Goal: Information Seeking & Learning: Learn about a topic

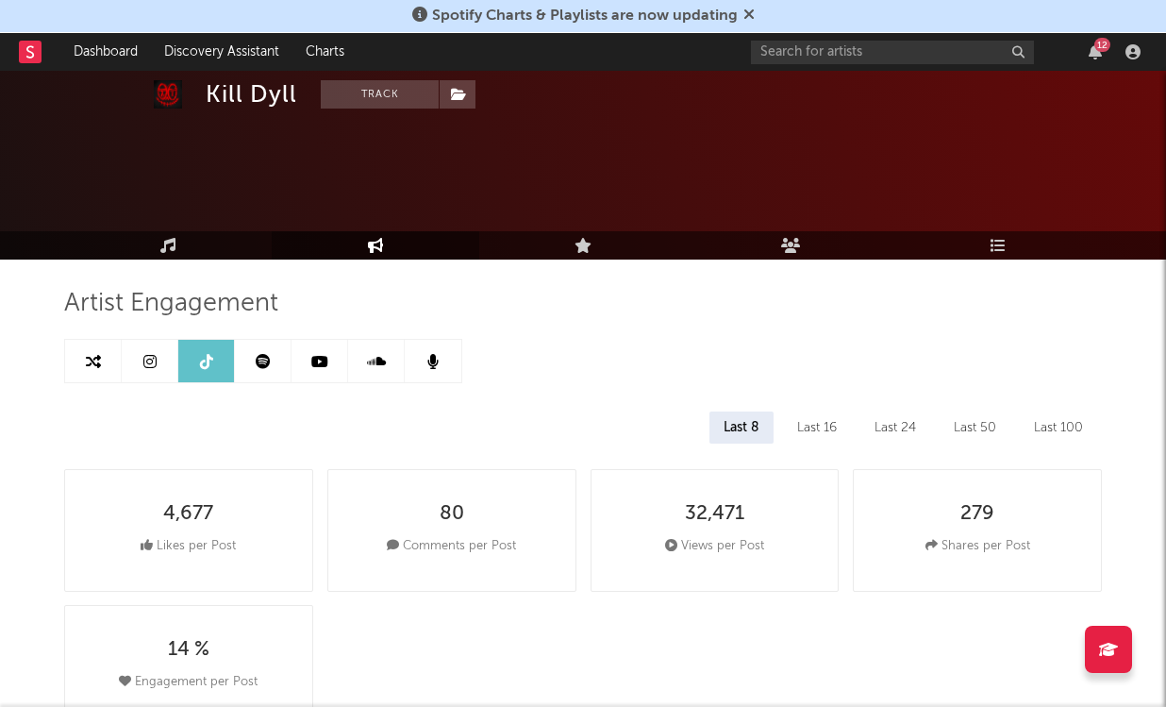
select select "6m"
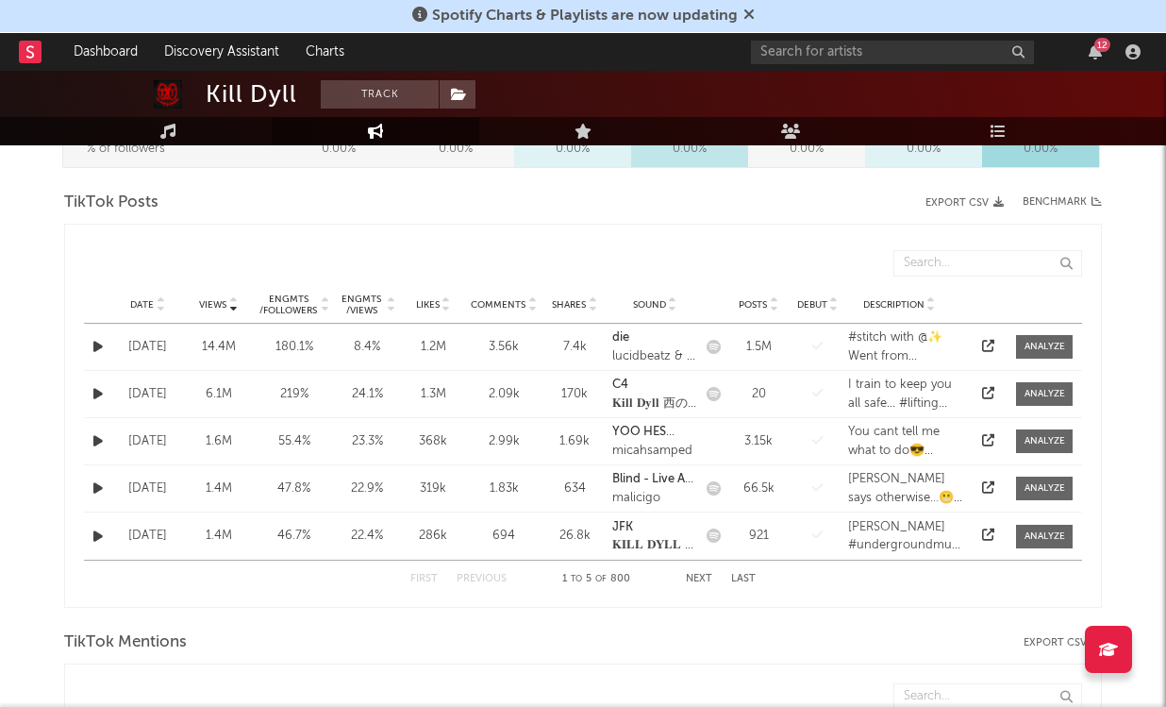
scroll to position [909, 0]
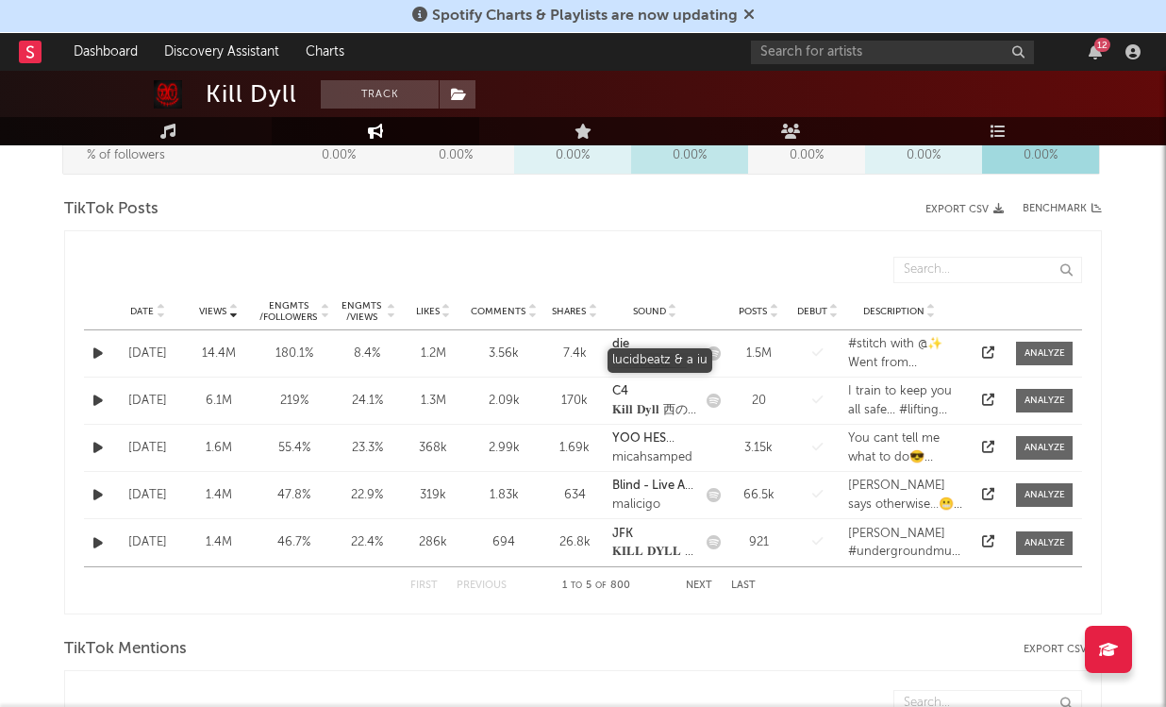
click at [665, 363] on div "lucidbeatz & a iu" at bounding box center [654, 363] width 85 height 19
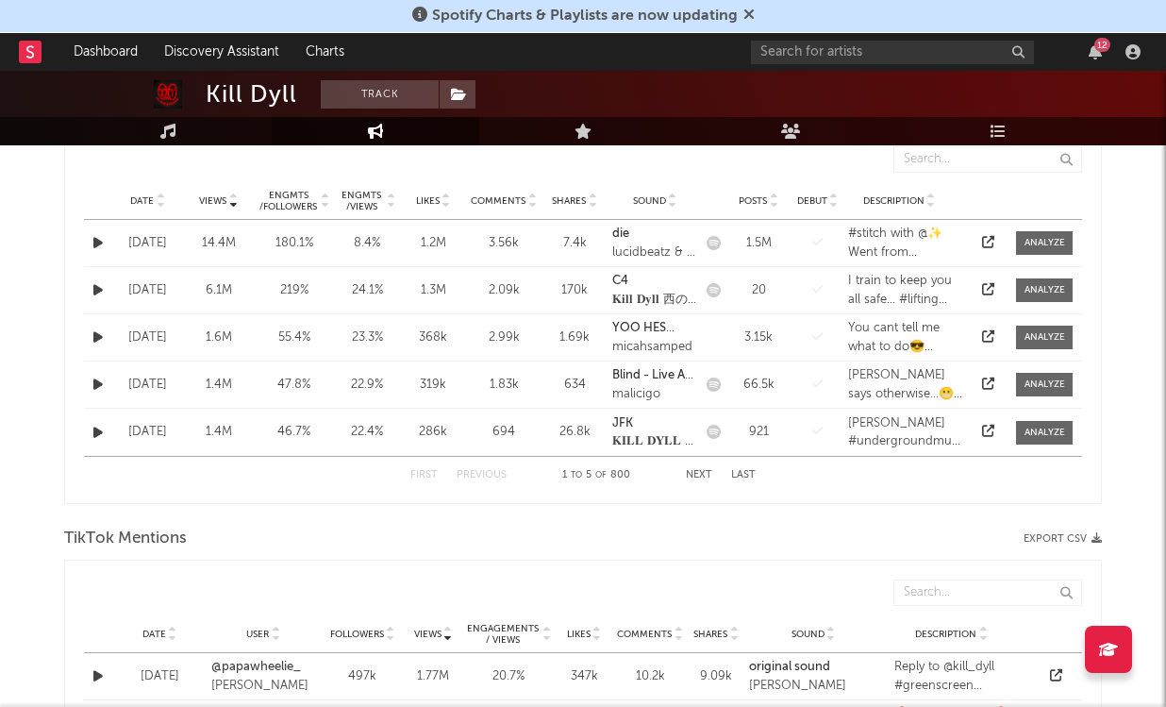
scroll to position [1027, 0]
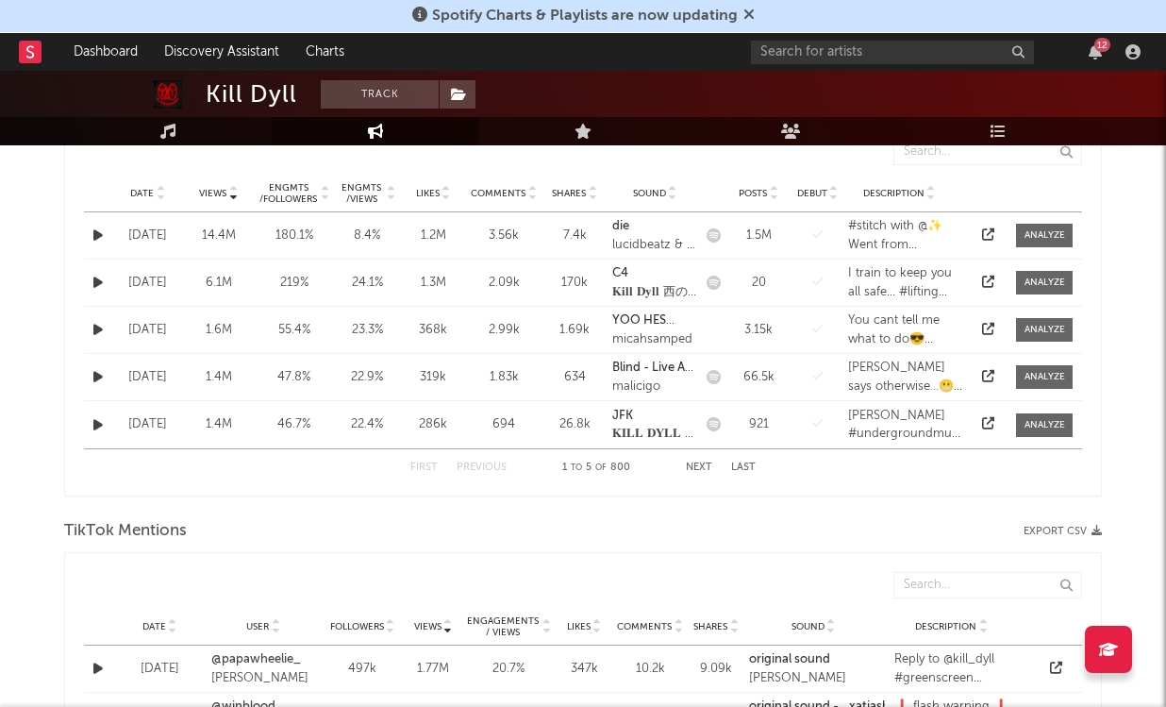
click at [685, 464] on div "First Previous 1 to 5 of 800 Next Last" at bounding box center [582, 467] width 345 height 37
click at [693, 467] on button "Next" at bounding box center [699, 467] width 26 height 10
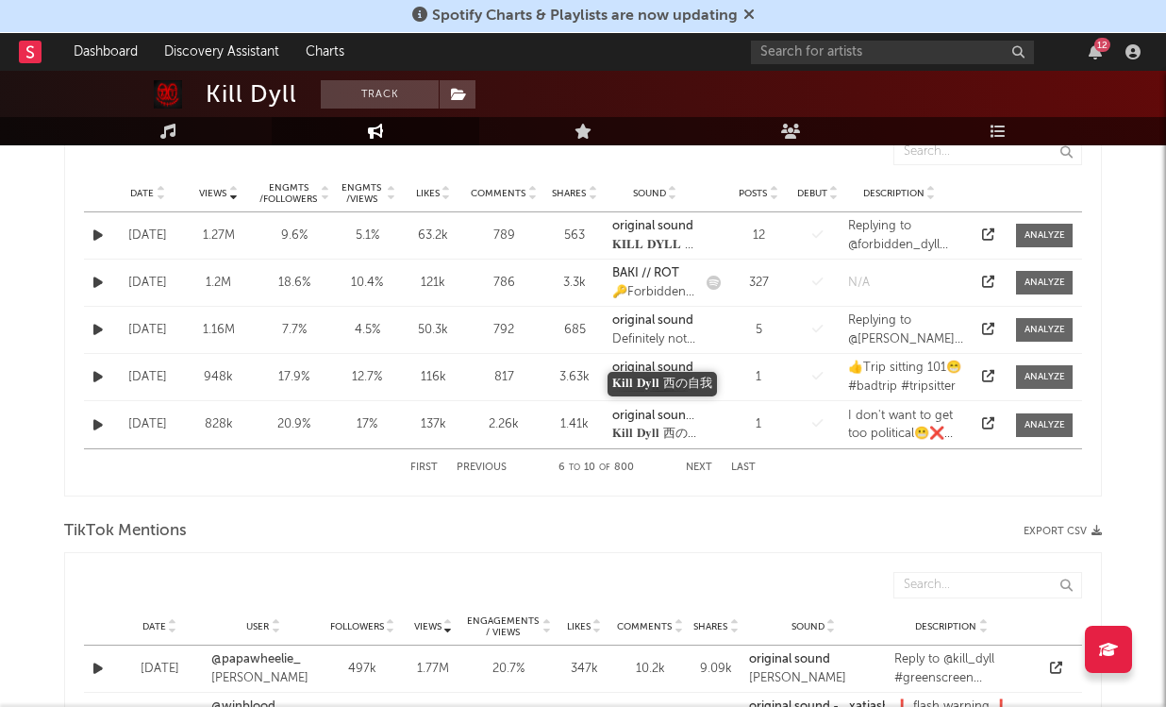
click at [658, 382] on div "𝐊𝐢𝐥𝐥 𝐃𝐲𝐥𝐥 西の自我" at bounding box center [654, 386] width 85 height 19
click at [478, 469] on button "Previous" at bounding box center [482, 467] width 50 height 10
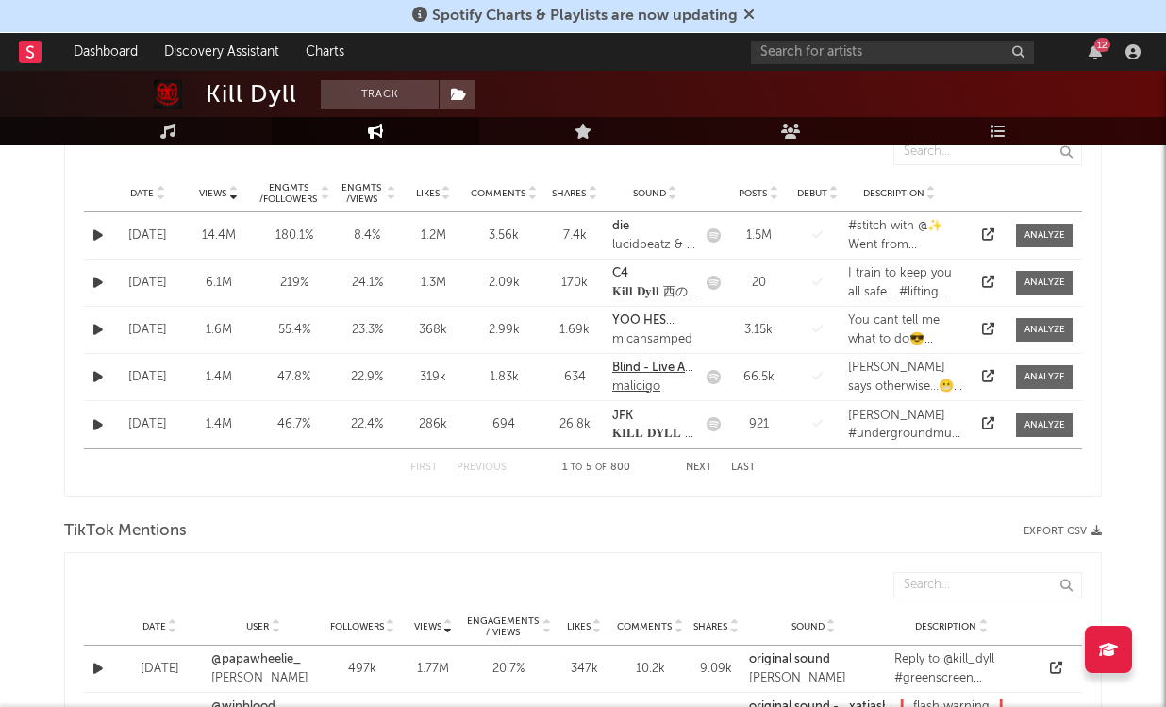
click at [648, 377] on div "malicigo" at bounding box center [654, 386] width 85 height 19
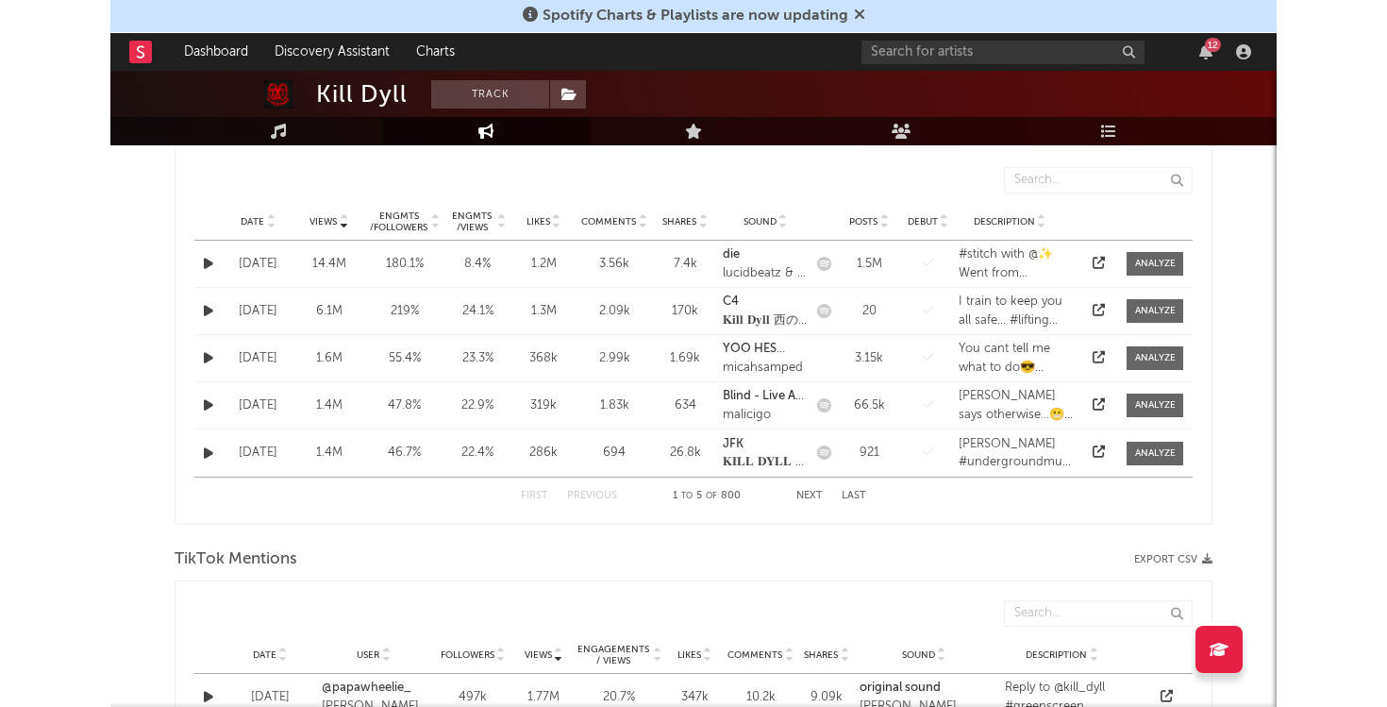
scroll to position [995, 0]
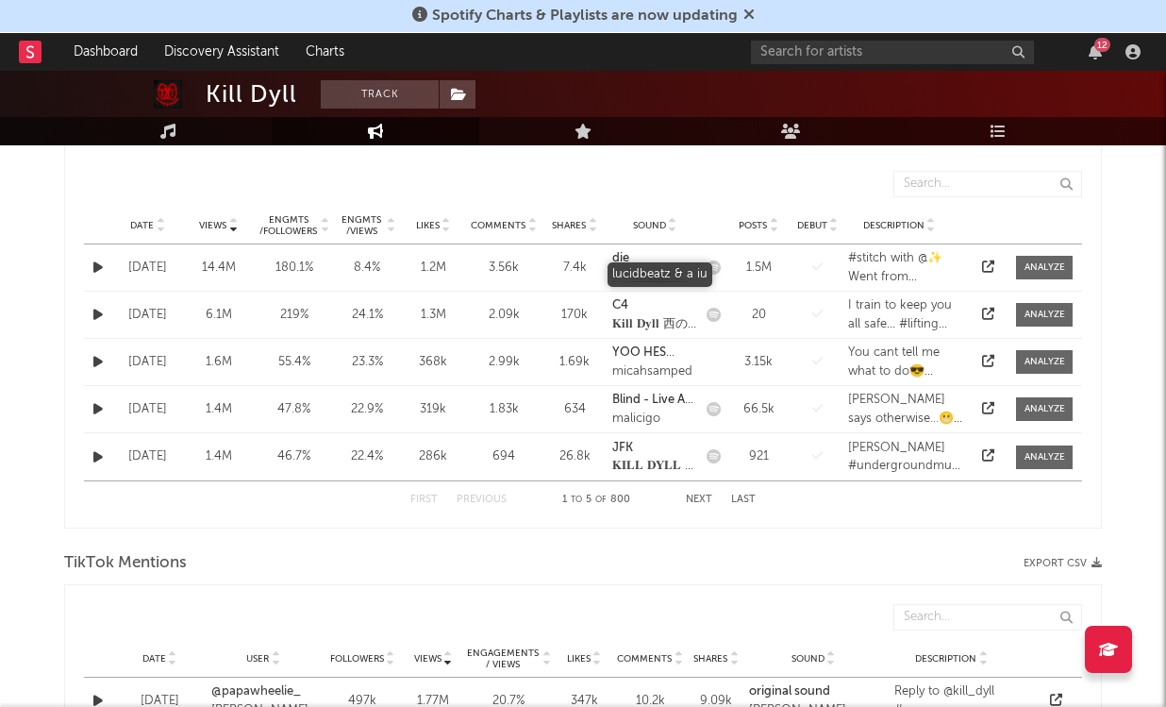
click at [627, 277] on div "lucidbeatz & a iu" at bounding box center [654, 277] width 85 height 19
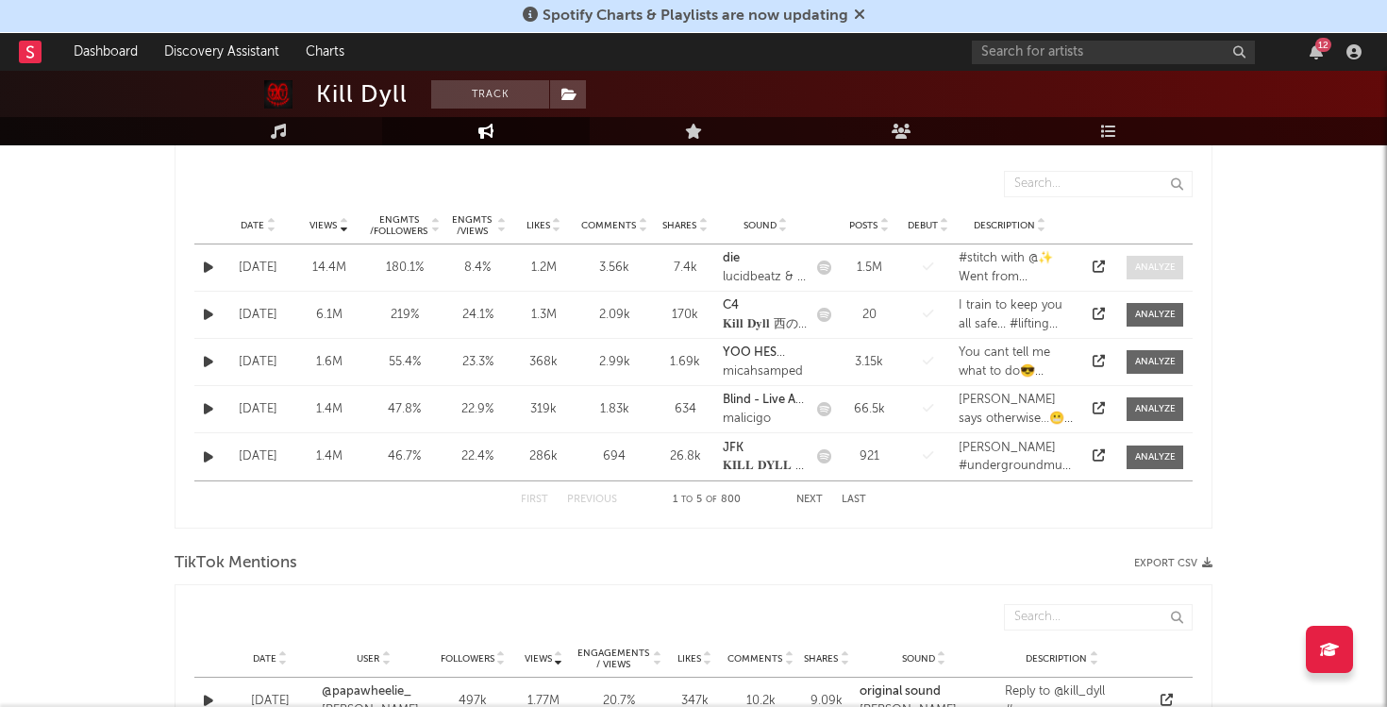
click at [1165, 267] on span at bounding box center [1155, 268] width 57 height 24
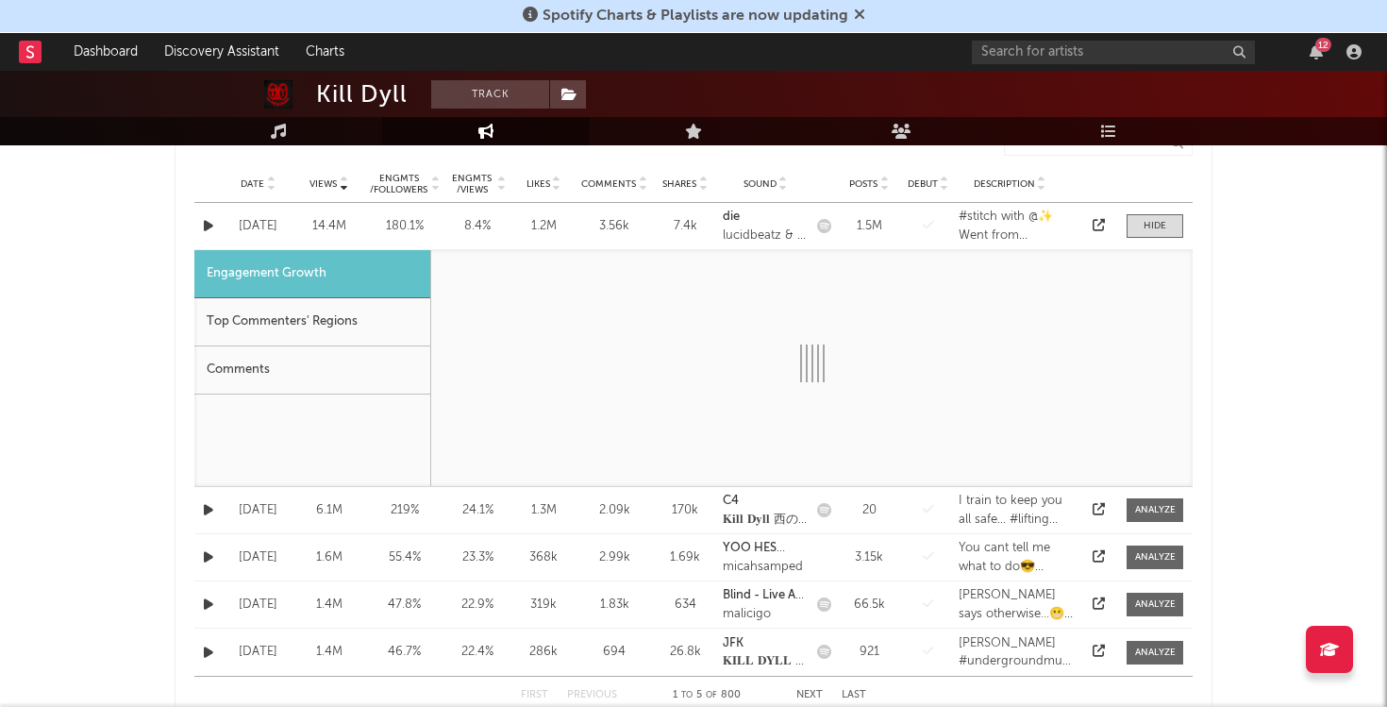
select select "1m"
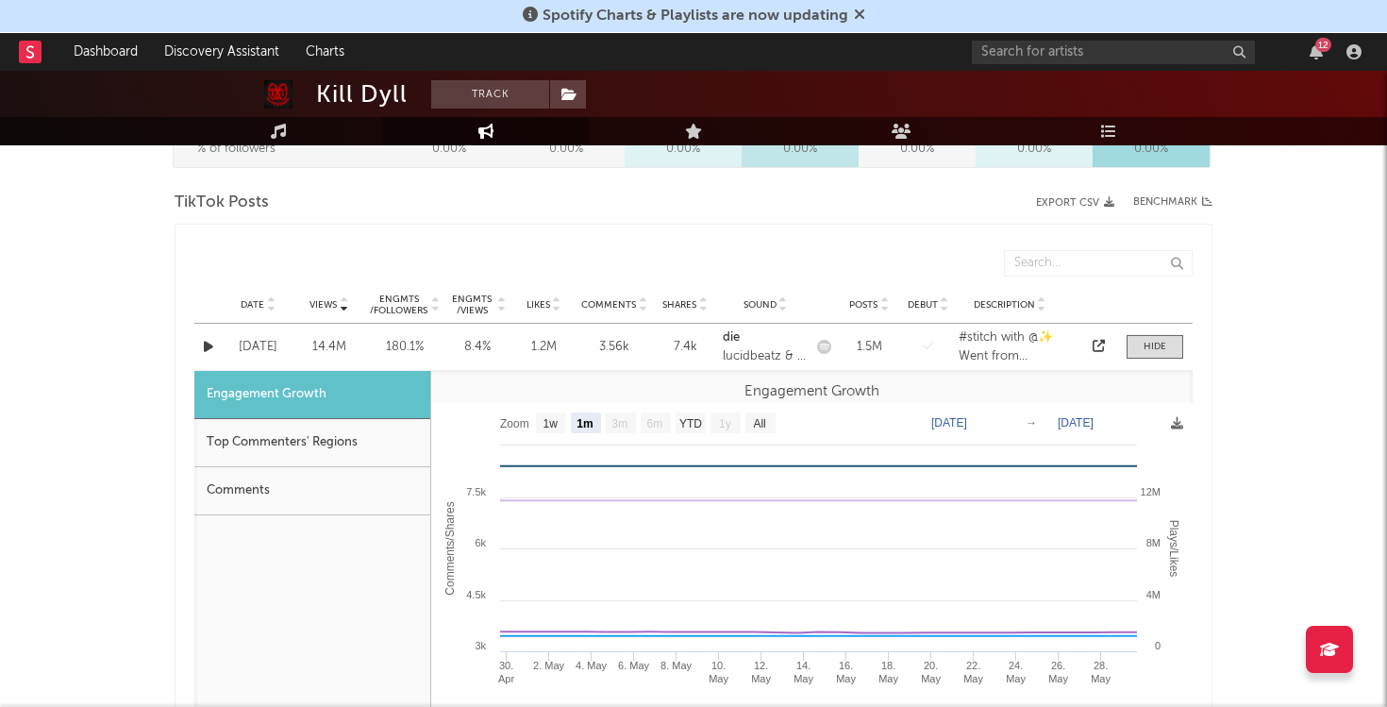
scroll to position [952, 0]
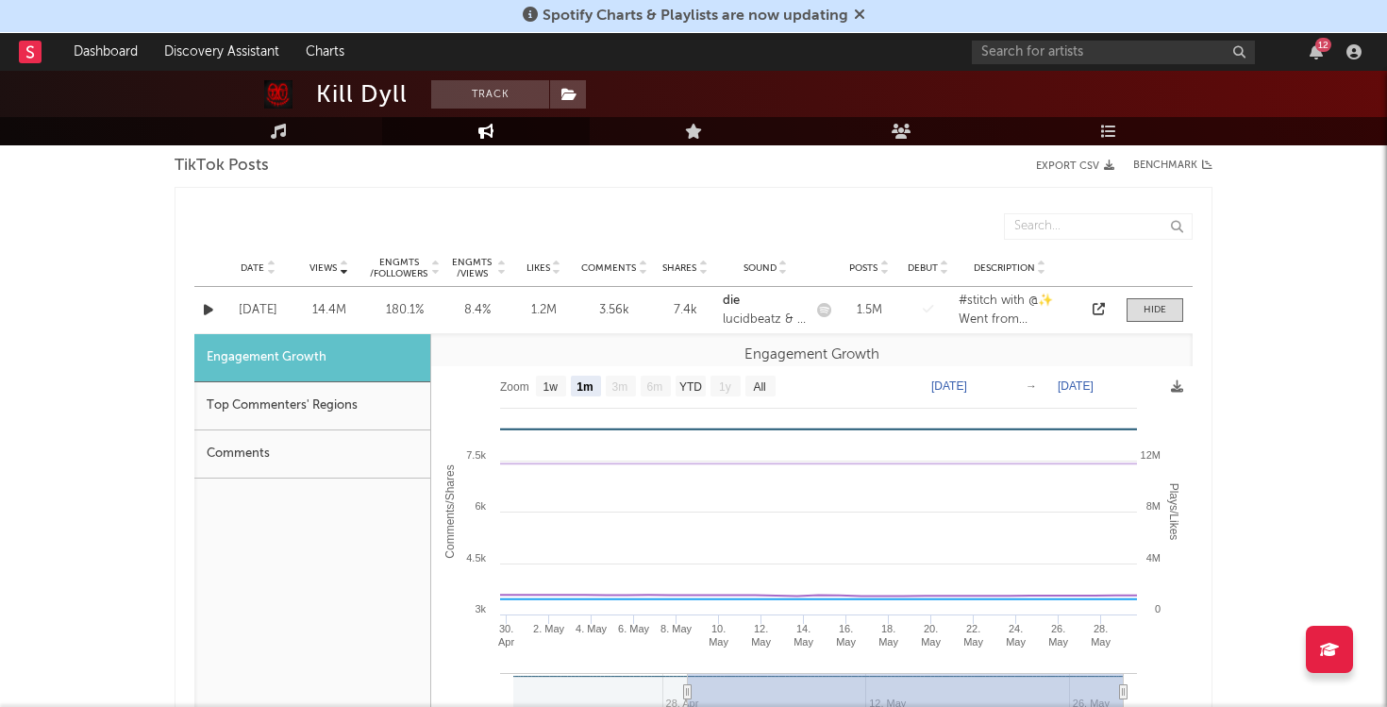
click at [555, 315] on div "1.2M" at bounding box center [543, 310] width 57 height 19
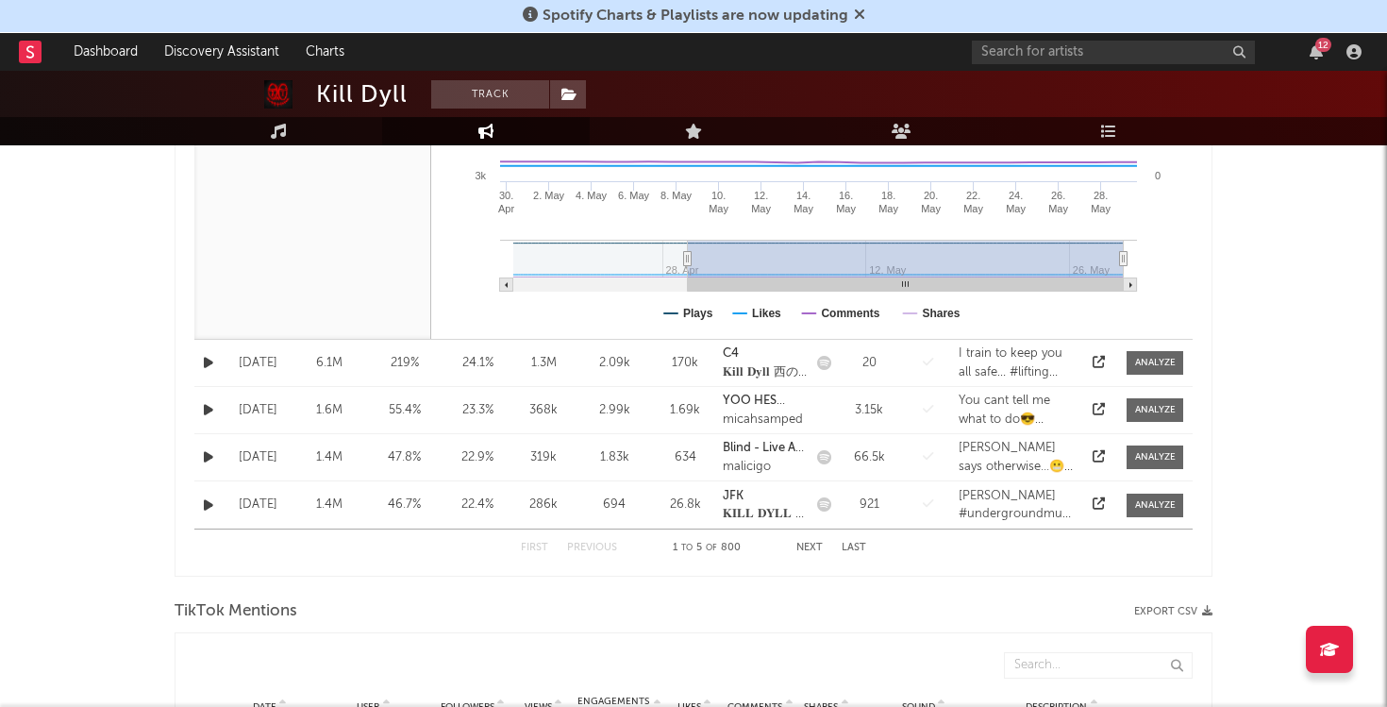
scroll to position [1395, 0]
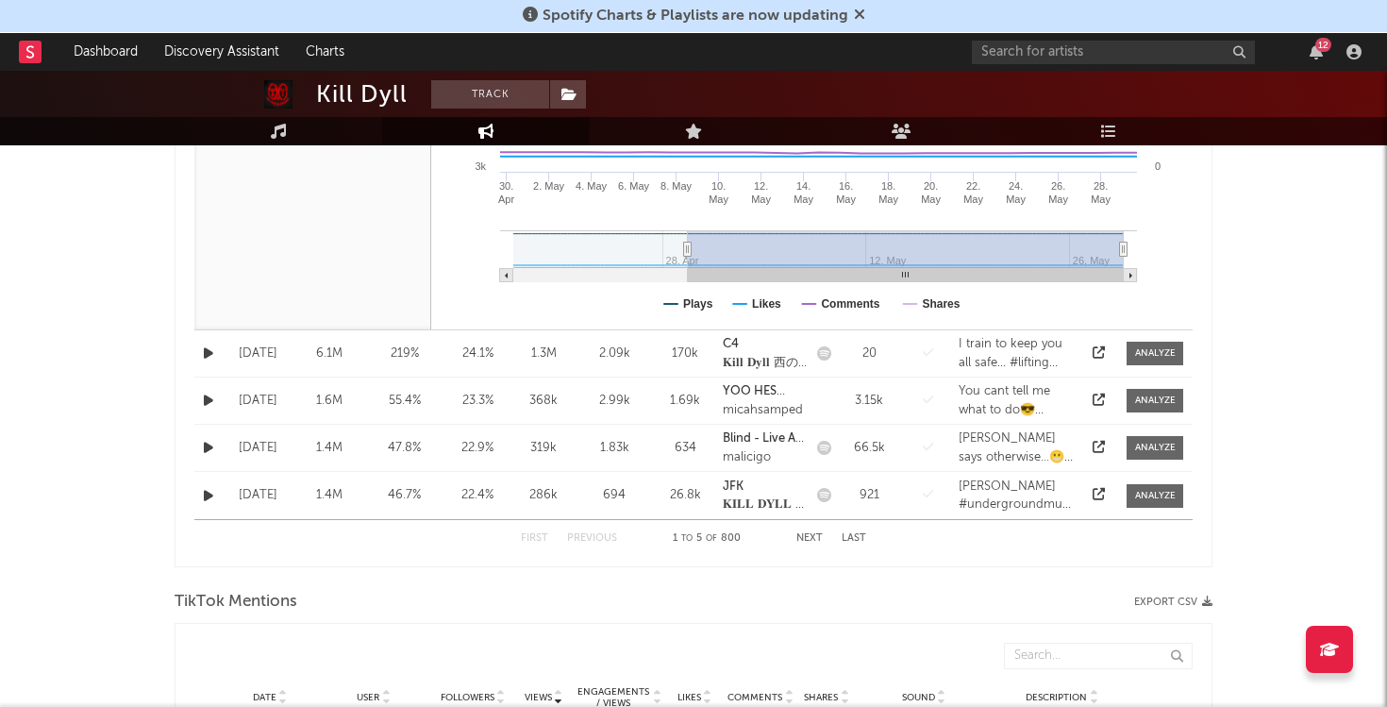
click at [593, 366] on div "Date [DATE] Views 6.1M Engmts / Followers 219 % Engmts / Views 24.1 % Likes 1.3…" at bounding box center [693, 353] width 998 height 46
click at [807, 538] on button "Next" at bounding box center [809, 538] width 26 height 10
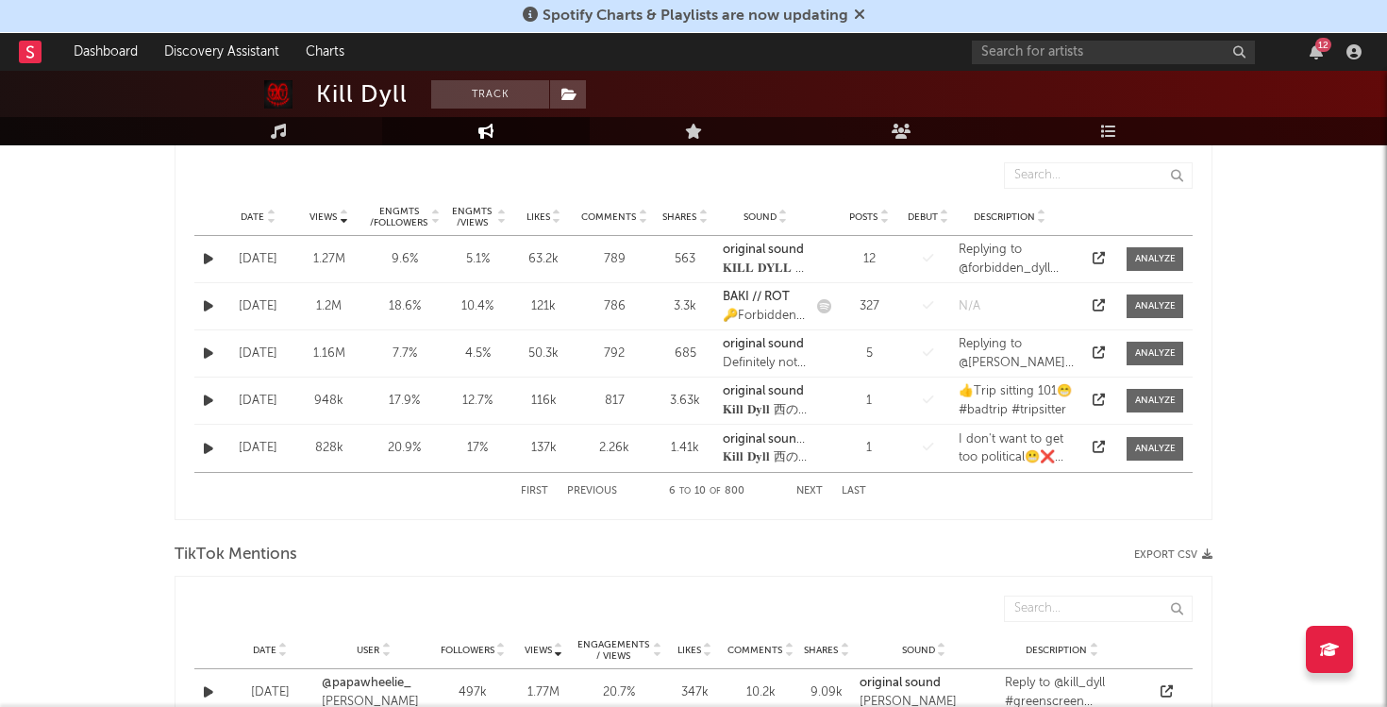
click at [808, 488] on button "Next" at bounding box center [809, 491] width 26 height 10
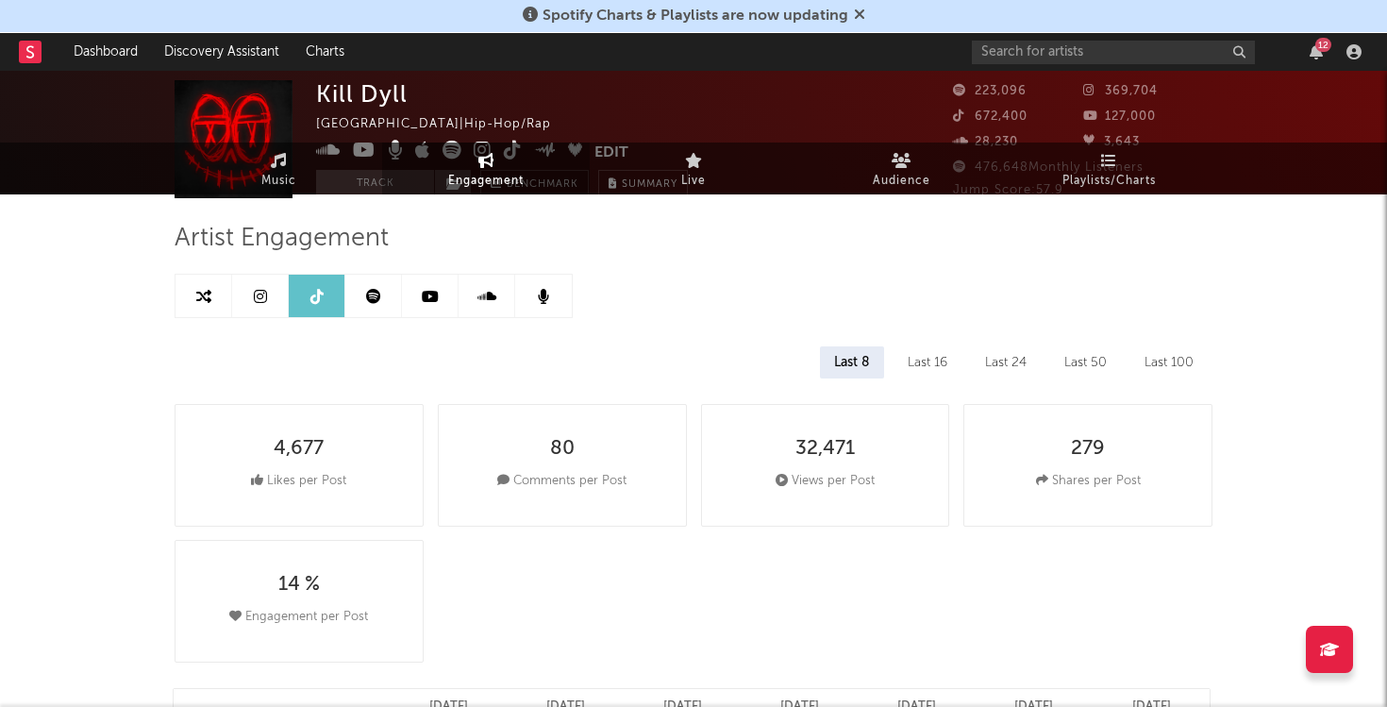
scroll to position [0, 0]
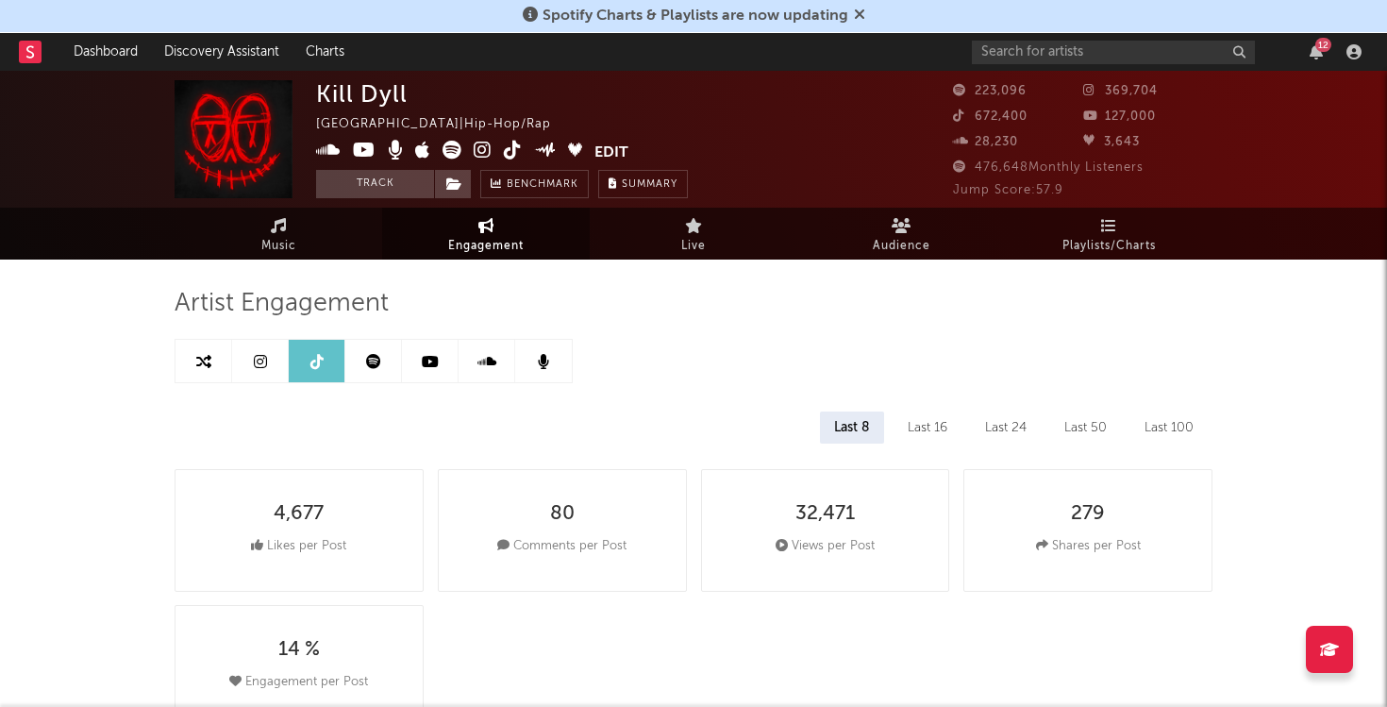
click at [521, 237] on span "Engagement" at bounding box center [485, 246] width 75 height 23
select select "1m"
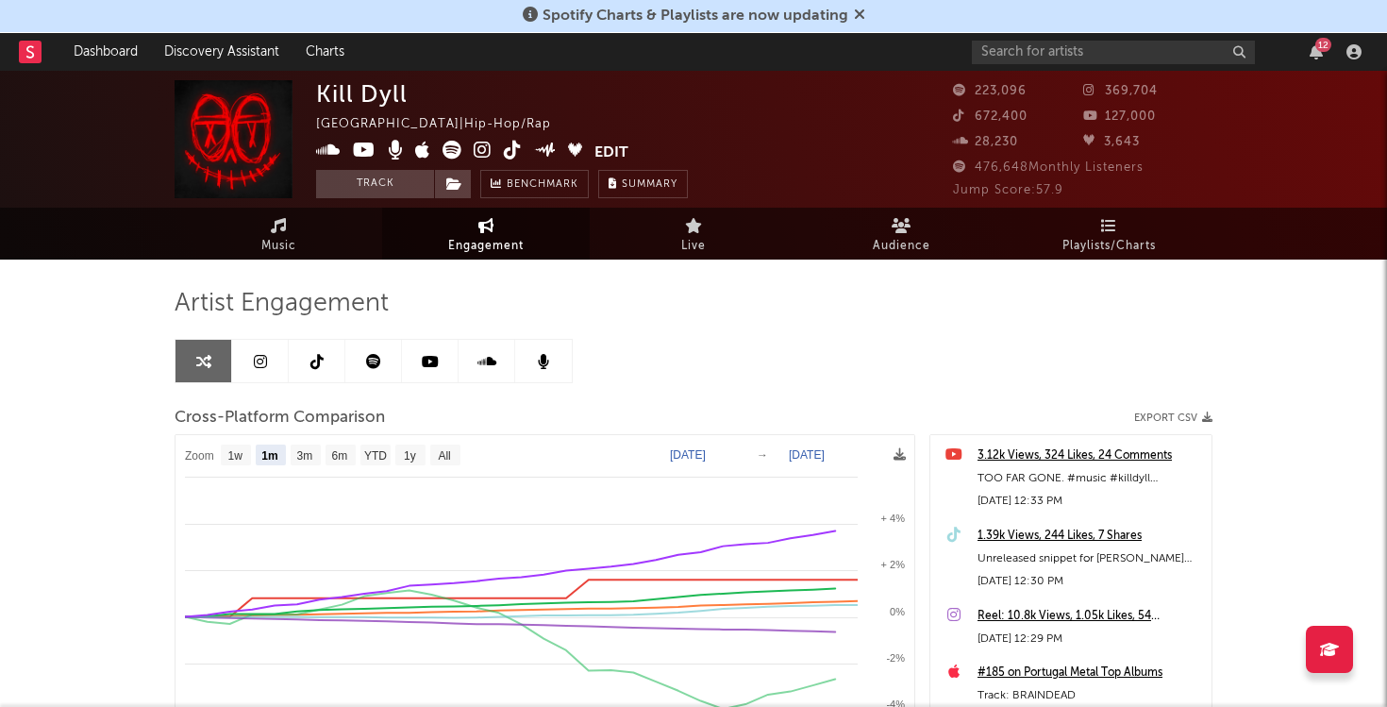
click at [333, 372] on link at bounding box center [317, 361] width 57 height 42
select select "6m"
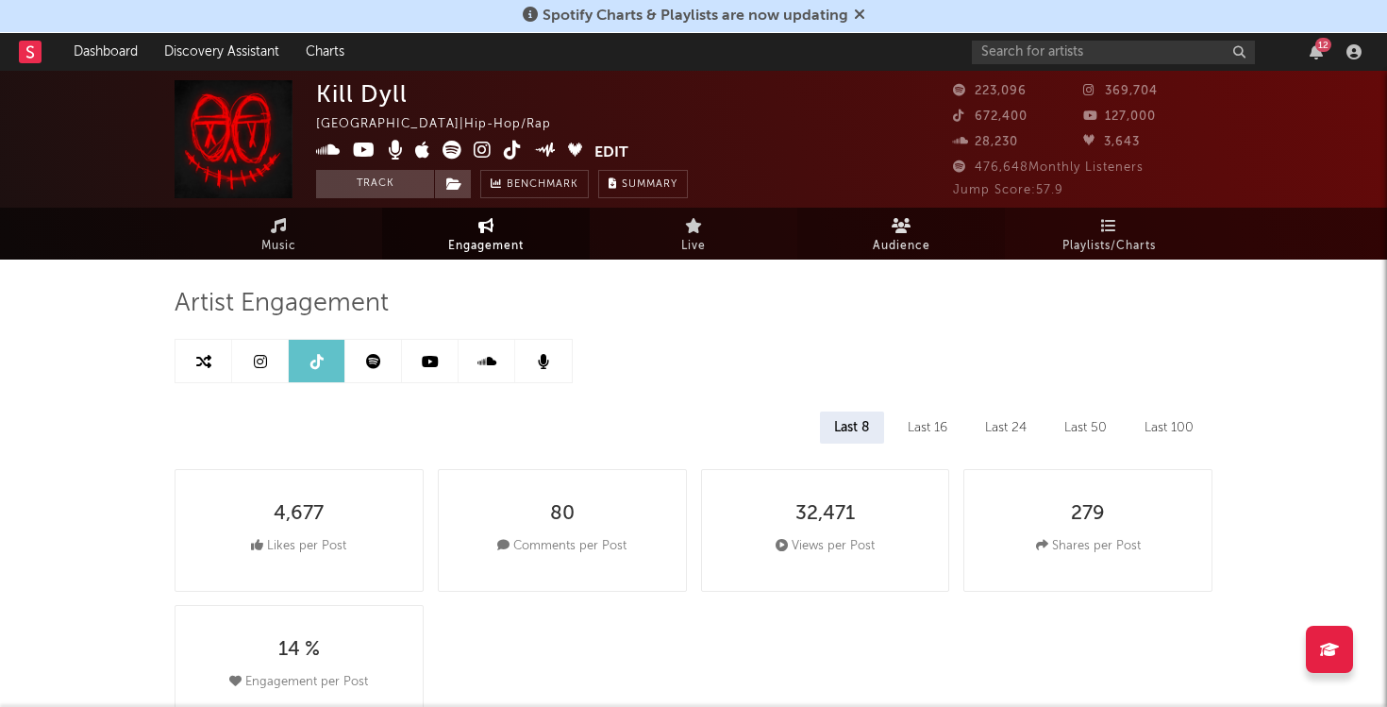
click at [902, 241] on span "Audience" at bounding box center [902, 246] width 58 height 23
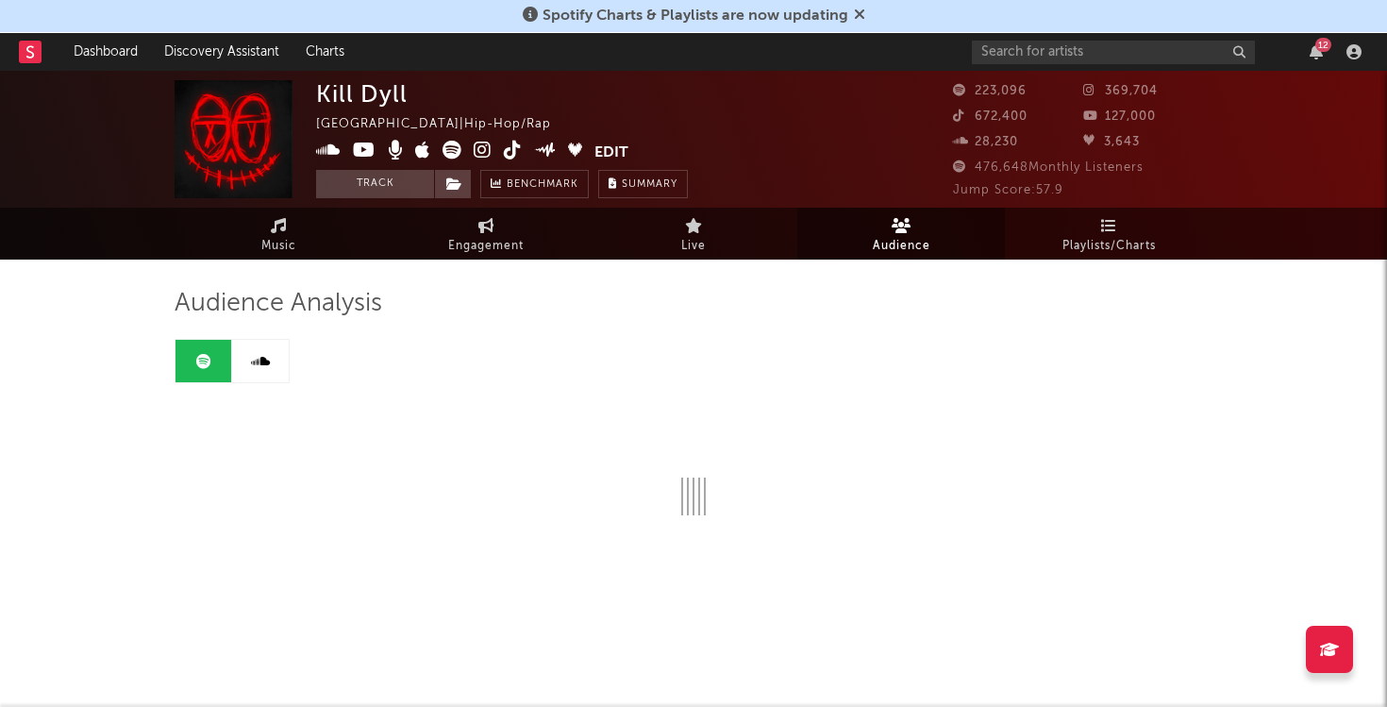
click at [908, 227] on icon at bounding box center [902, 225] width 20 height 15
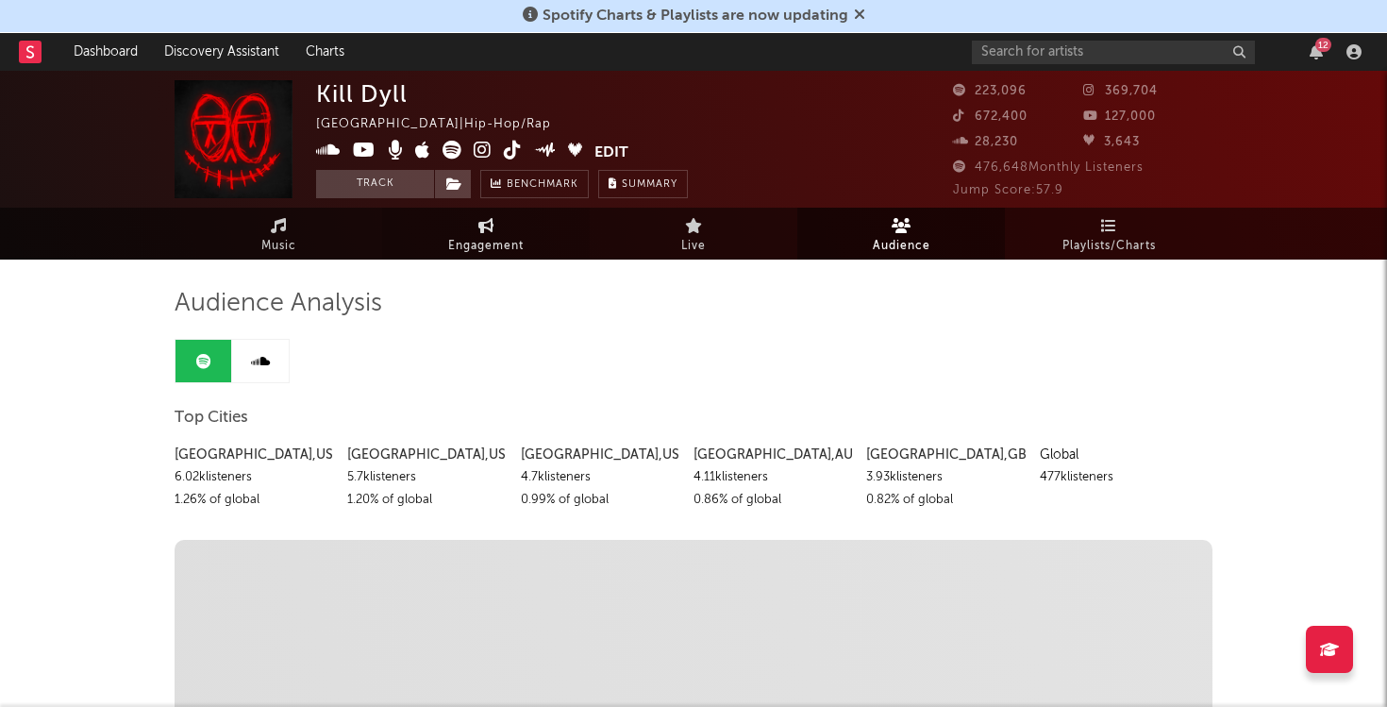
click at [493, 235] on span "Engagement" at bounding box center [485, 246] width 75 height 23
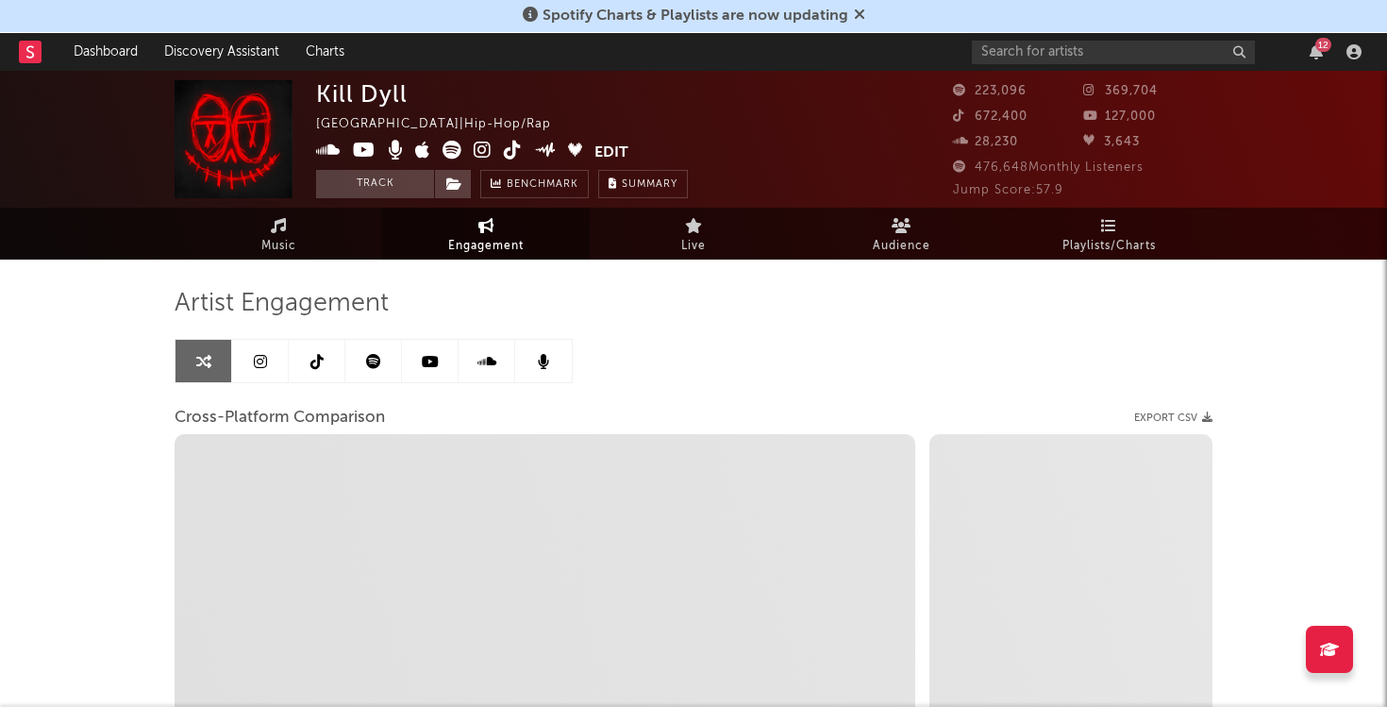
select select "1w"
click at [328, 352] on link at bounding box center [317, 361] width 57 height 42
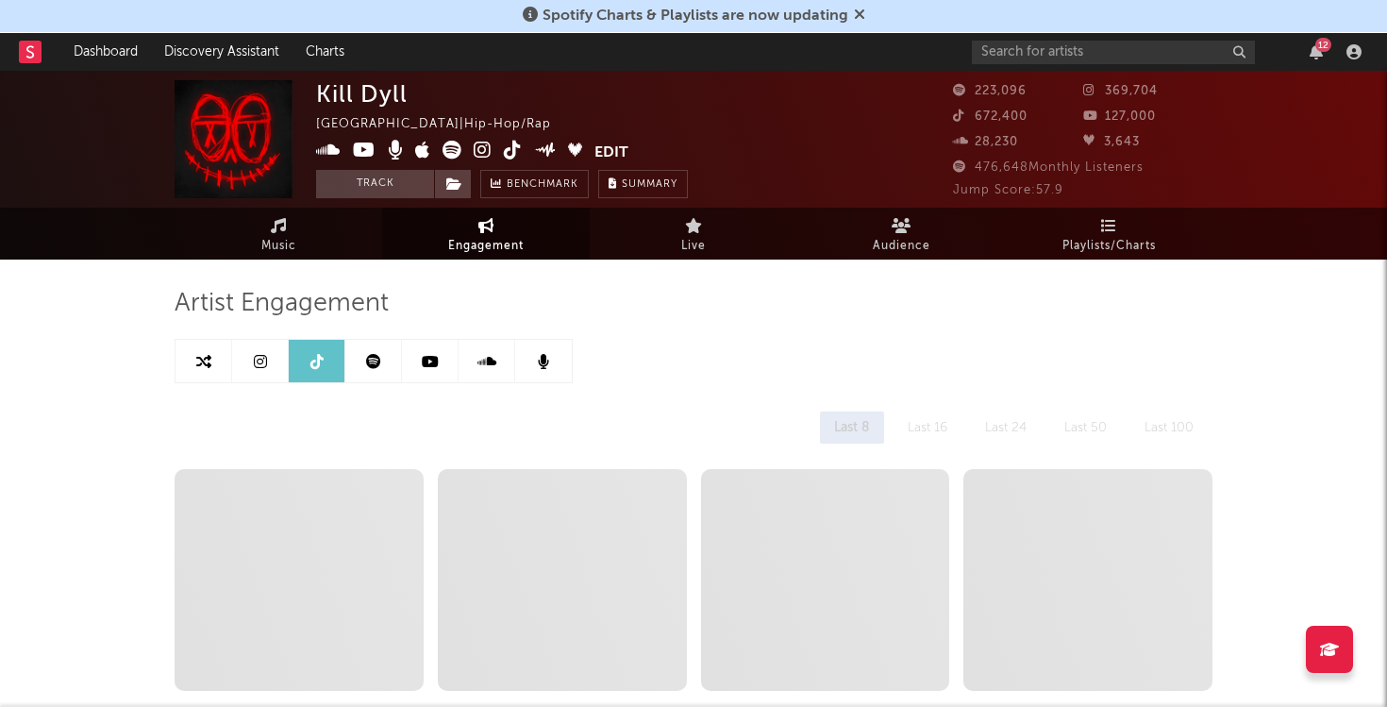
select select "6m"
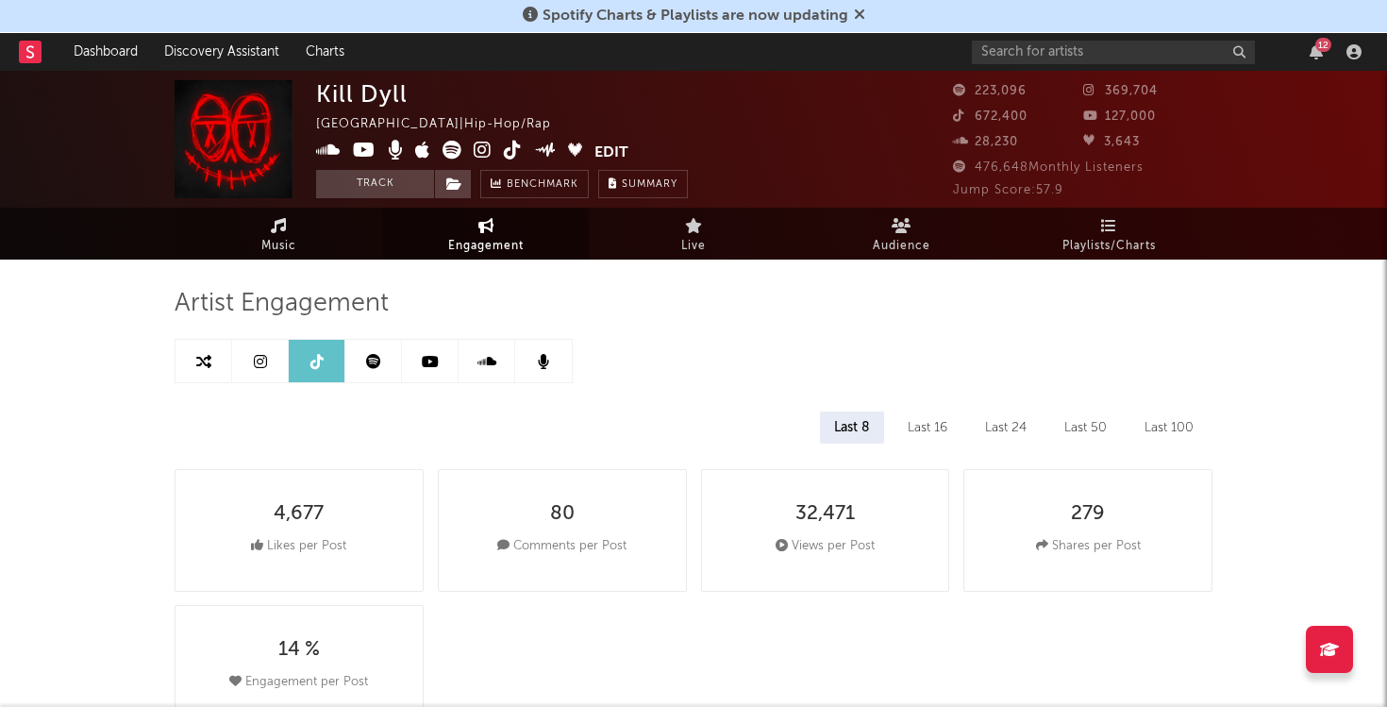
click at [254, 235] on link "Music" at bounding box center [279, 234] width 208 height 52
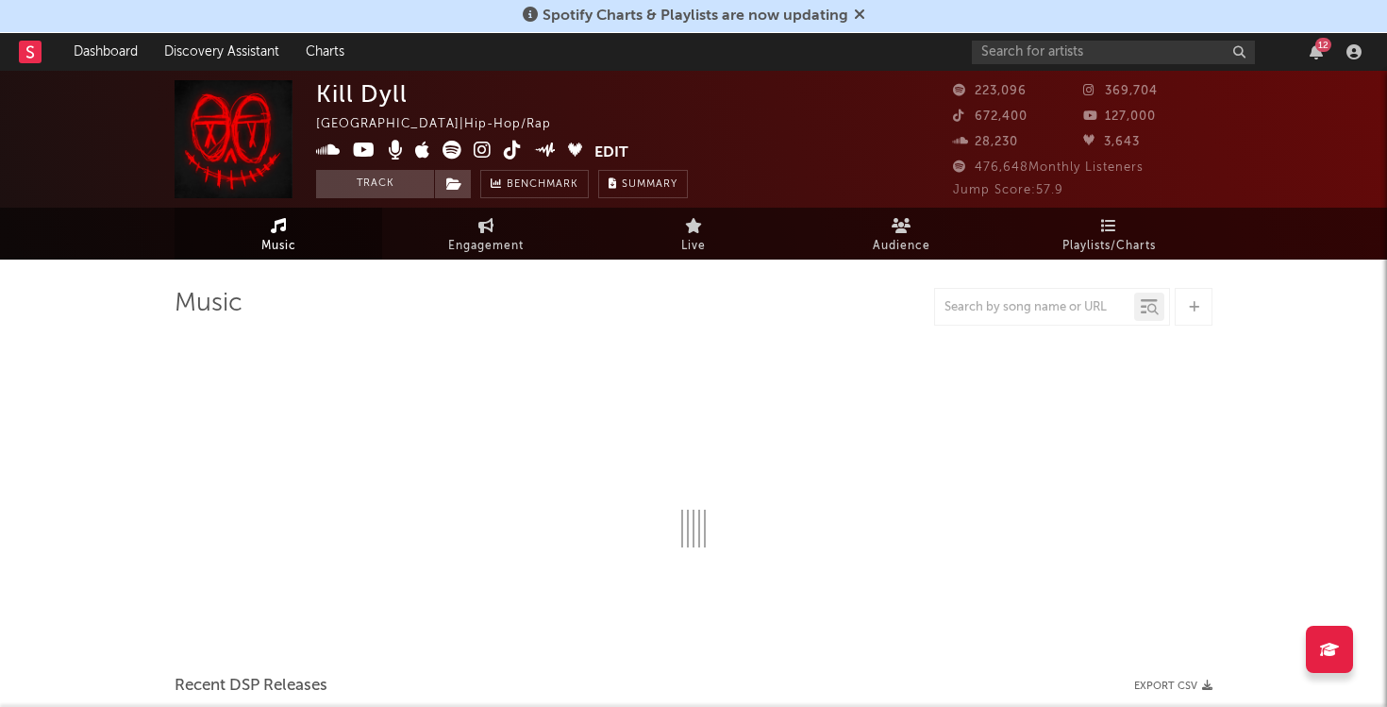
select select "6m"
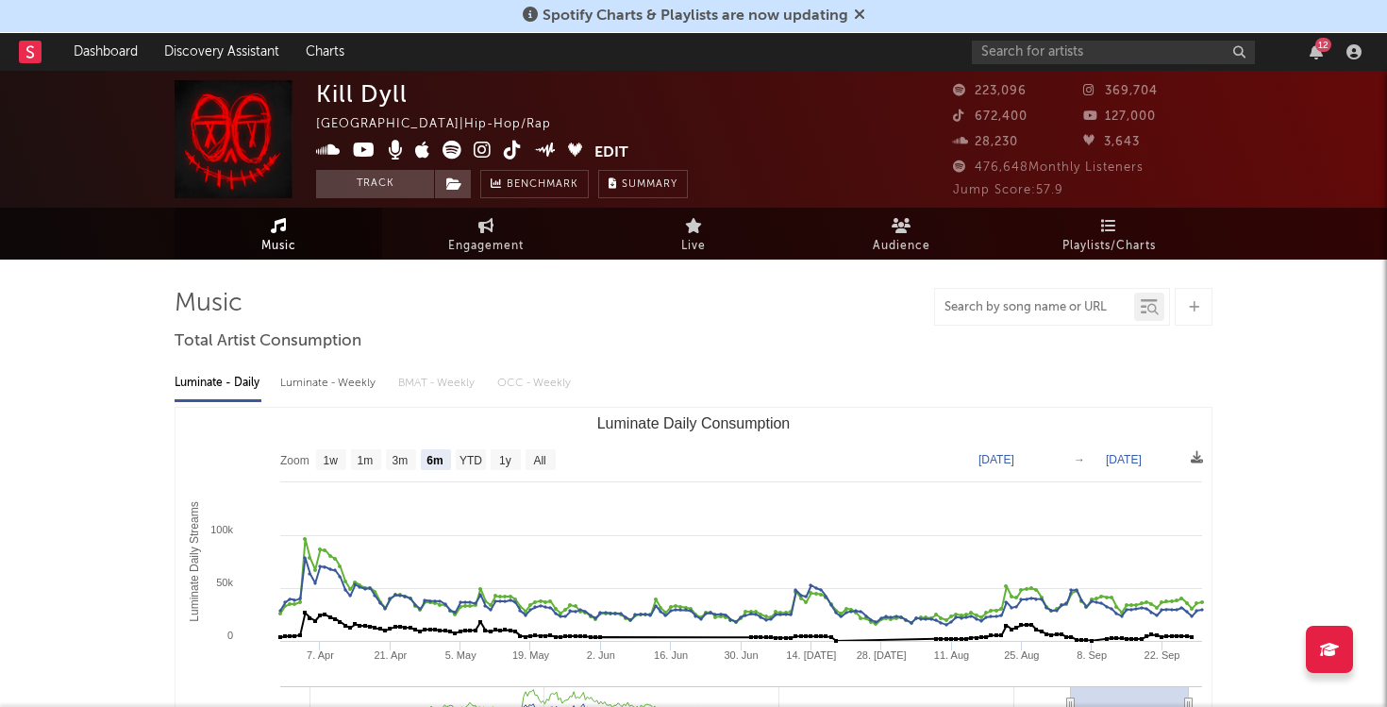
click at [959, 307] on input "text" at bounding box center [1034, 307] width 199 height 15
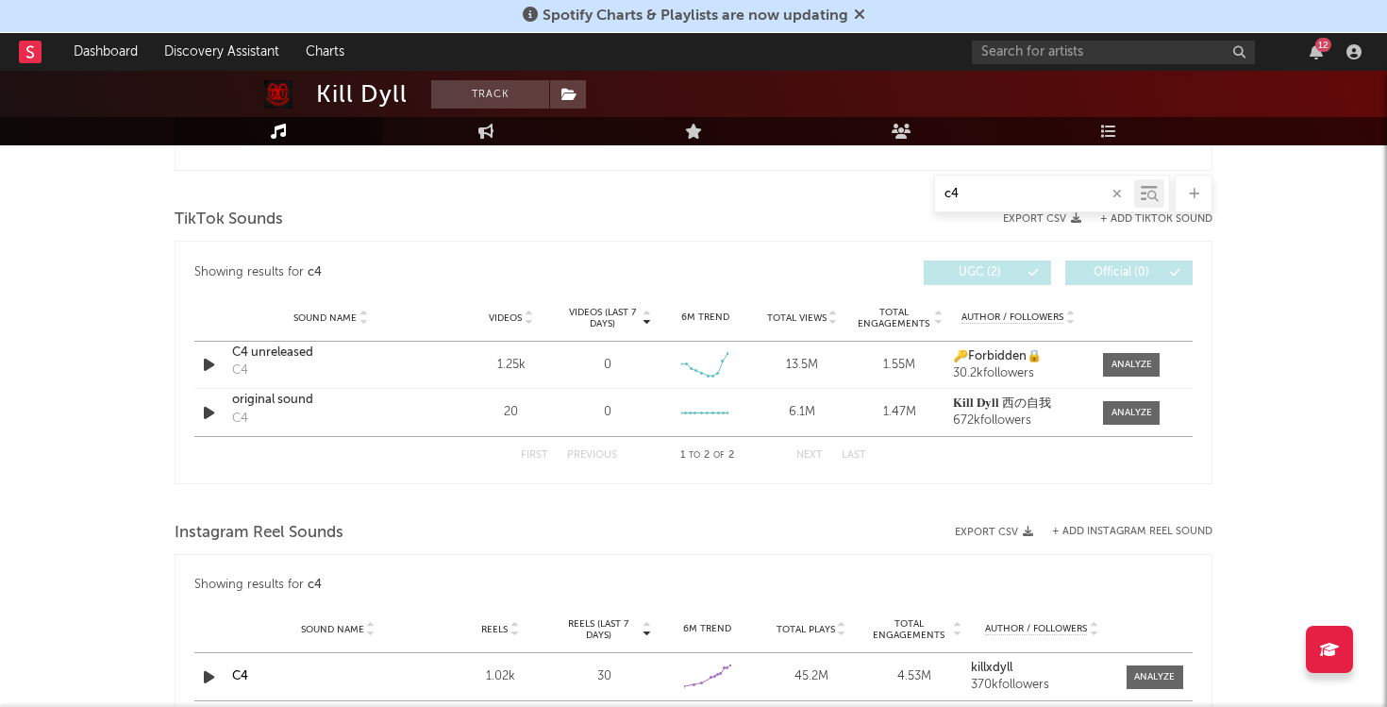
scroll to position [1231, 0]
type input "c4"
click at [808, 506] on div at bounding box center [694, 502] width 1038 height 28
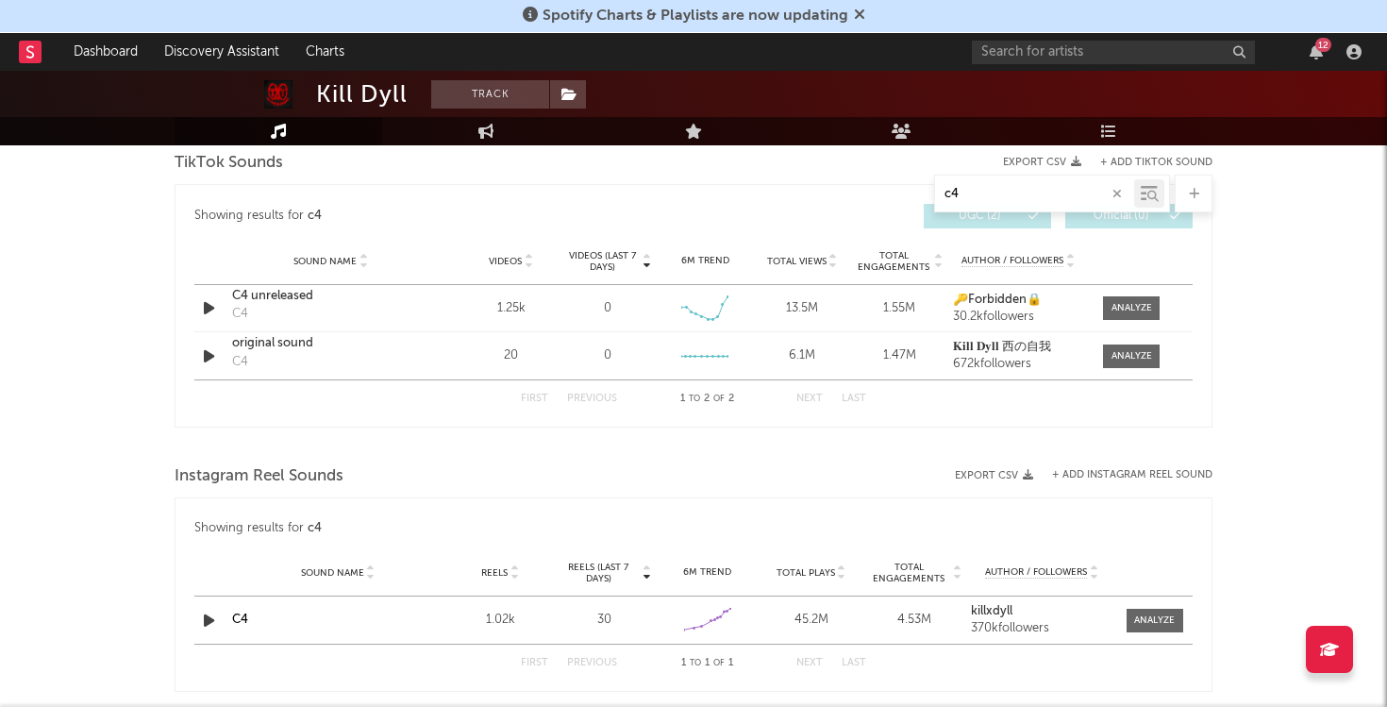
scroll to position [1294, 0]
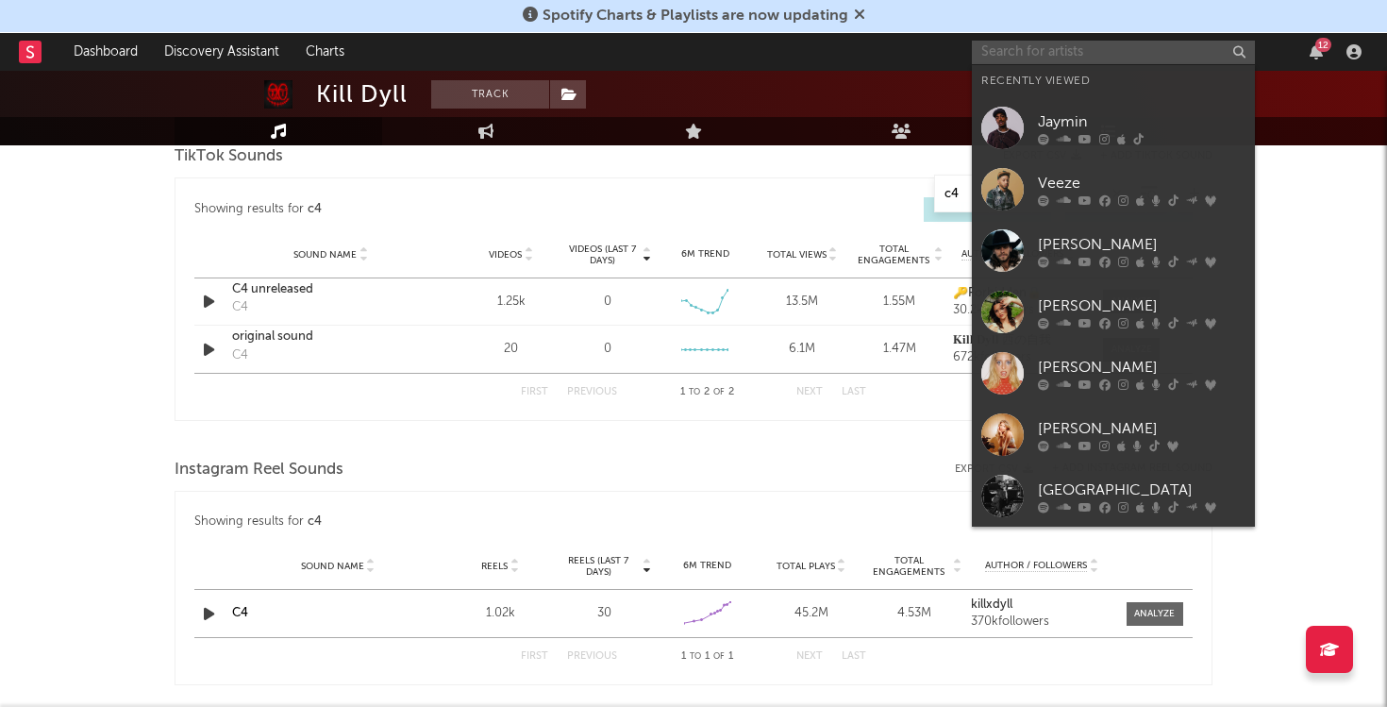
click at [1093, 57] on input "text" at bounding box center [1113, 53] width 283 height 24
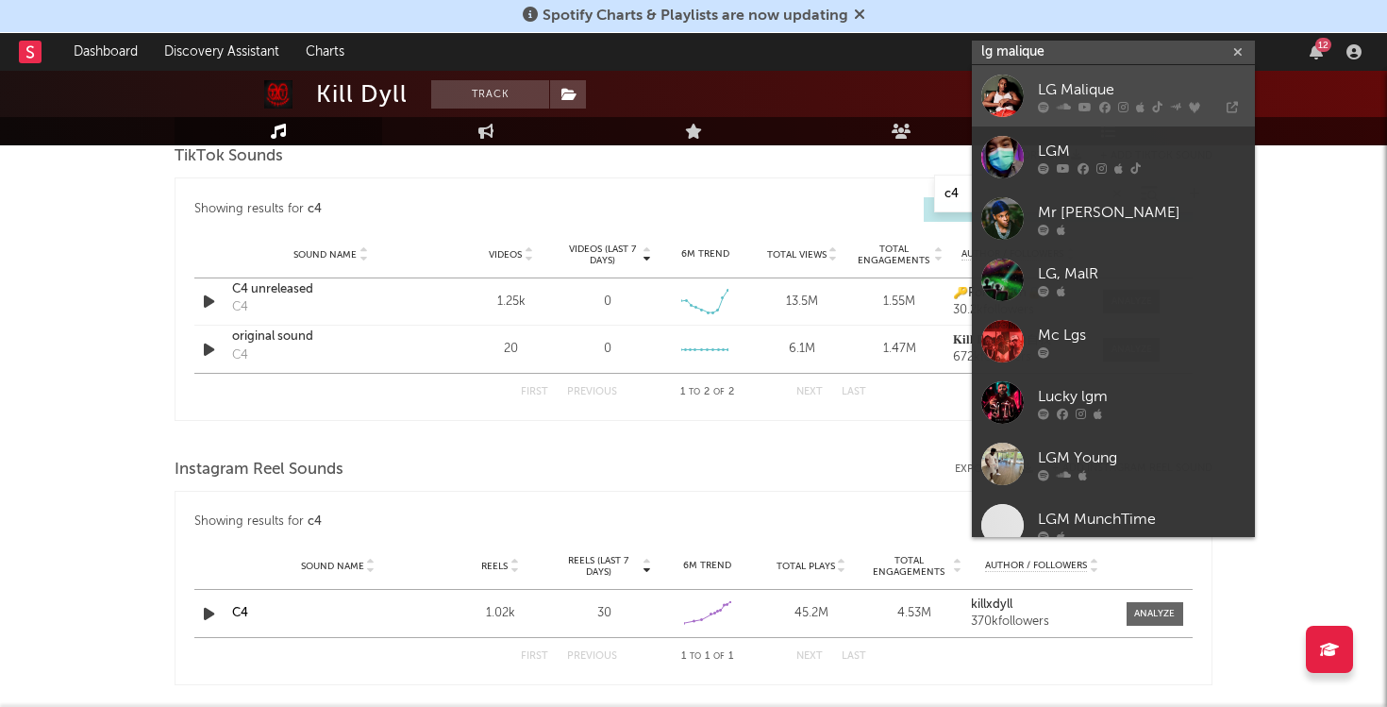
type input "lg malique"
click at [1064, 97] on div "LG Malique" at bounding box center [1142, 89] width 208 height 23
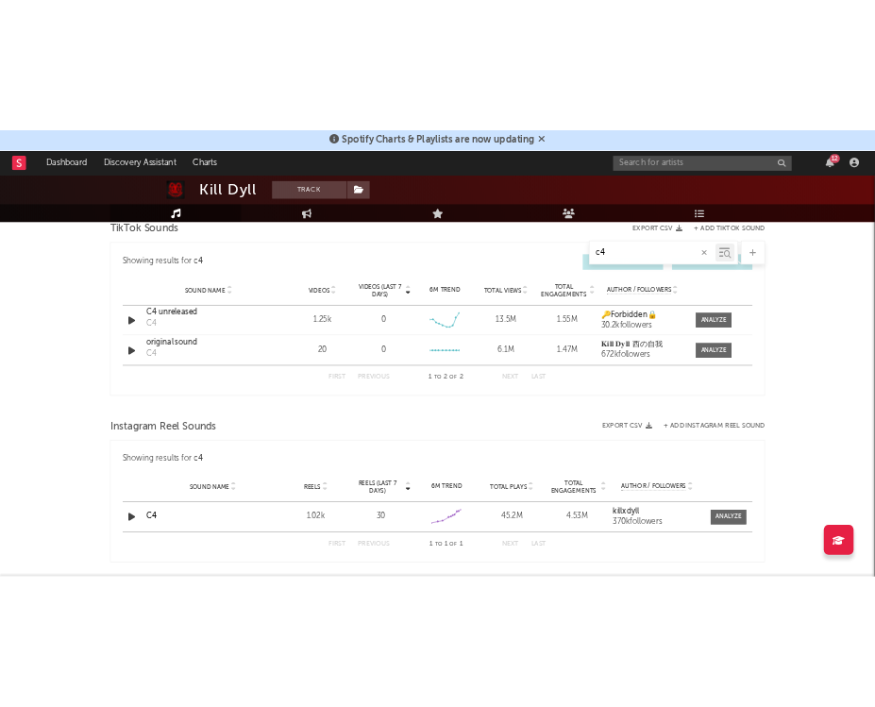
scroll to position [1346, 0]
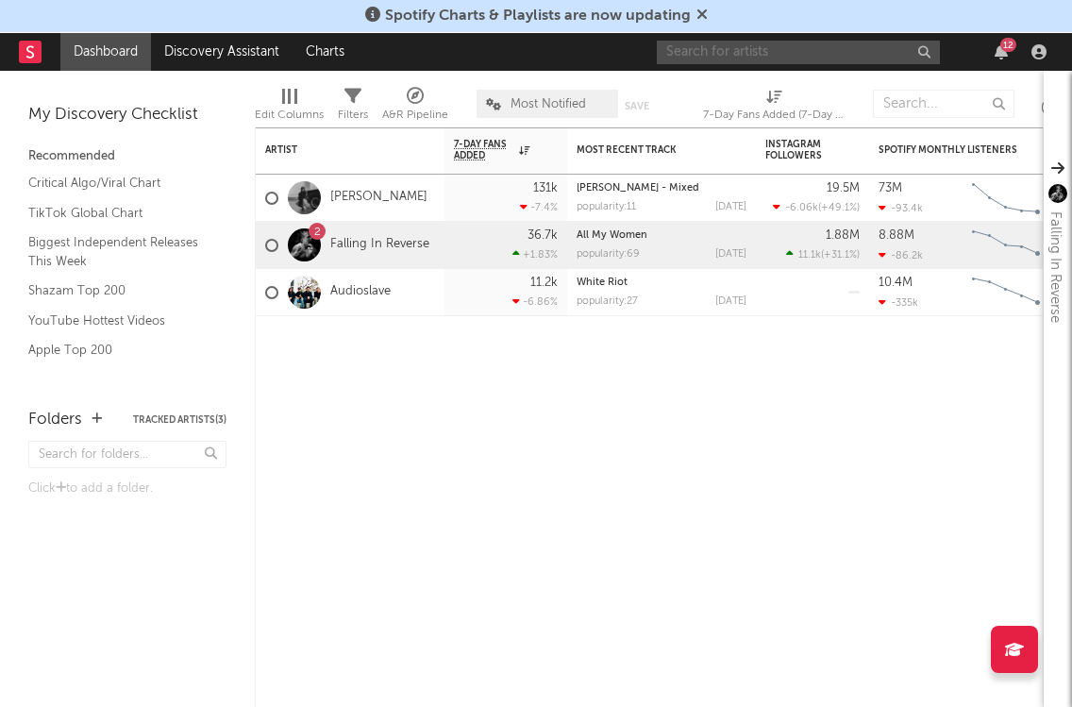
click at [818, 56] on input "text" at bounding box center [798, 53] width 283 height 24
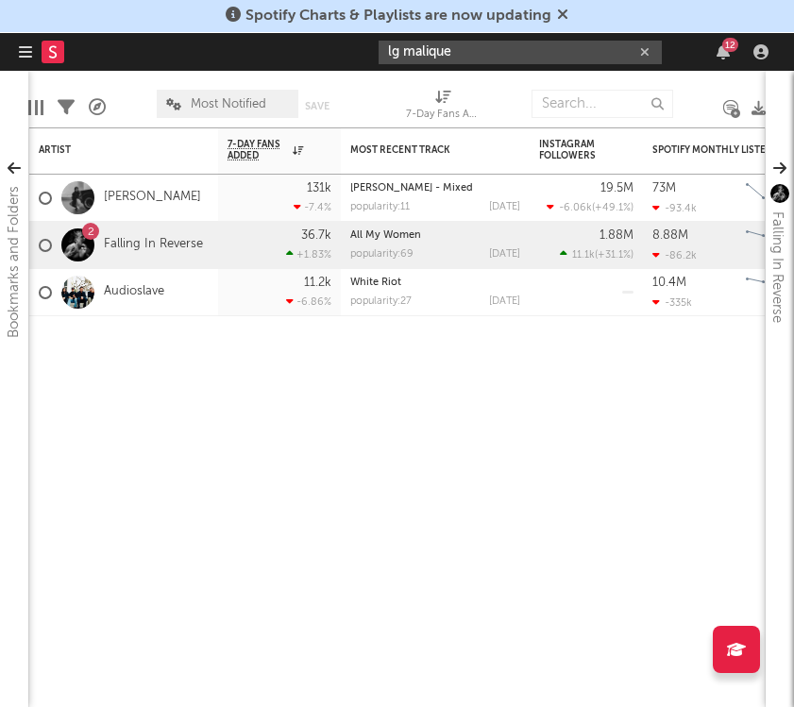
click at [480, 53] on input "lg malique" at bounding box center [519, 53] width 283 height 24
type input "lg malique"
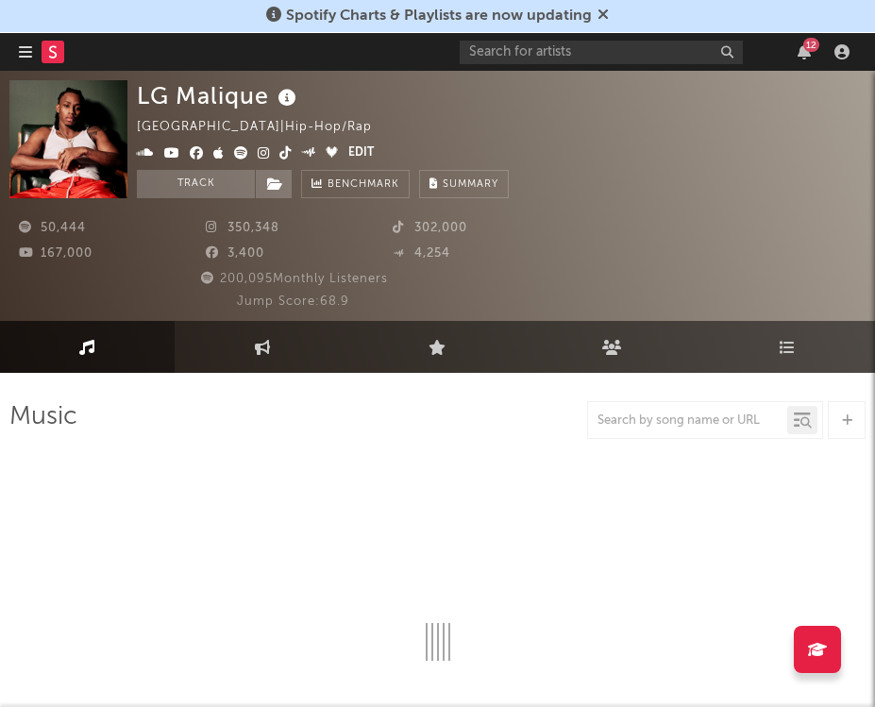
select select "6m"
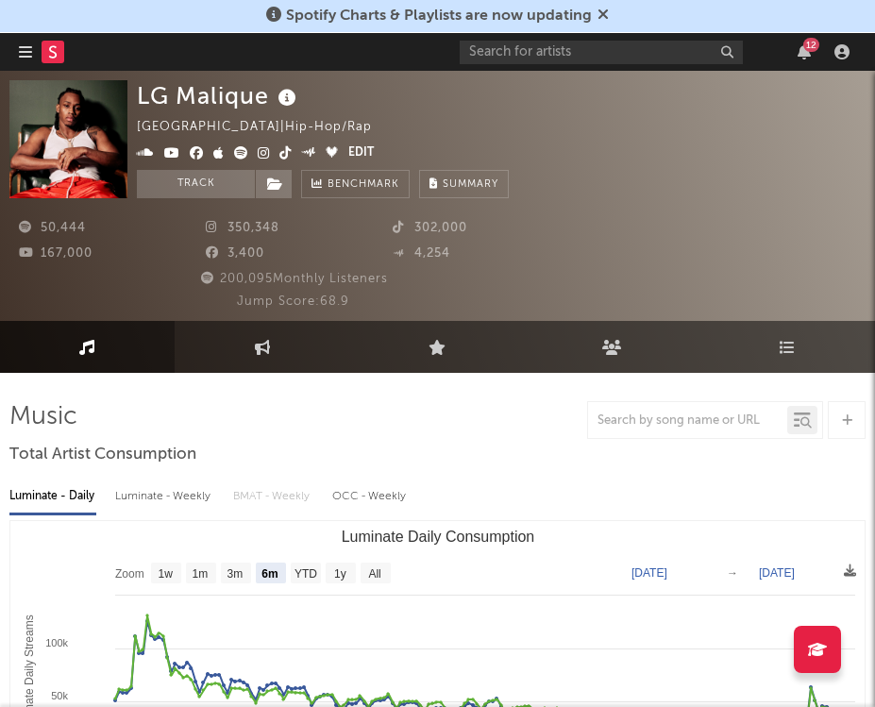
click at [242, 151] on icon at bounding box center [241, 152] width 14 height 13
click at [212, 226] on icon at bounding box center [215, 227] width 19 height 12
click at [208, 231] on icon at bounding box center [215, 227] width 19 height 12
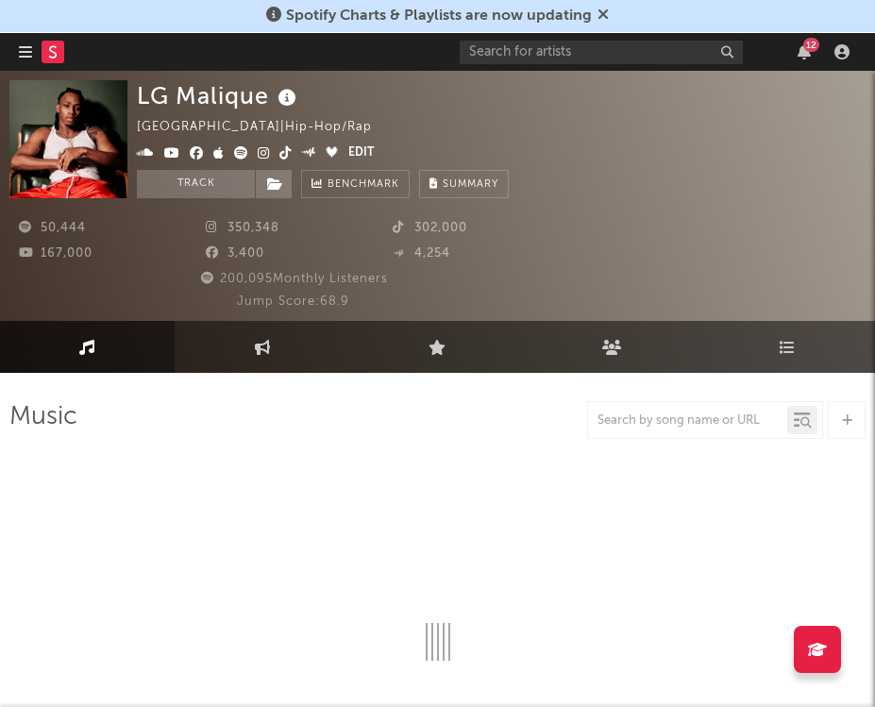
select select "6m"
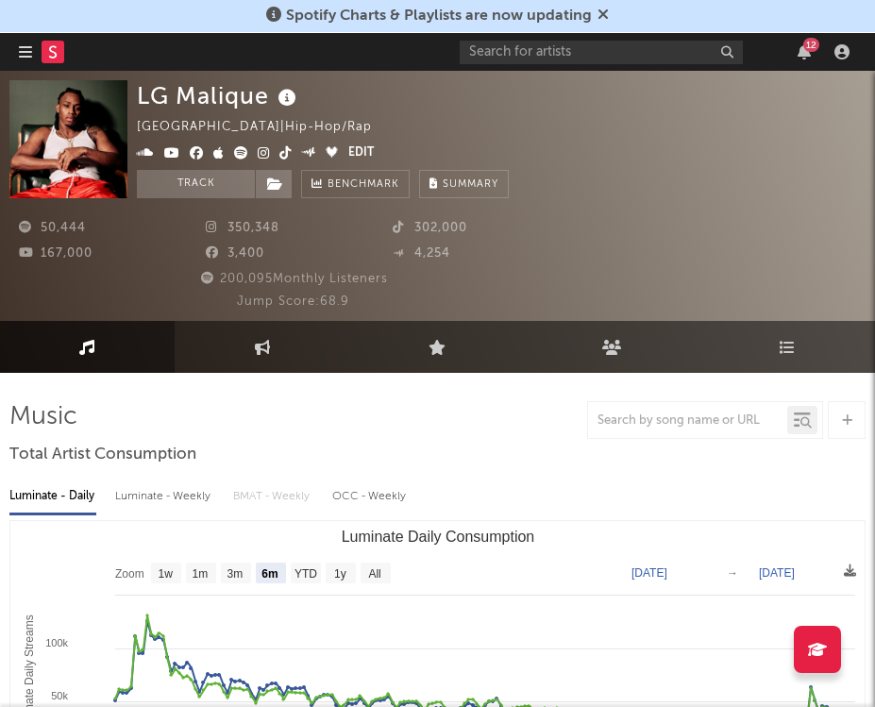
click at [260, 155] on icon at bounding box center [264, 152] width 12 height 13
click at [169, 151] on icon at bounding box center [172, 152] width 16 height 13
click at [280, 156] on icon at bounding box center [285, 152] width 12 height 13
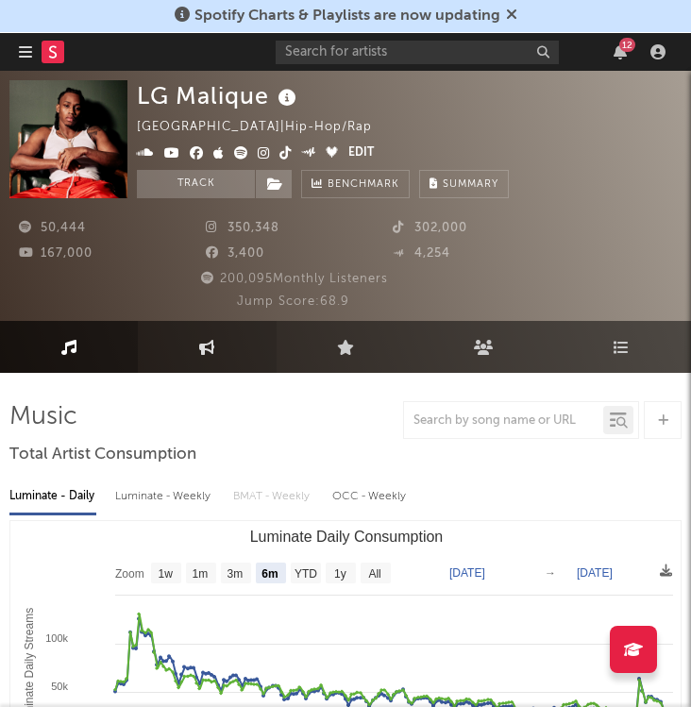
click at [210, 359] on link "Engagement" at bounding box center [207, 347] width 138 height 52
select select "1w"
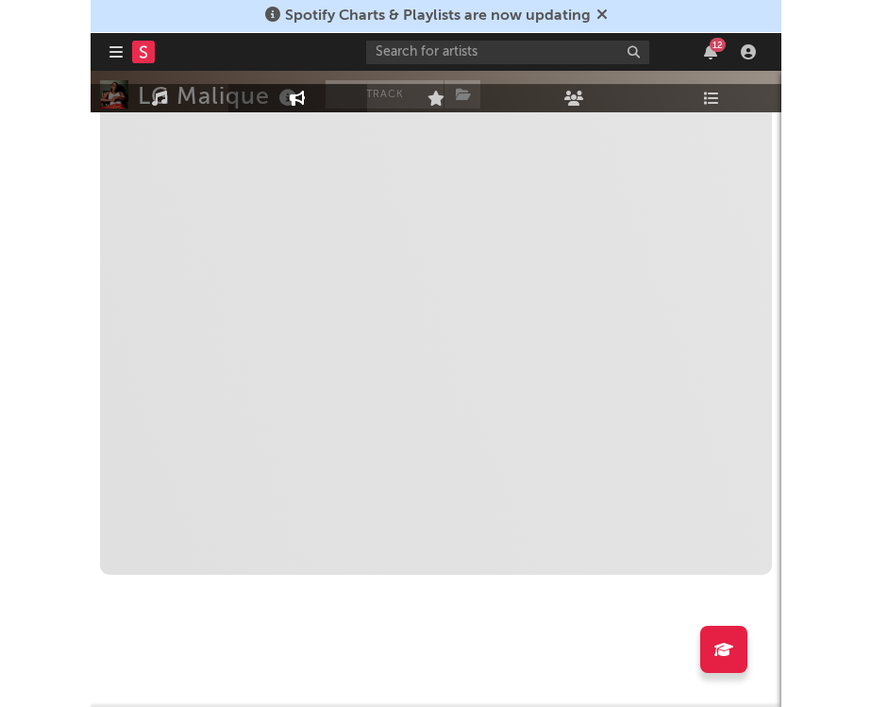
scroll to position [468, 0]
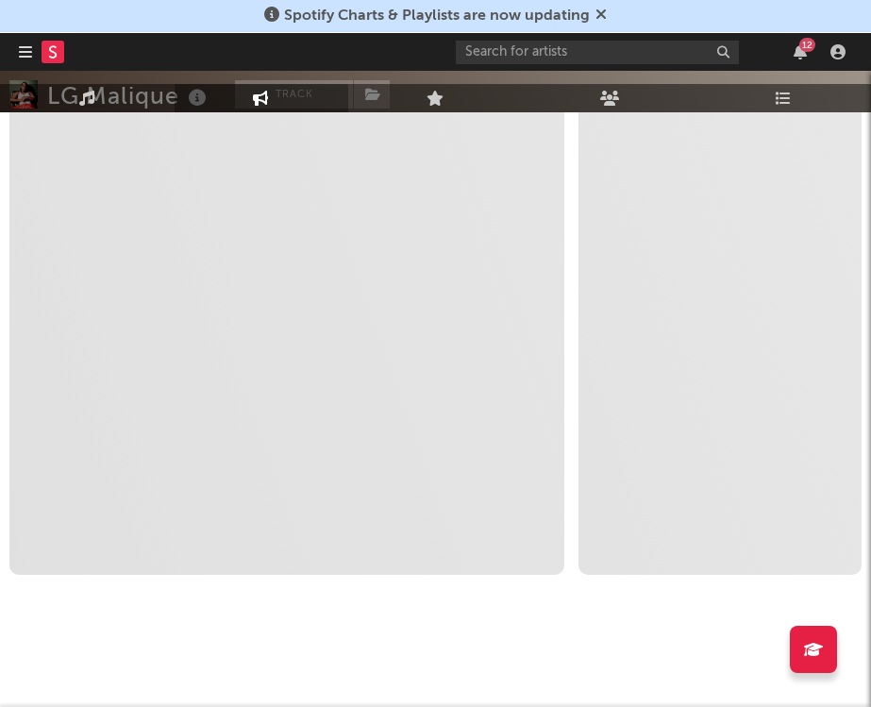
select select "1m"
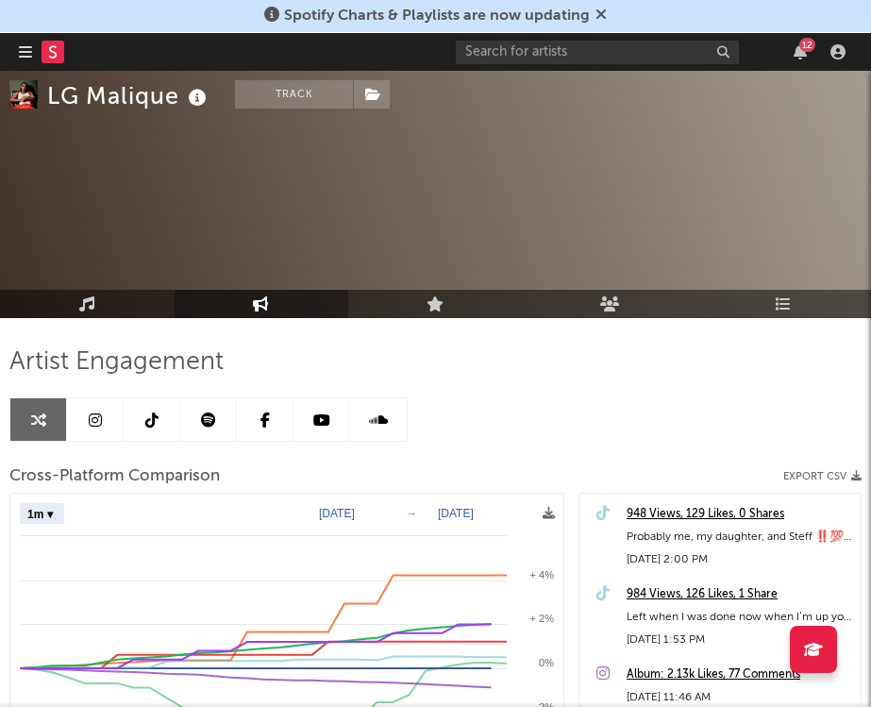
scroll to position [0, 0]
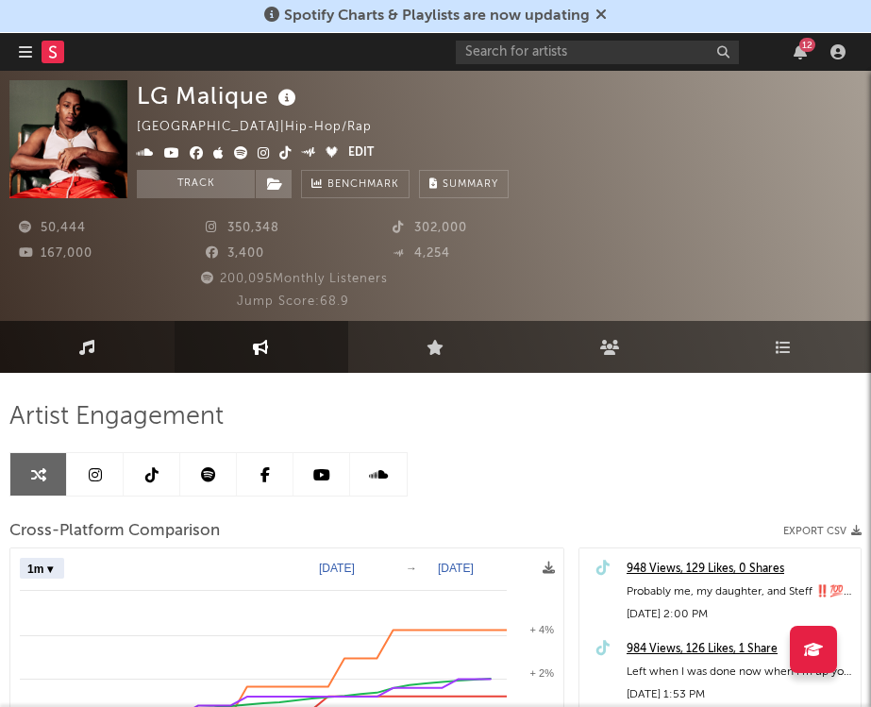
click at [156, 370] on link "Music" at bounding box center [87, 347] width 175 height 52
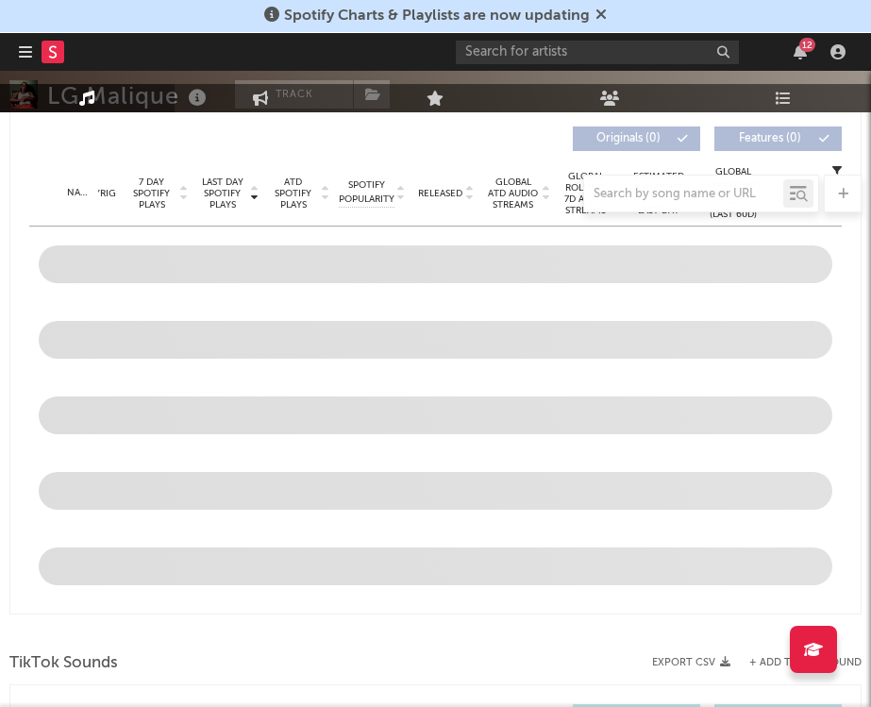
select select "6m"
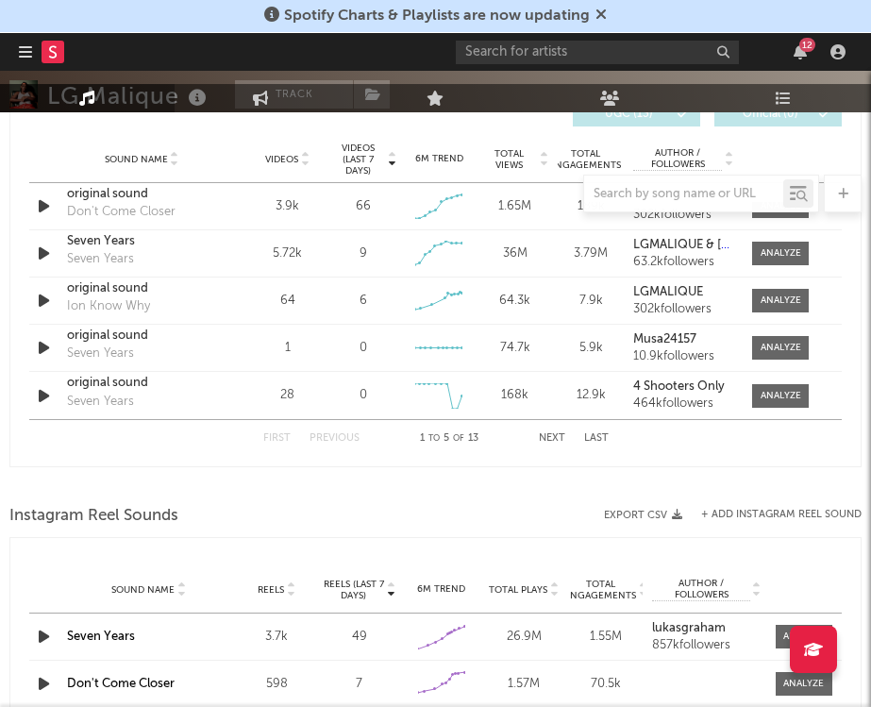
scroll to position [1505, 0]
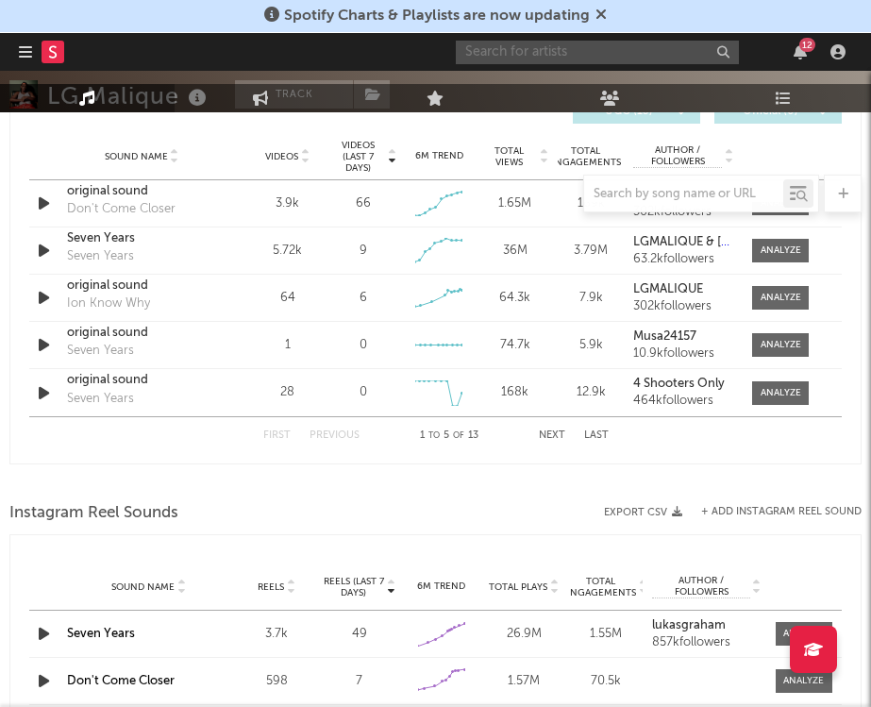
click at [517, 52] on input "text" at bounding box center [597, 53] width 283 height 24
type input "seven years"
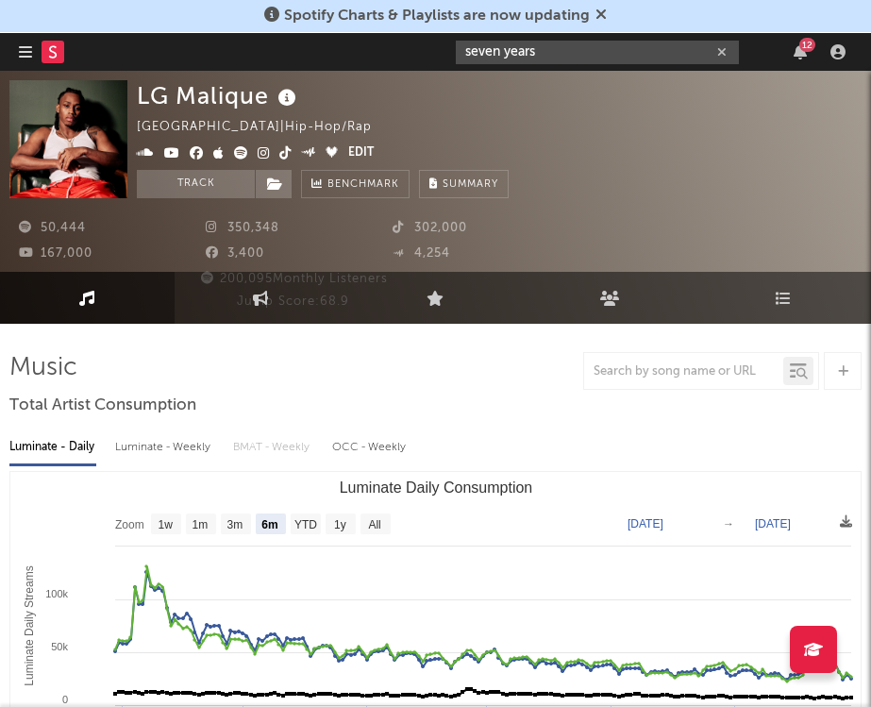
scroll to position [0, 0]
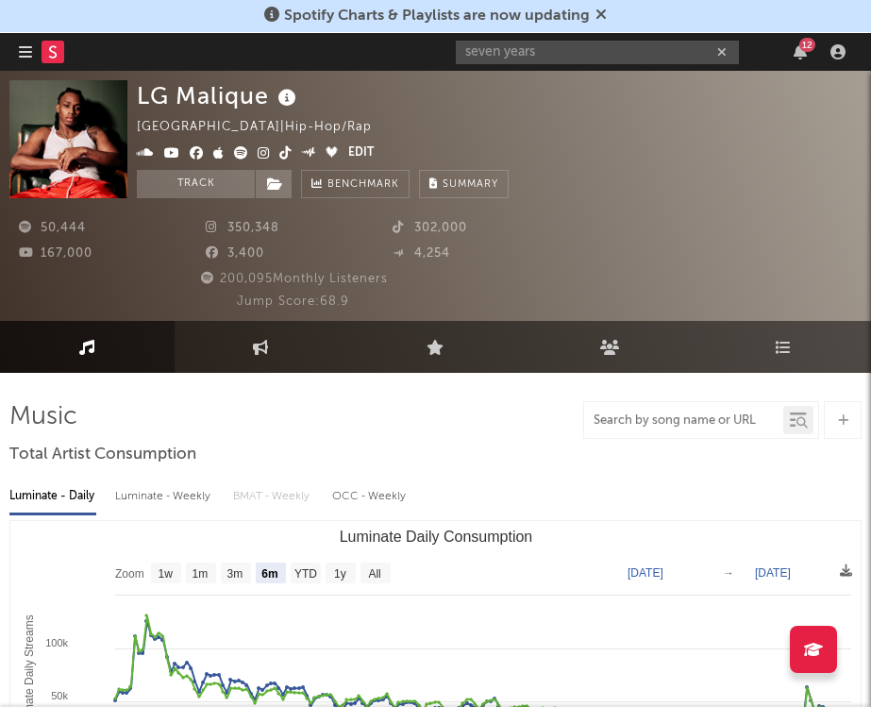
click at [638, 423] on input "text" at bounding box center [683, 420] width 199 height 15
type input "seven years"
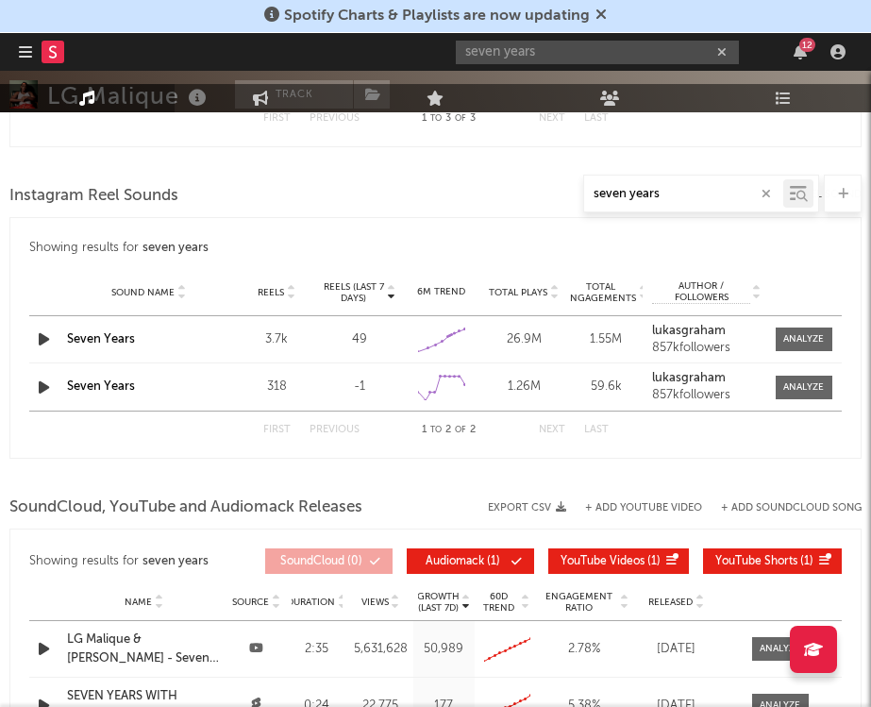
scroll to position [1529, 0]
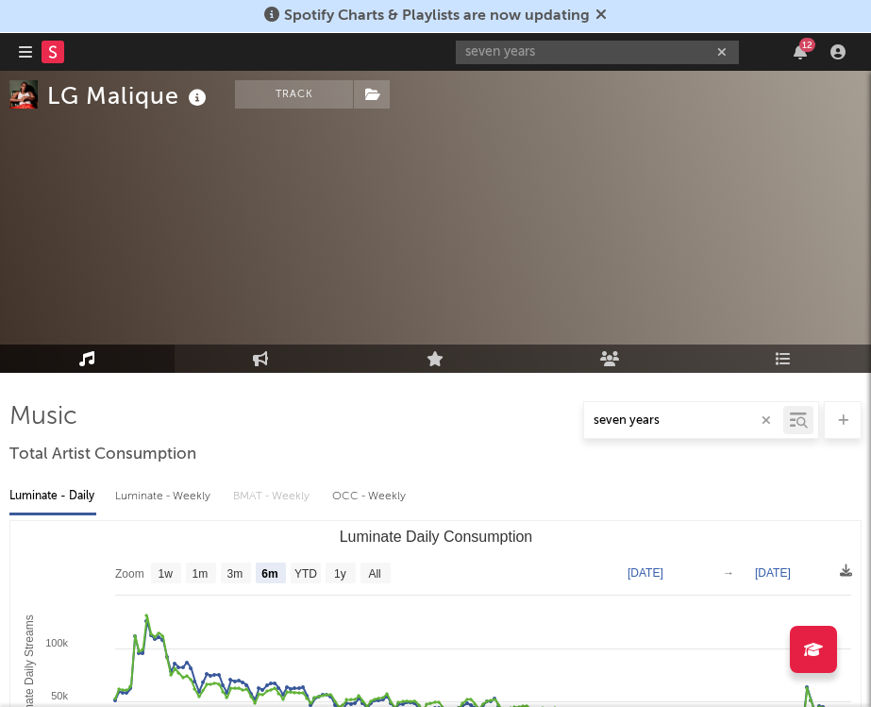
select select "1w"
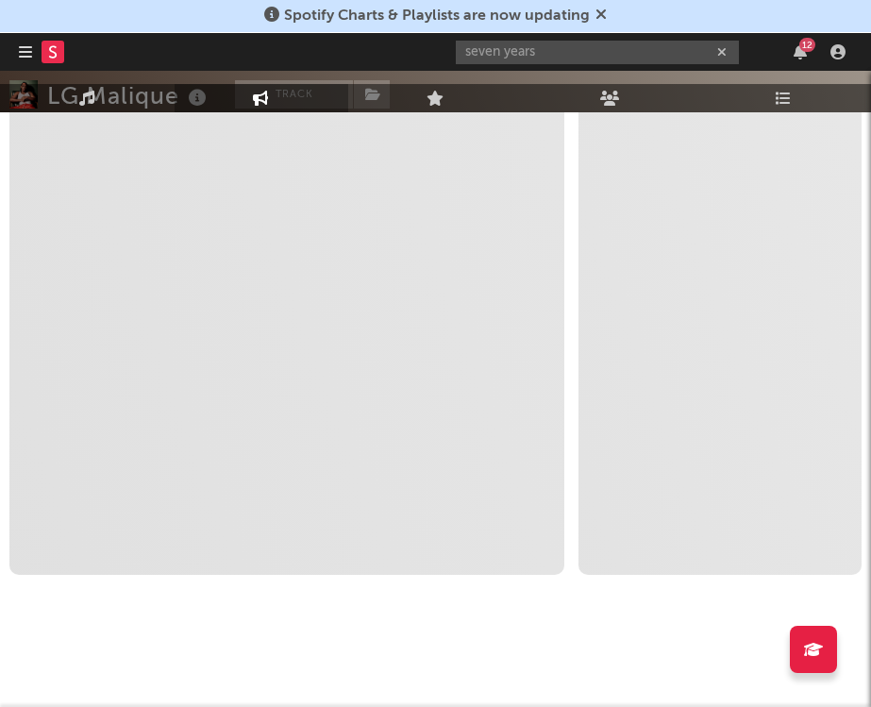
scroll to position [87, 0]
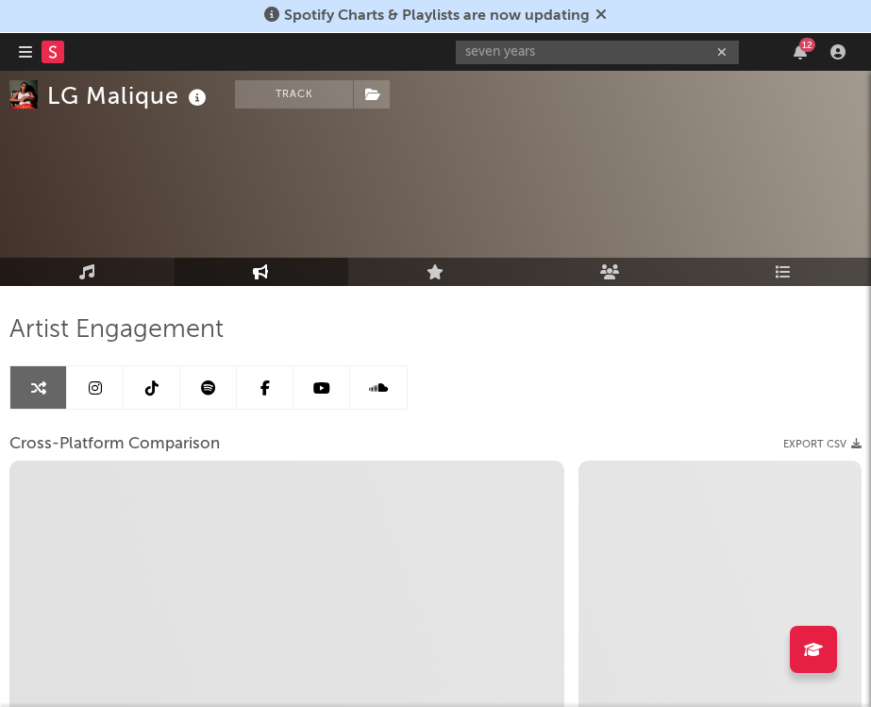
click at [143, 384] on link at bounding box center [152, 387] width 57 height 42
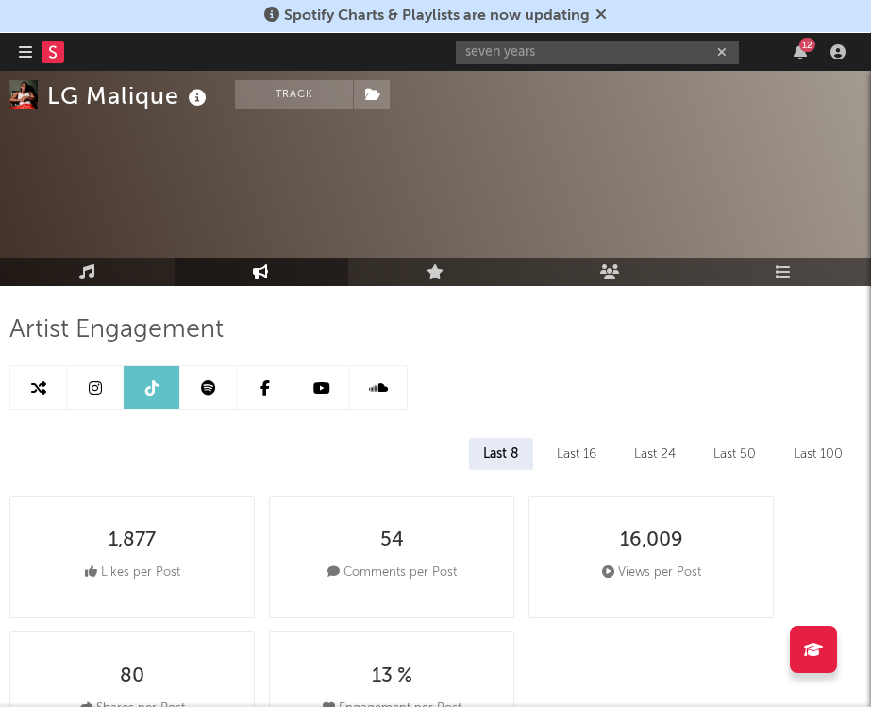
select select "6m"
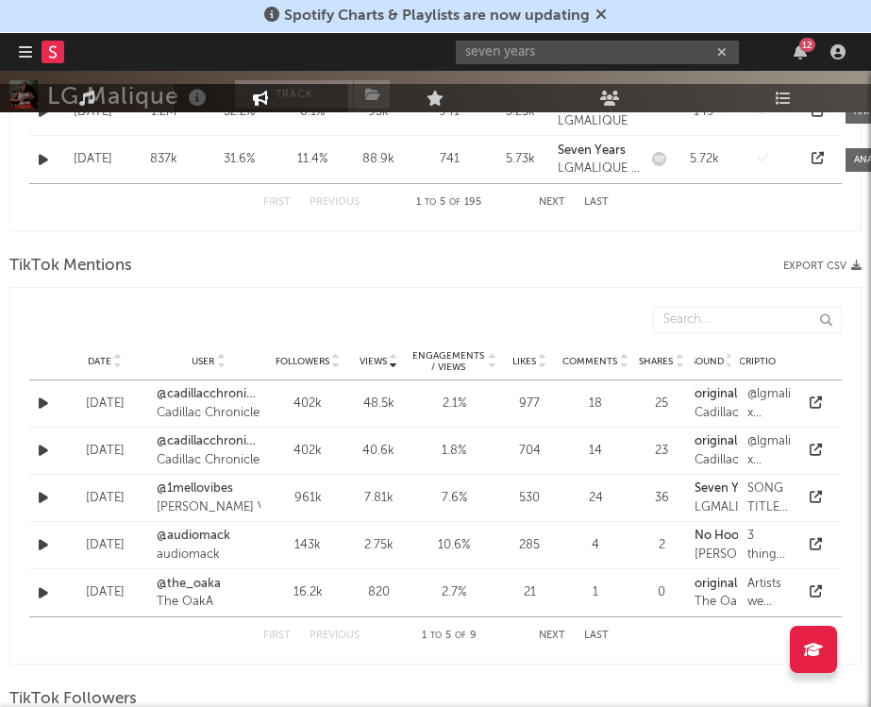
scroll to position [1647, 0]
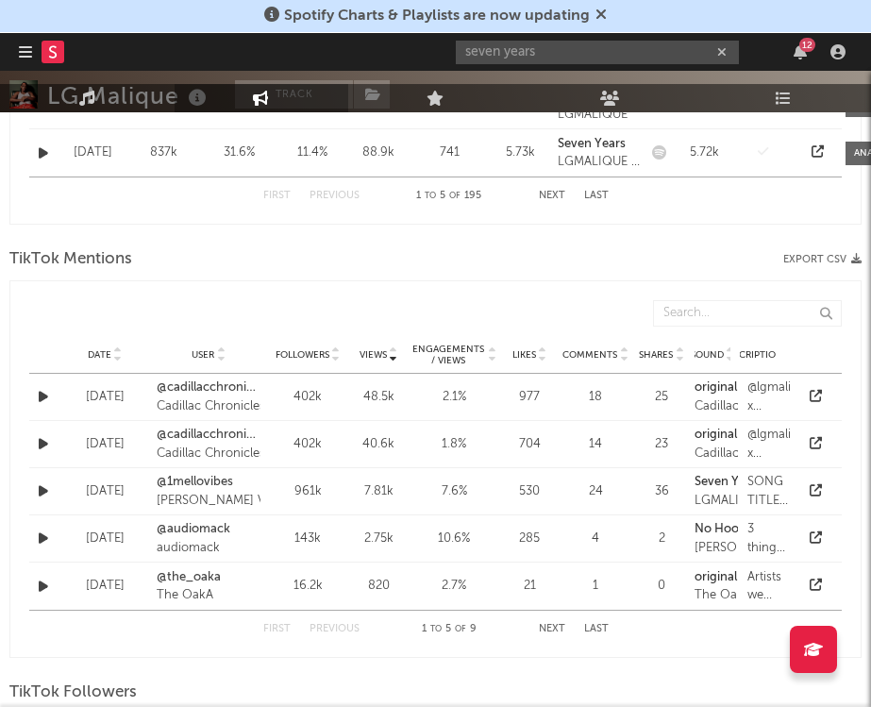
click at [543, 632] on button "Next" at bounding box center [552, 629] width 26 height 10
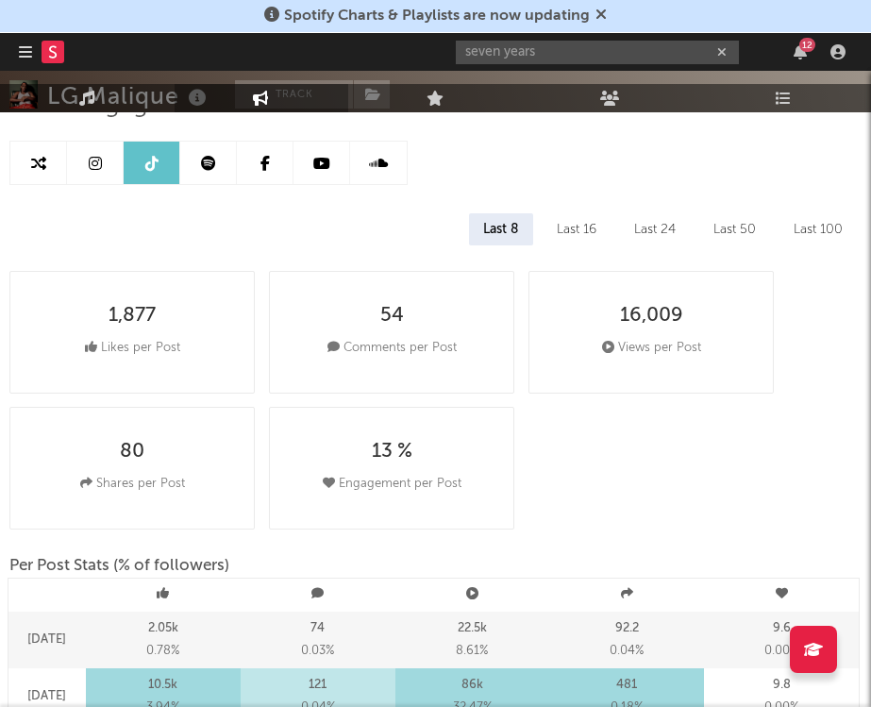
scroll to position [0, 0]
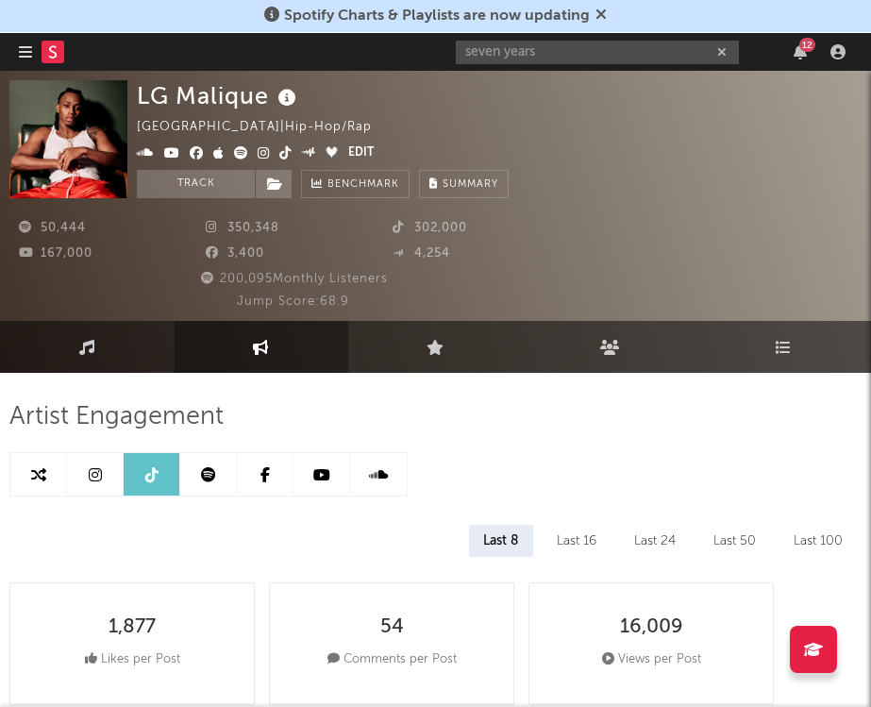
click at [92, 476] on icon at bounding box center [95, 474] width 13 height 15
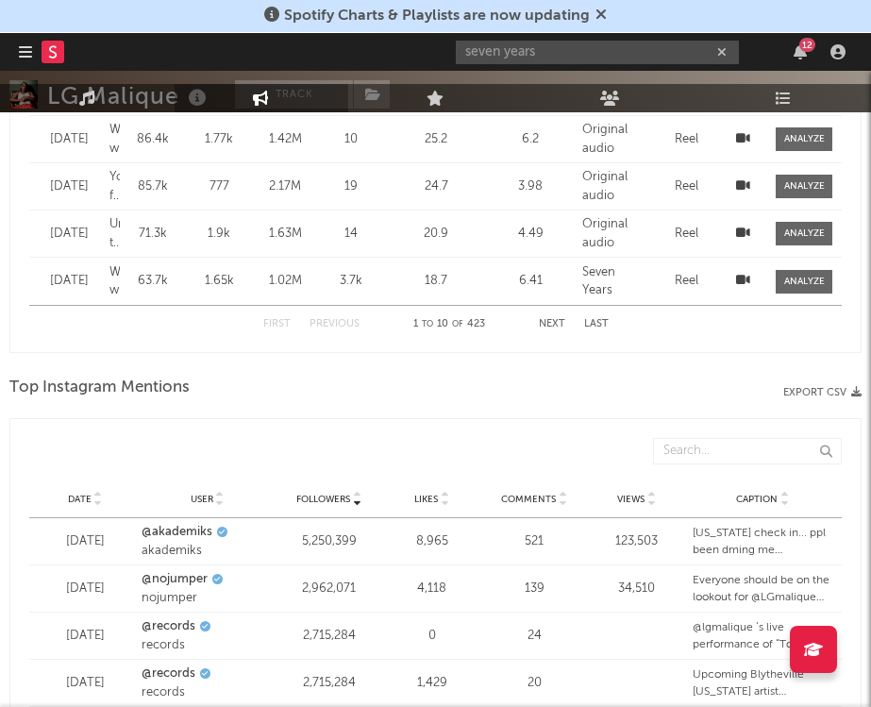
select select "6m"
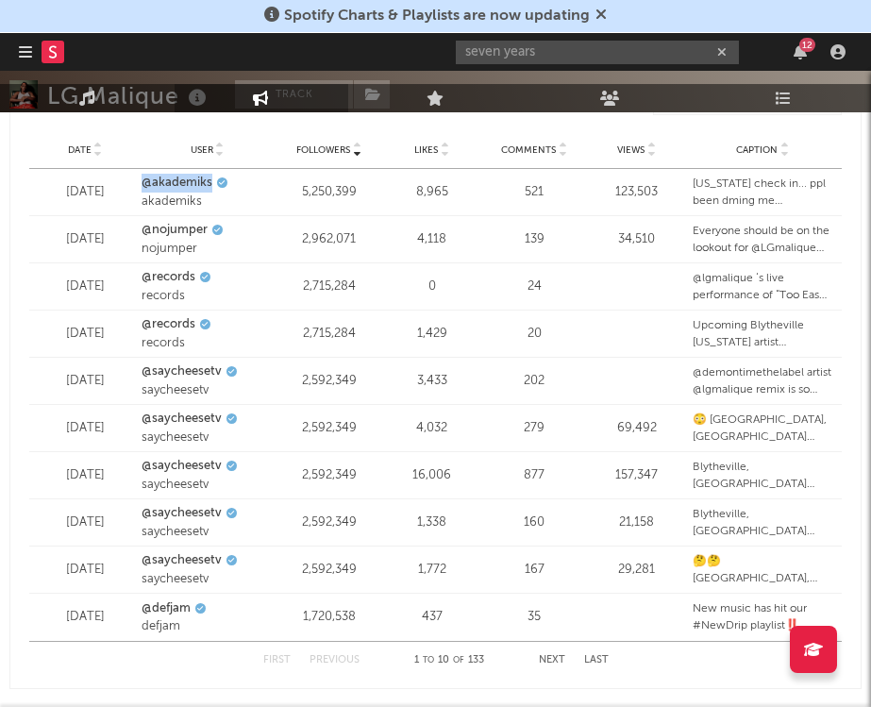
scroll to position [2649, 0]
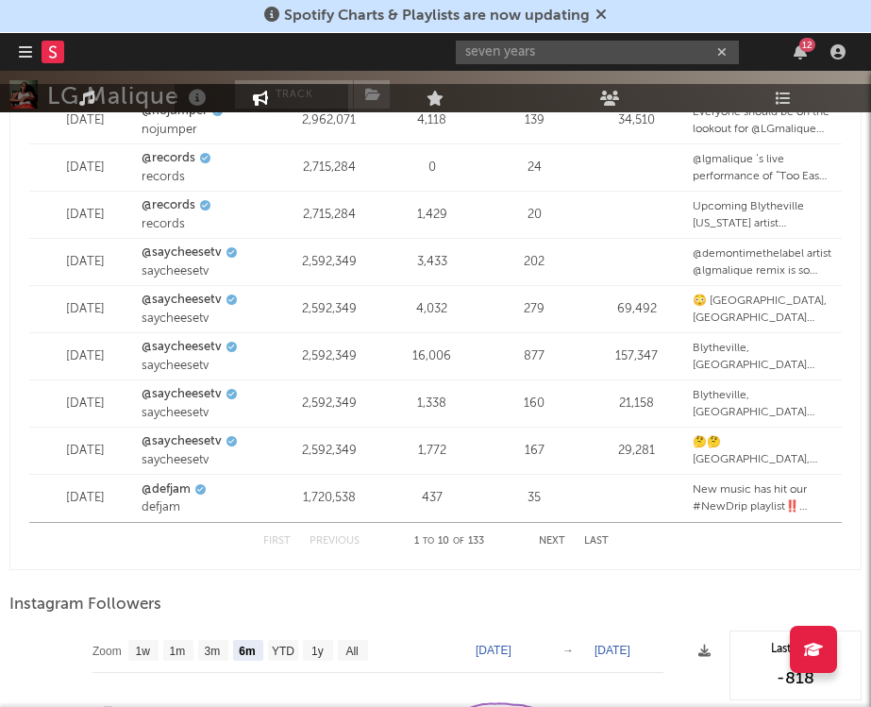
click at [563, 541] on button "Next" at bounding box center [552, 541] width 26 height 10
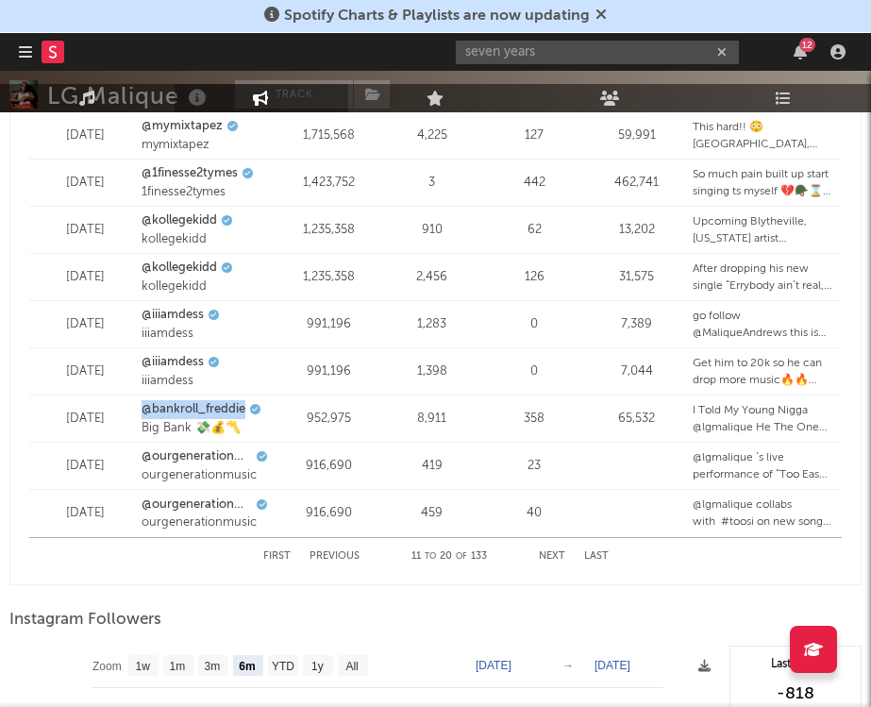
scroll to position [2640, 0]
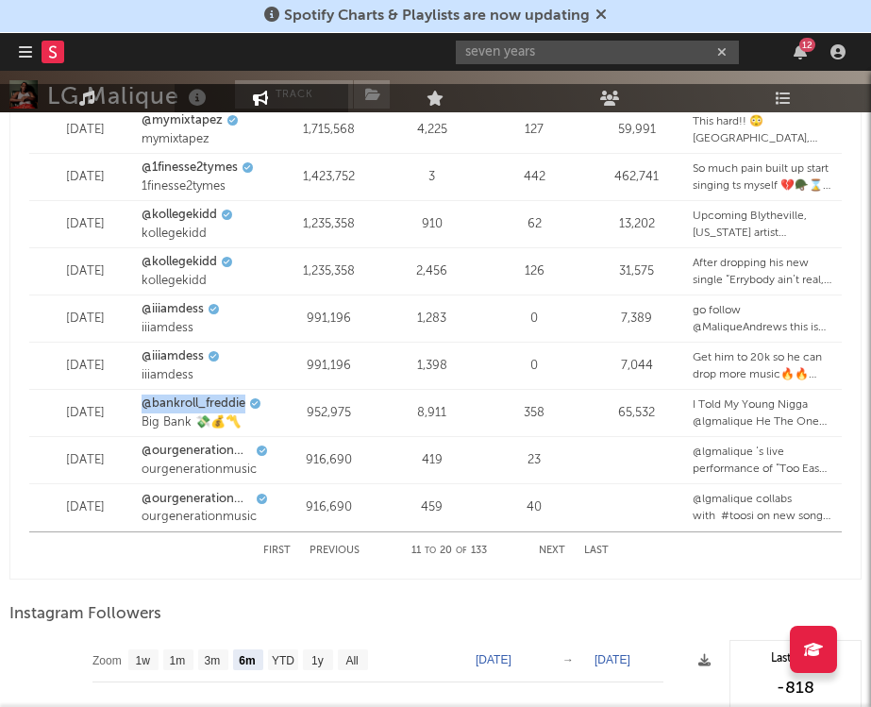
click at [551, 548] on button "Next" at bounding box center [552, 550] width 26 height 10
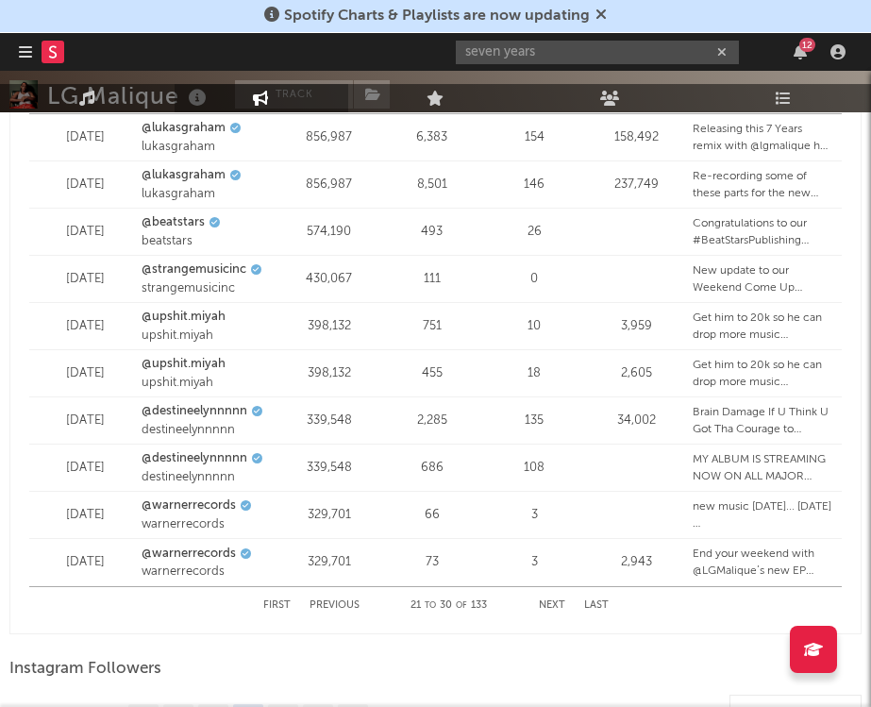
scroll to position [2615, 0]
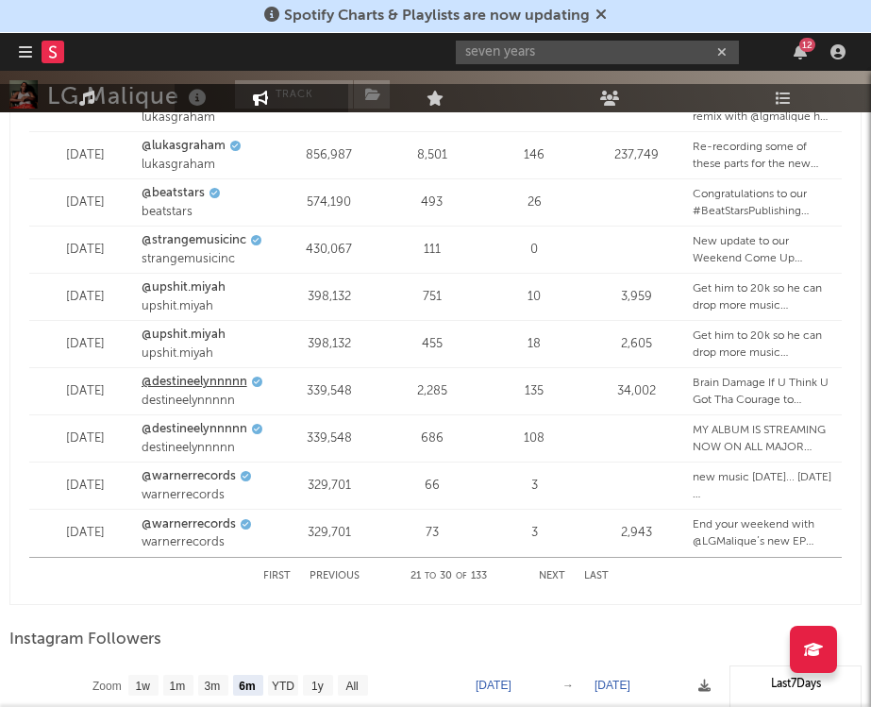
click at [226, 380] on link "@destineelynnnnn" at bounding box center [195, 382] width 106 height 19
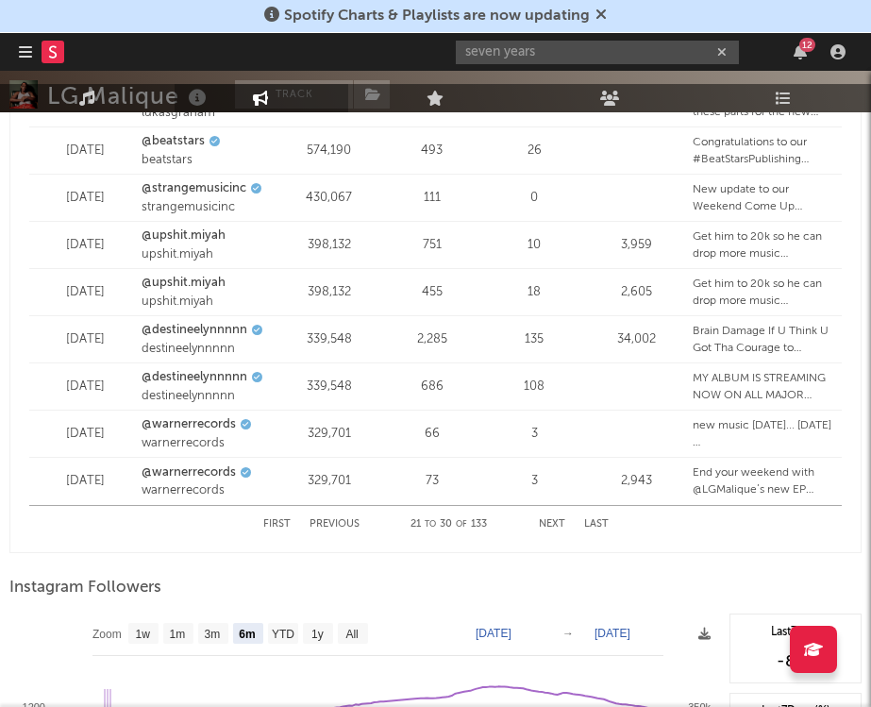
scroll to position [2668, 0]
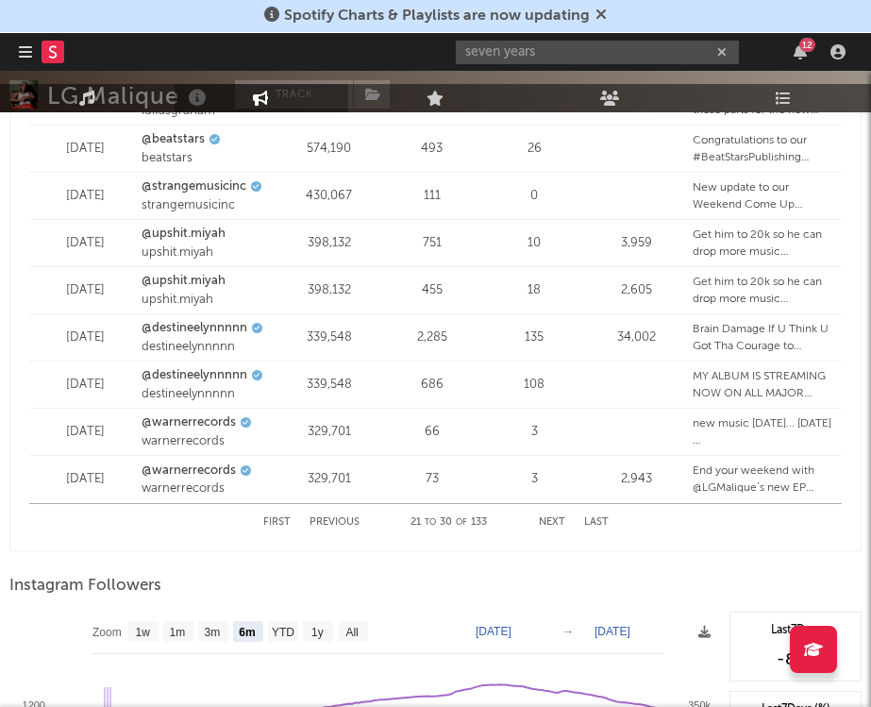
click at [544, 514] on div "First Previous 21 to 30 of 133 Next Last" at bounding box center [435, 522] width 345 height 37
click at [550, 522] on button "Next" at bounding box center [552, 522] width 26 height 10
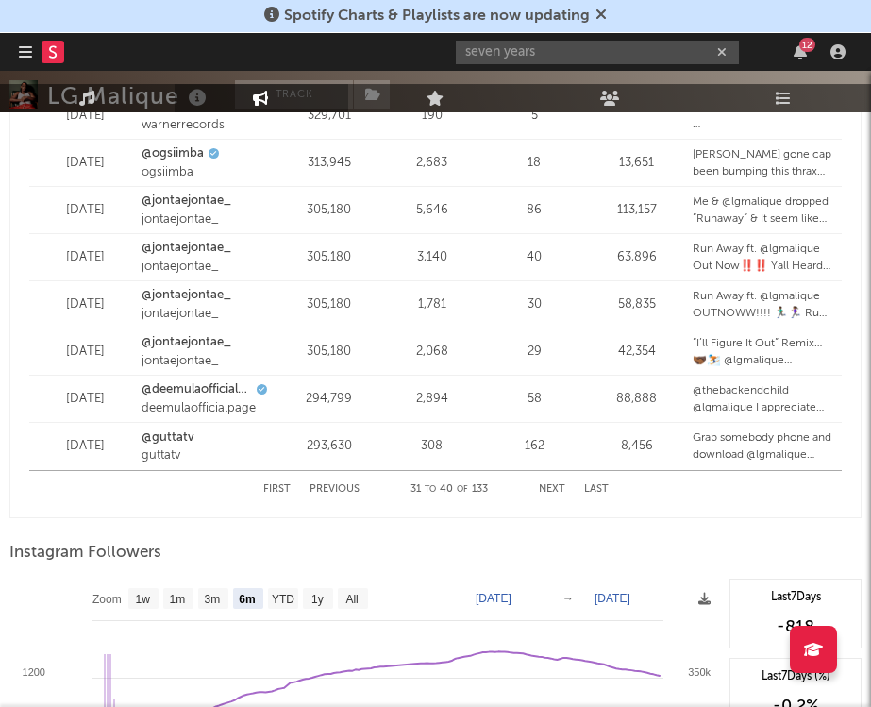
scroll to position [2714, 0]
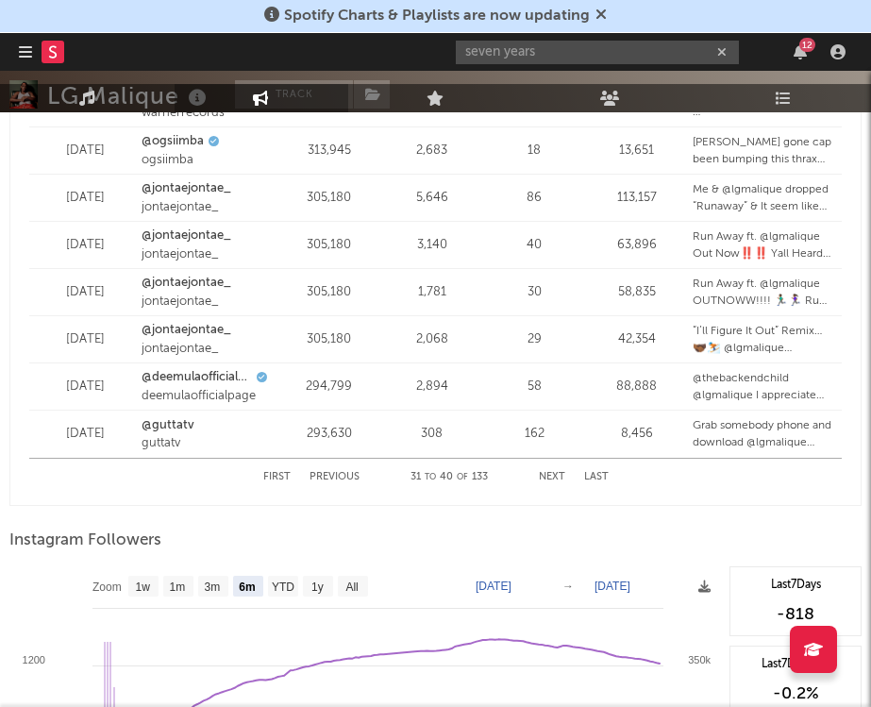
click at [555, 479] on button "Next" at bounding box center [552, 477] width 26 height 10
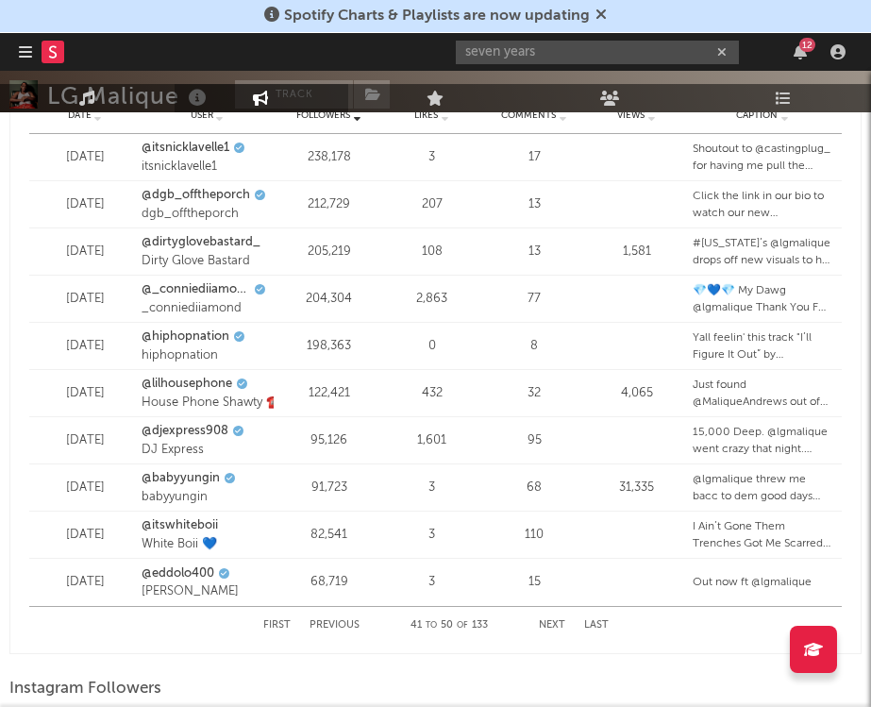
scroll to position [2534, 0]
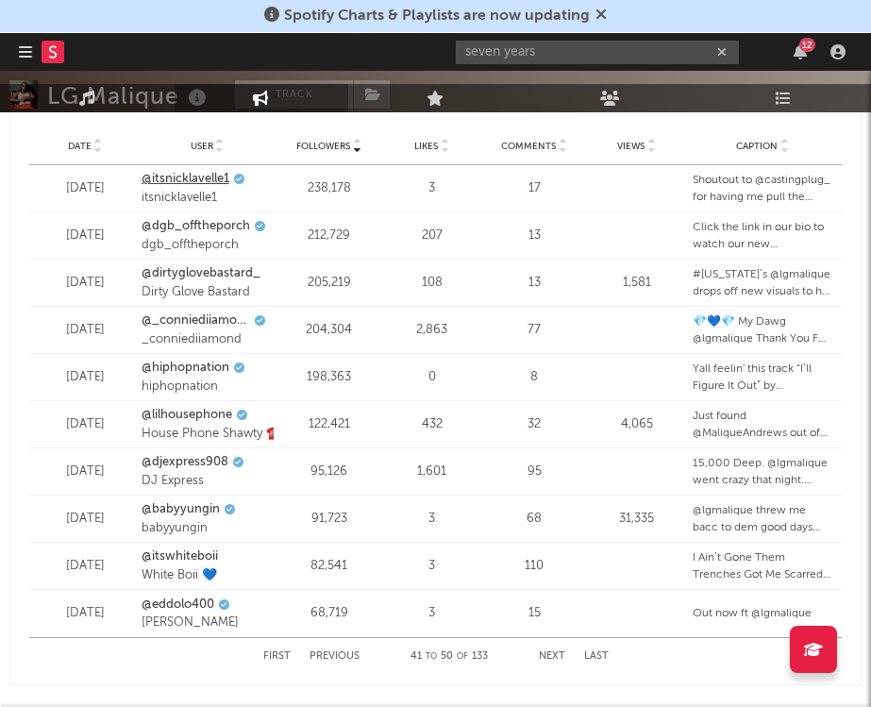
click at [203, 182] on link "@itsnicklavelle1" at bounding box center [186, 179] width 88 height 19
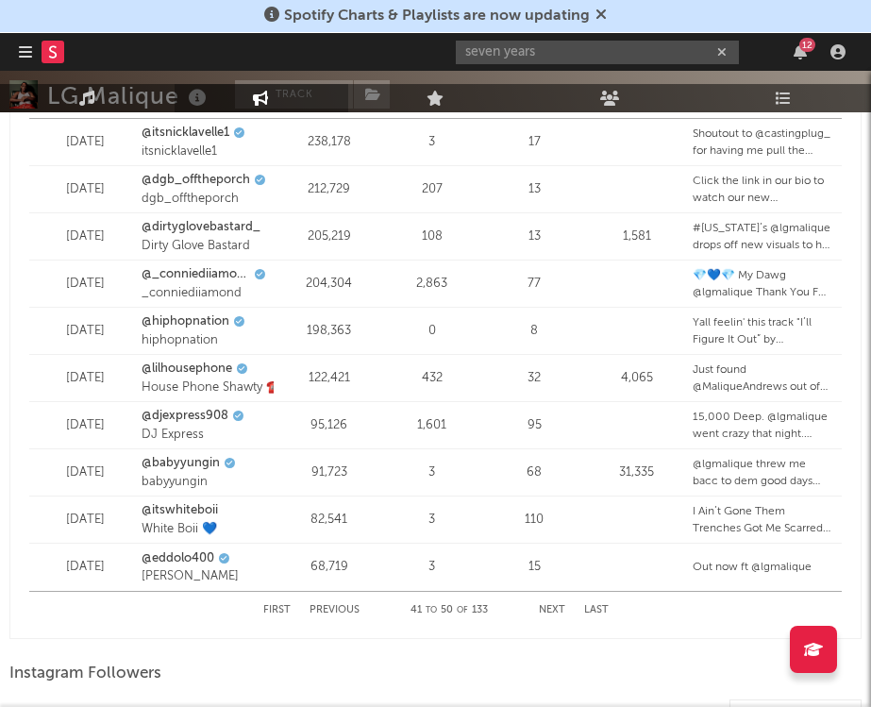
scroll to position [2592, 0]
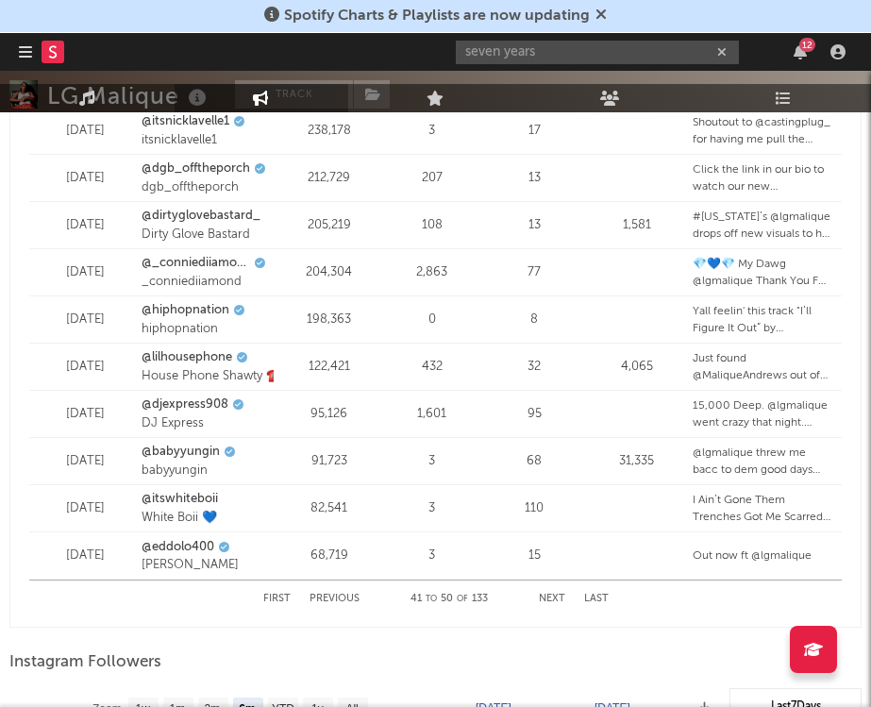
click at [284, 597] on button "First" at bounding box center [276, 598] width 27 height 10
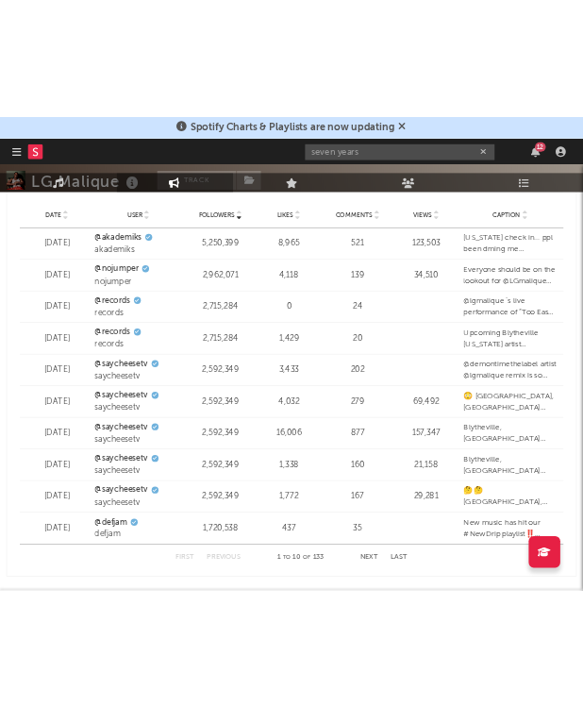
scroll to position [3708, 0]
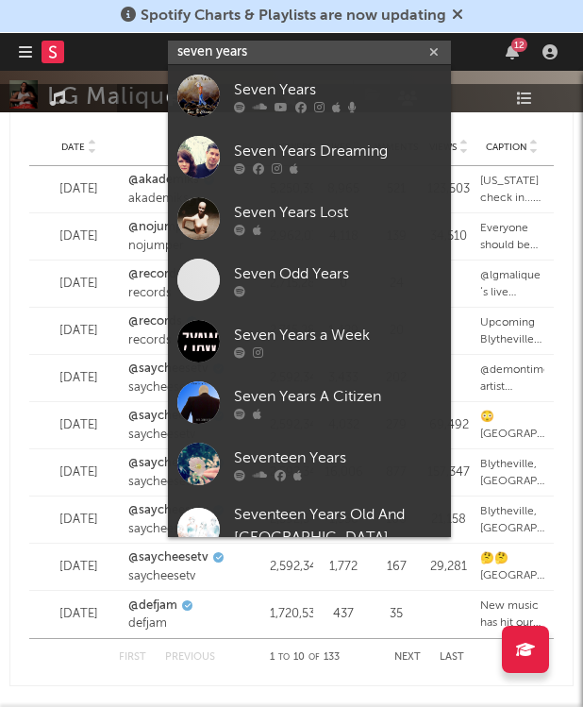
click at [301, 56] on input "seven years" at bounding box center [309, 53] width 283 height 24
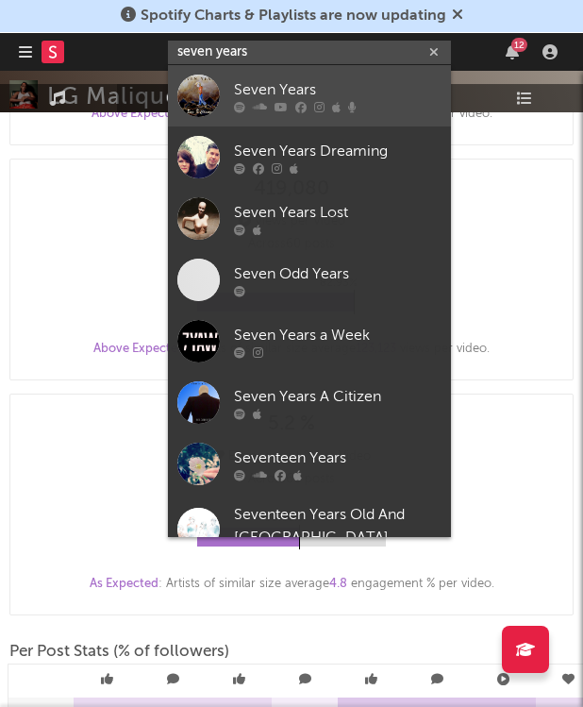
scroll to position [1713, 0]
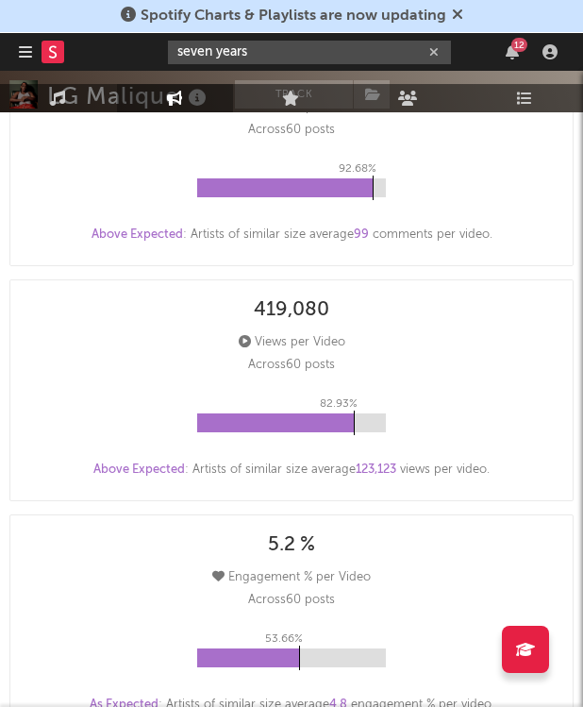
click at [440, 53] on button "button" at bounding box center [433, 52] width 15 height 18
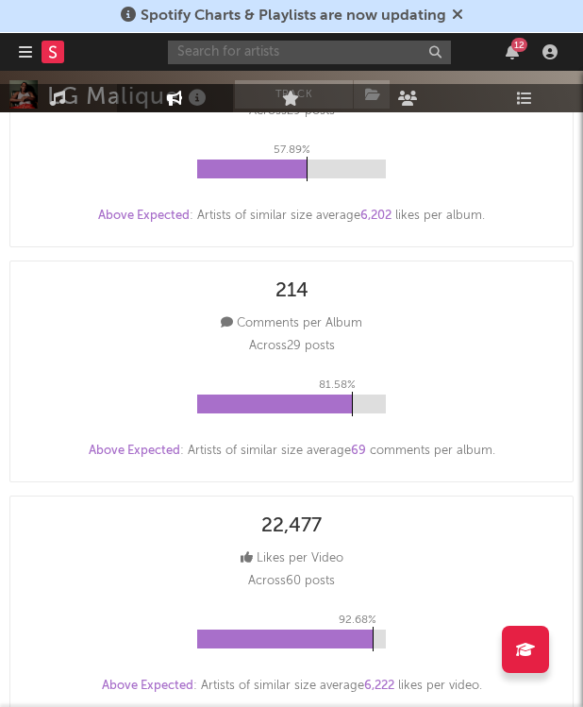
scroll to position [0, 0]
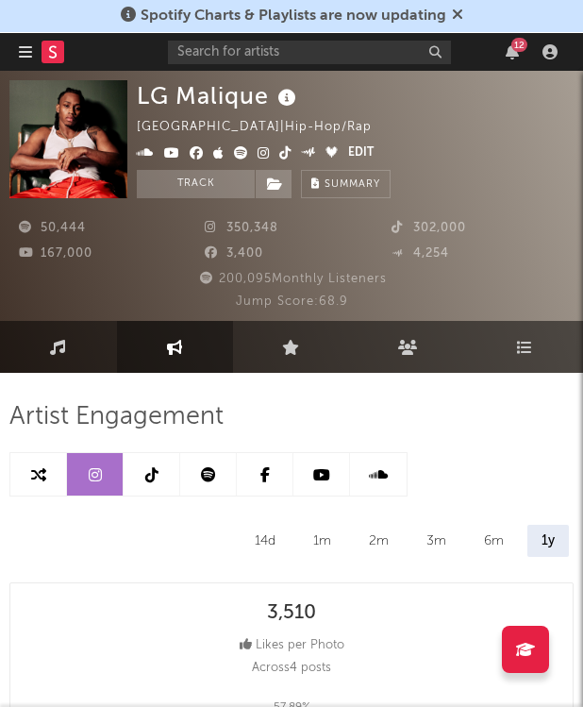
click at [50, 47] on icon at bounding box center [53, 51] width 8 height 12
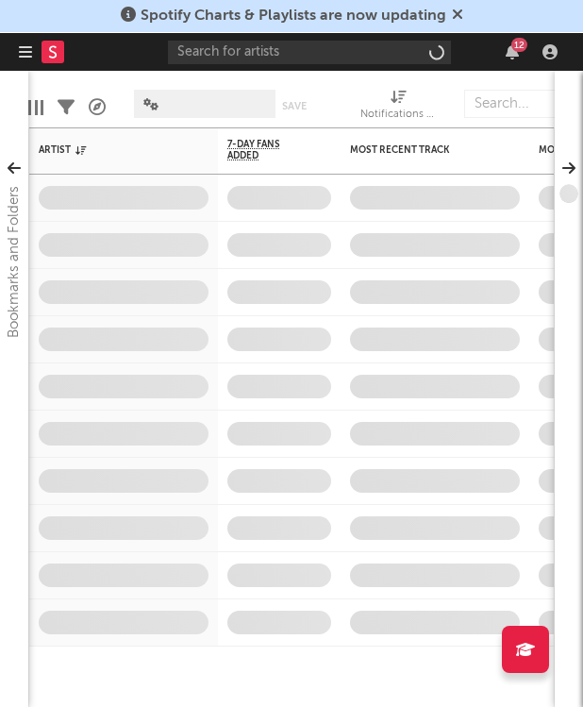
click at [244, 63] on div "12" at bounding box center [366, 52] width 396 height 38
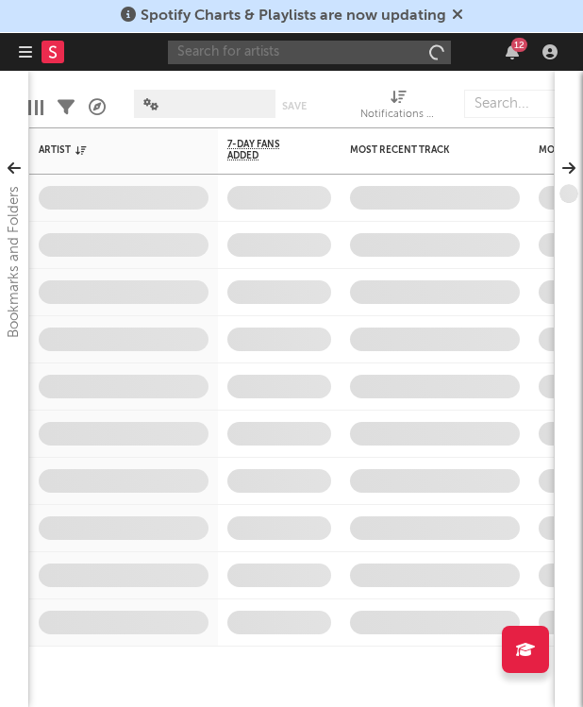
click at [239, 55] on input "text" at bounding box center [309, 53] width 283 height 24
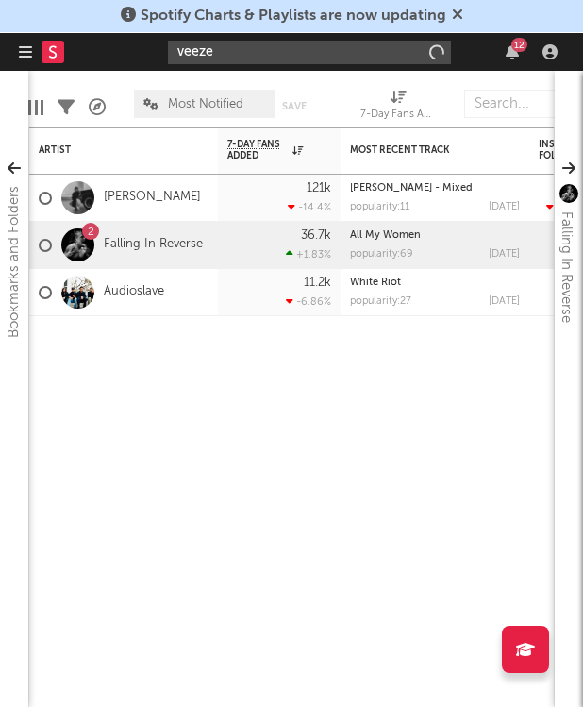
type input "veeze"
click at [242, 52] on input "veeze" at bounding box center [309, 53] width 283 height 24
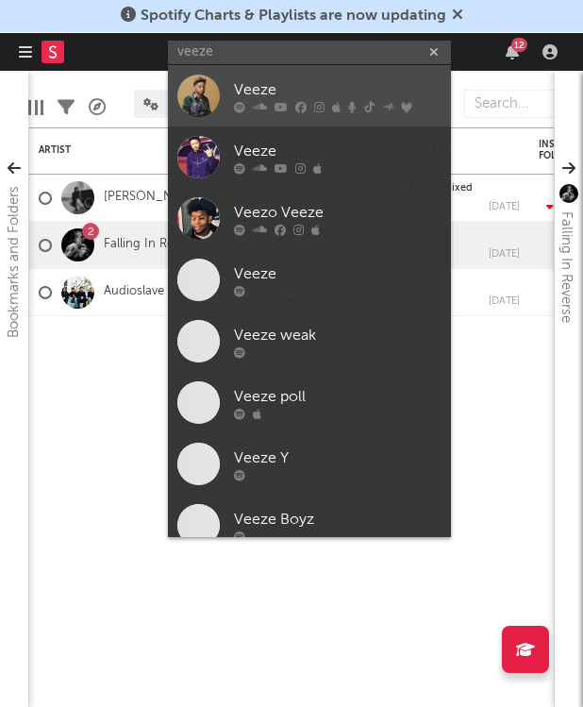
click at [259, 75] on link "Veeze" at bounding box center [309, 95] width 283 height 61
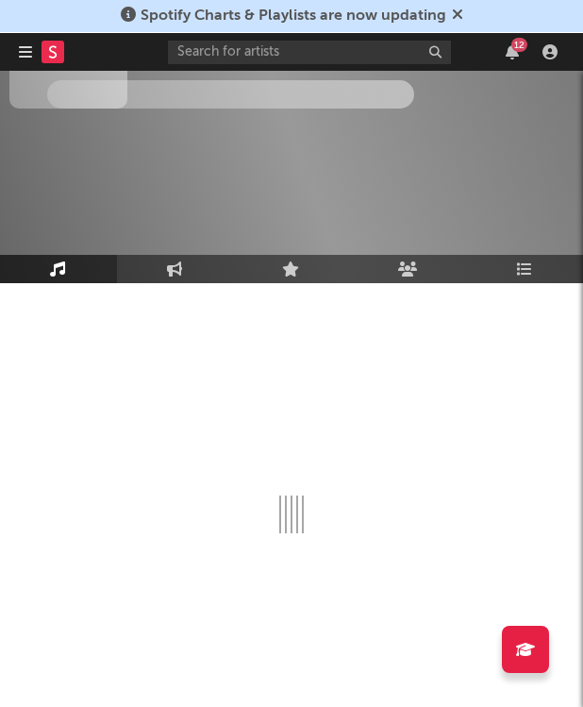
scroll to position [95, 0]
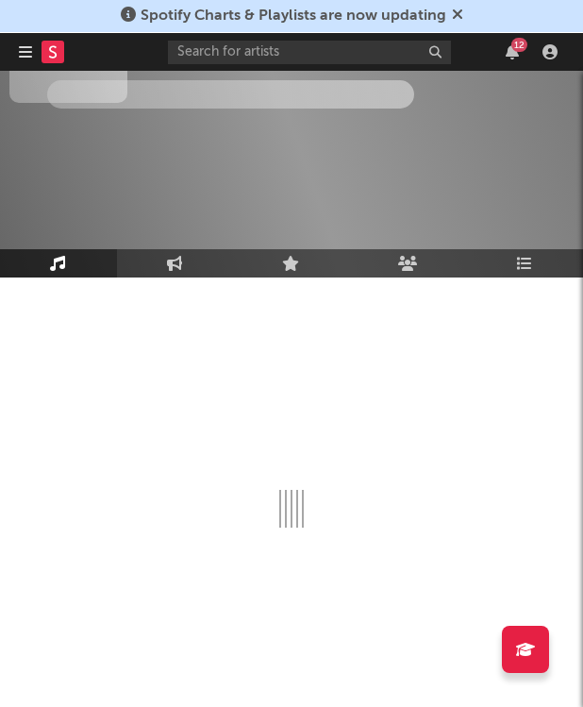
select select "6m"
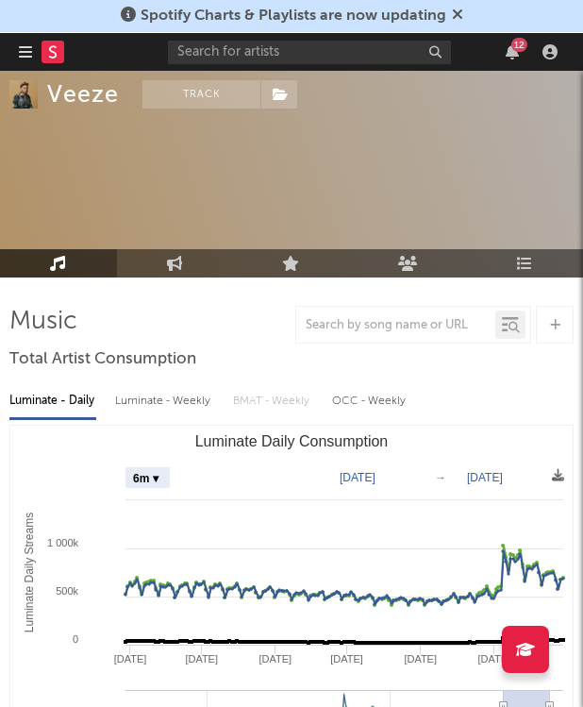
select select "6m"
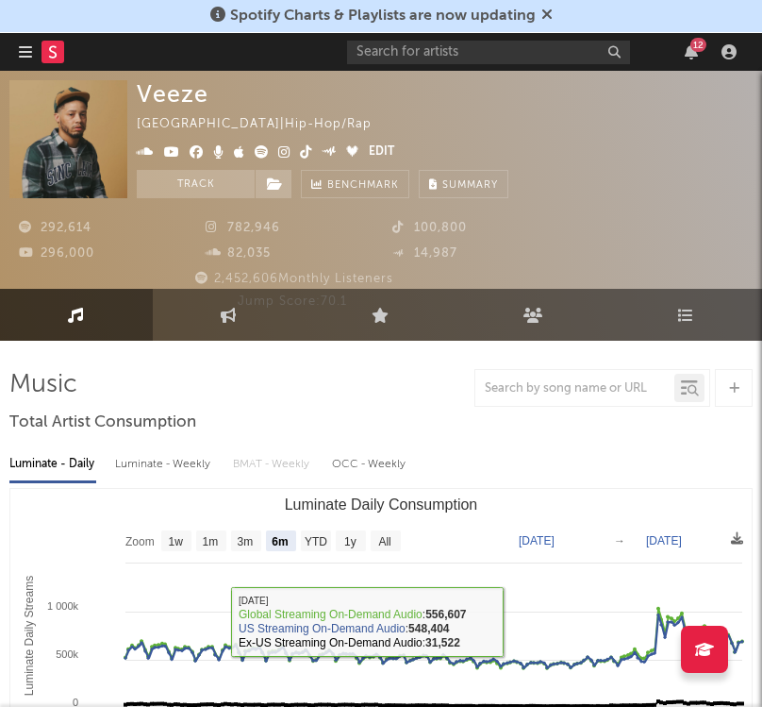
scroll to position [0, 0]
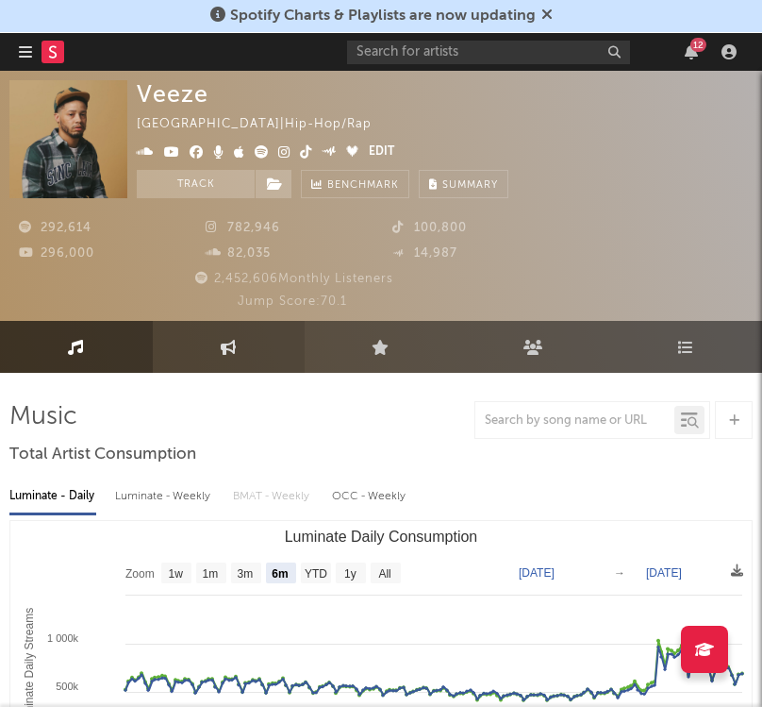
click at [224, 343] on icon at bounding box center [229, 347] width 16 height 15
select select "1w"
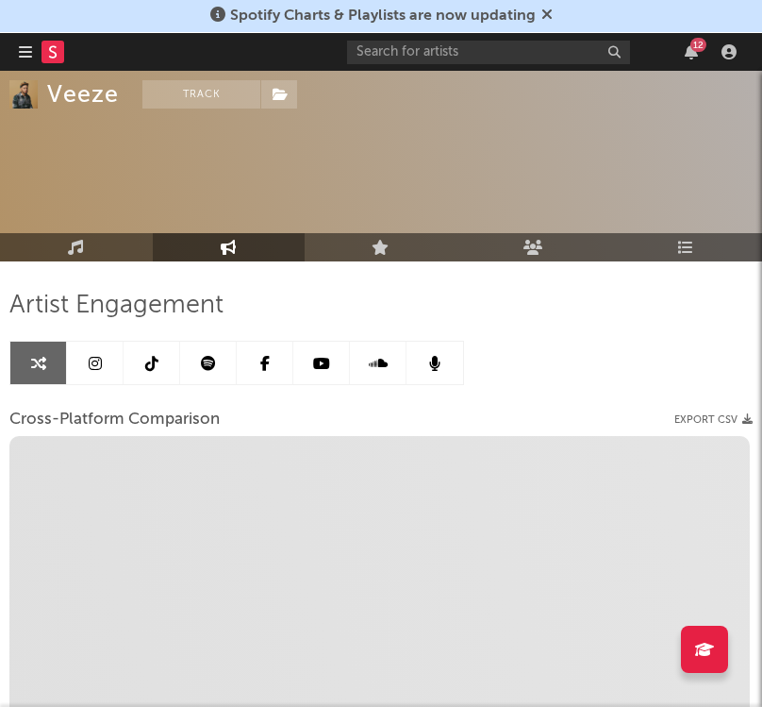
scroll to position [116, 0]
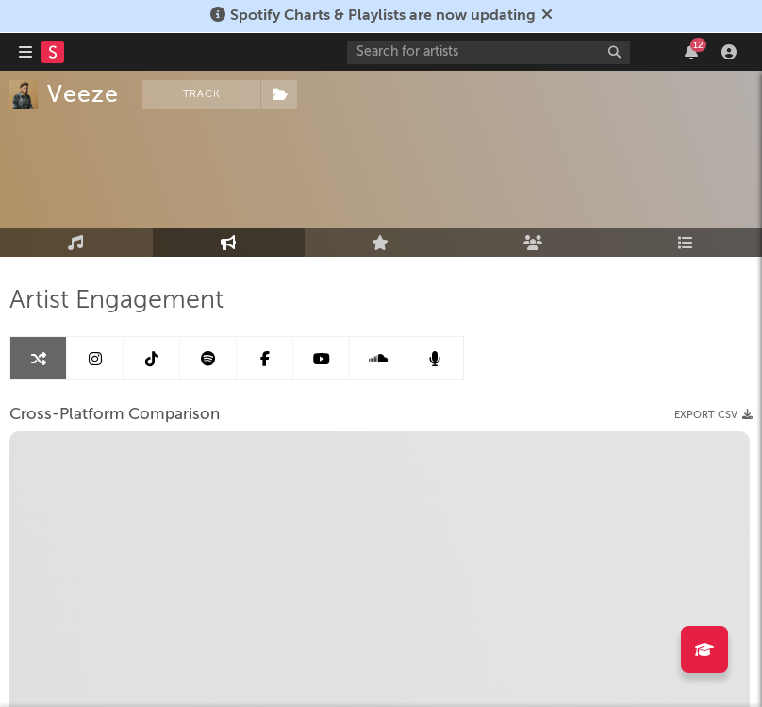
click at [152, 360] on icon at bounding box center [151, 358] width 13 height 15
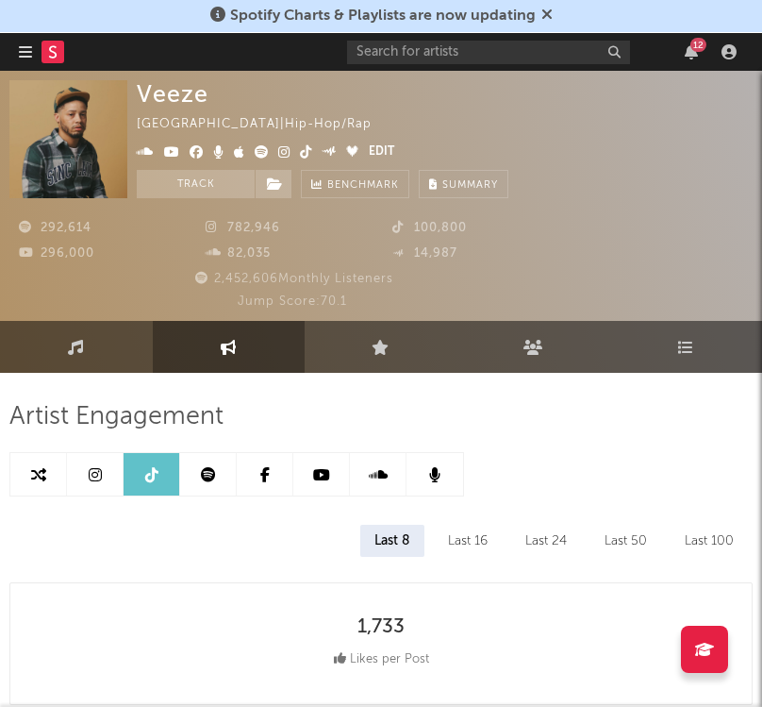
click at [38, 465] on link at bounding box center [38, 474] width 57 height 42
select select "1w"
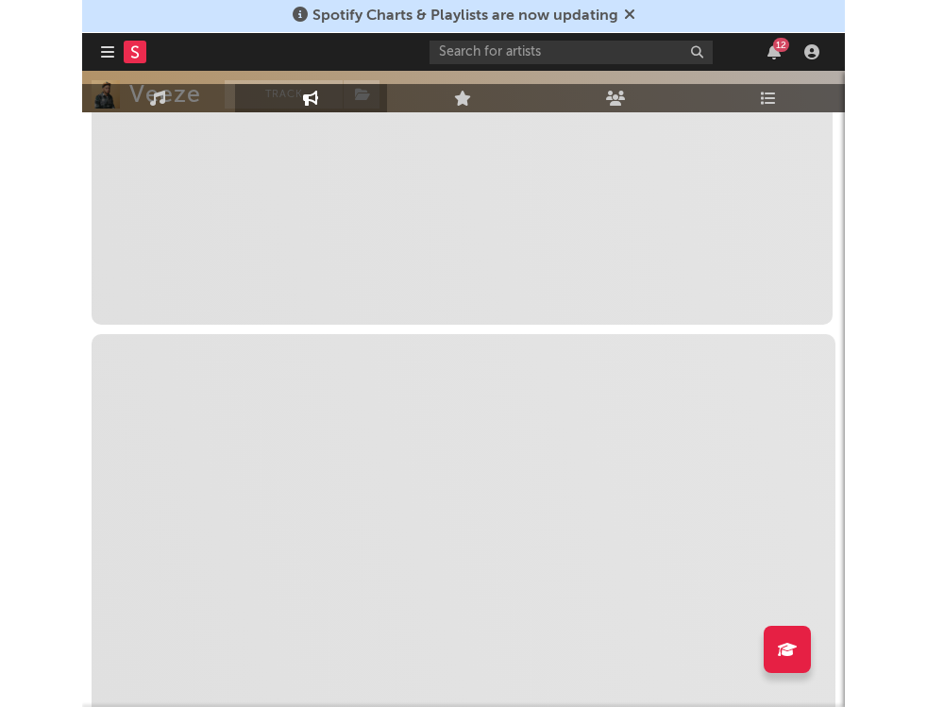
scroll to position [468, 0]
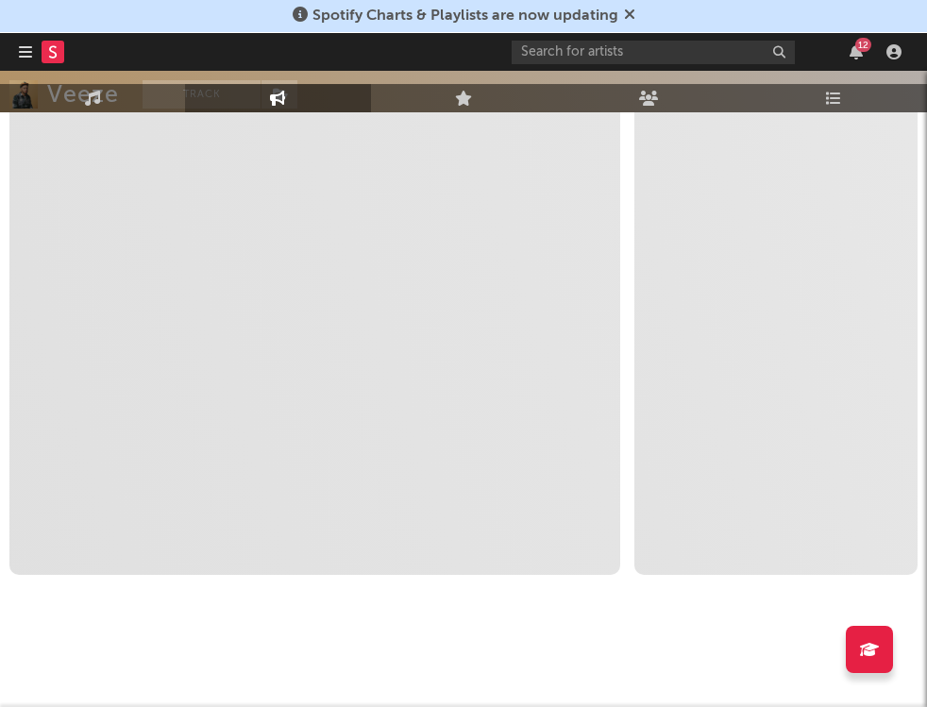
select select "1w"
select select "1m"
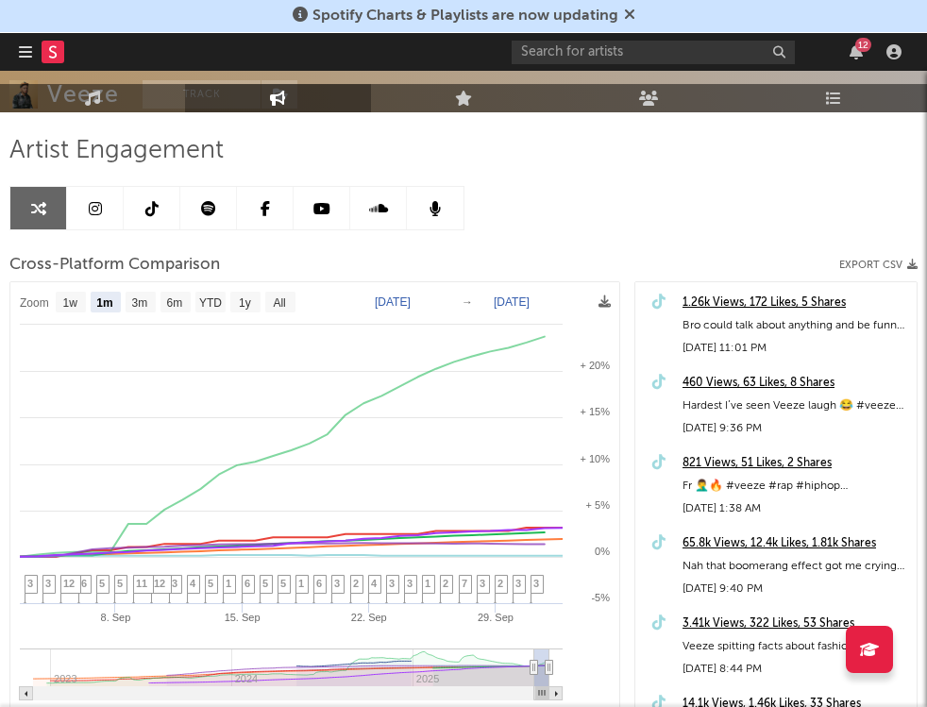
scroll to position [69, 0]
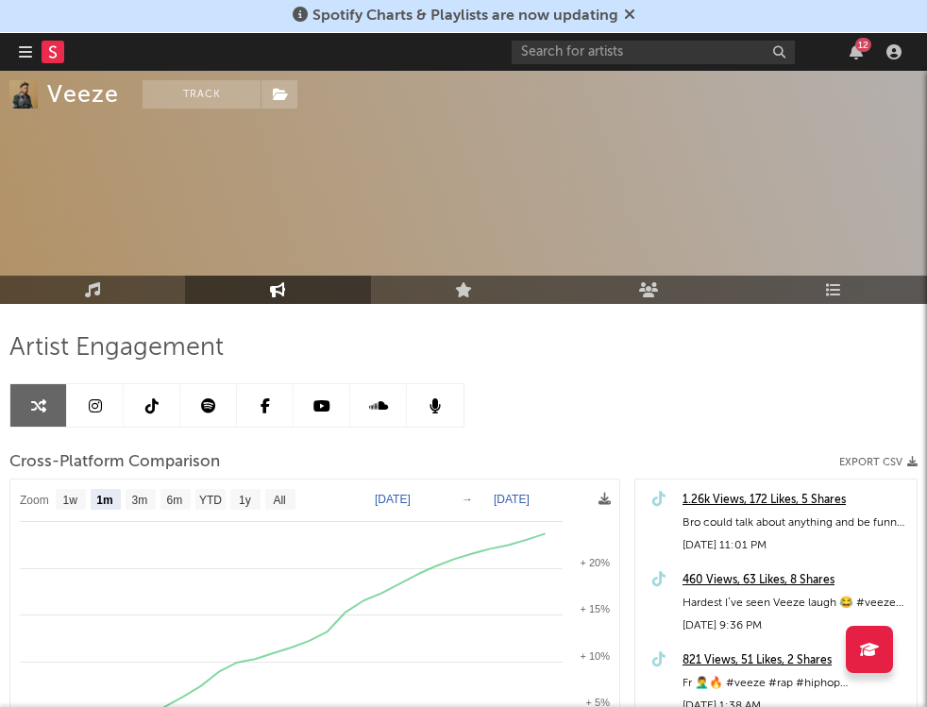
click at [143, 408] on link at bounding box center [152, 405] width 57 height 42
select select "6m"
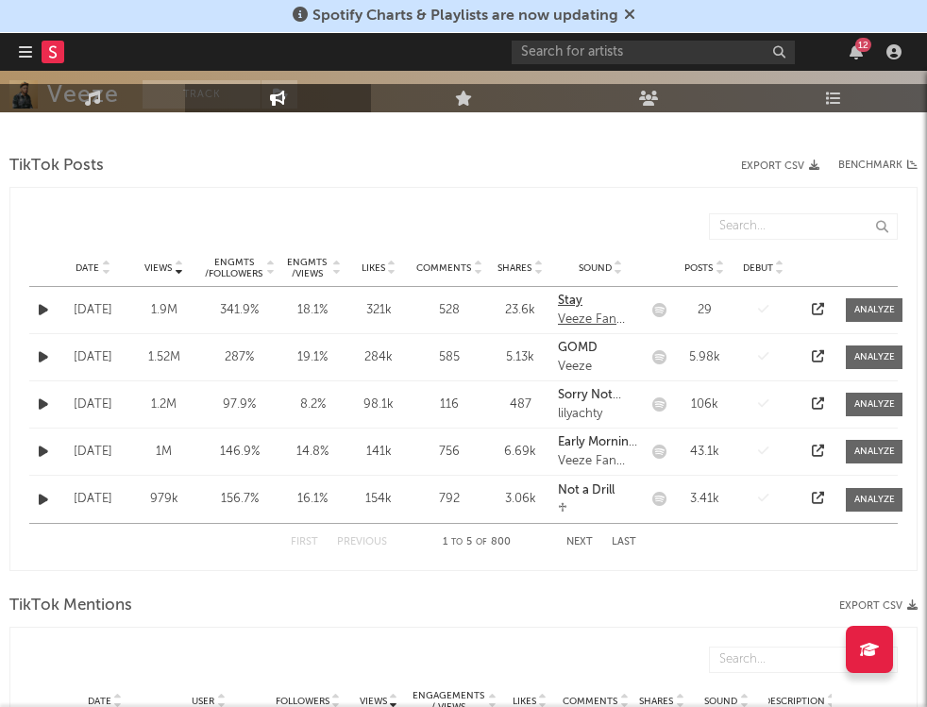
scroll to position [1300, 0]
click at [575, 305] on strong "Stay" at bounding box center [570, 301] width 25 height 12
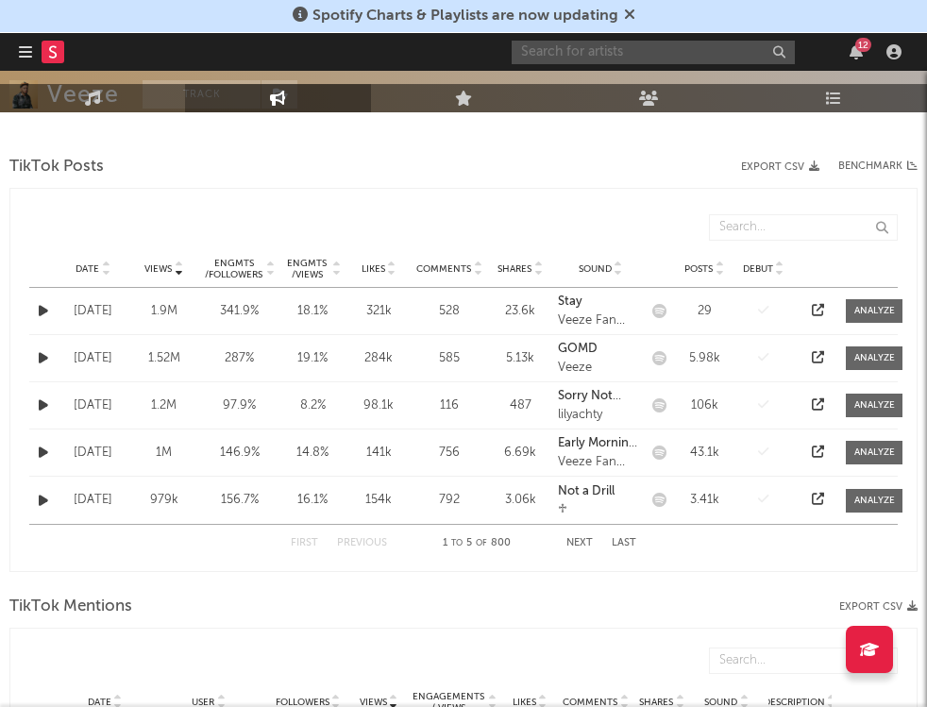
click at [655, 49] on input "text" at bounding box center [652, 53] width 283 height 24
type input "stay"
click at [429, 617] on div "TikTok Mentions Export CSV" at bounding box center [463, 607] width 908 height 32
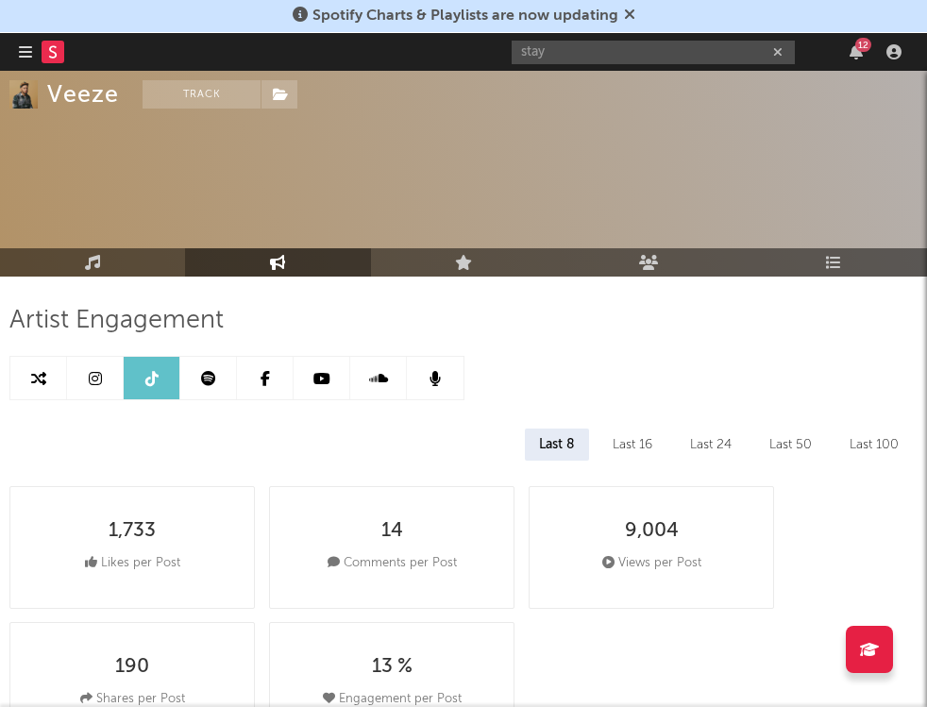
scroll to position [0, 0]
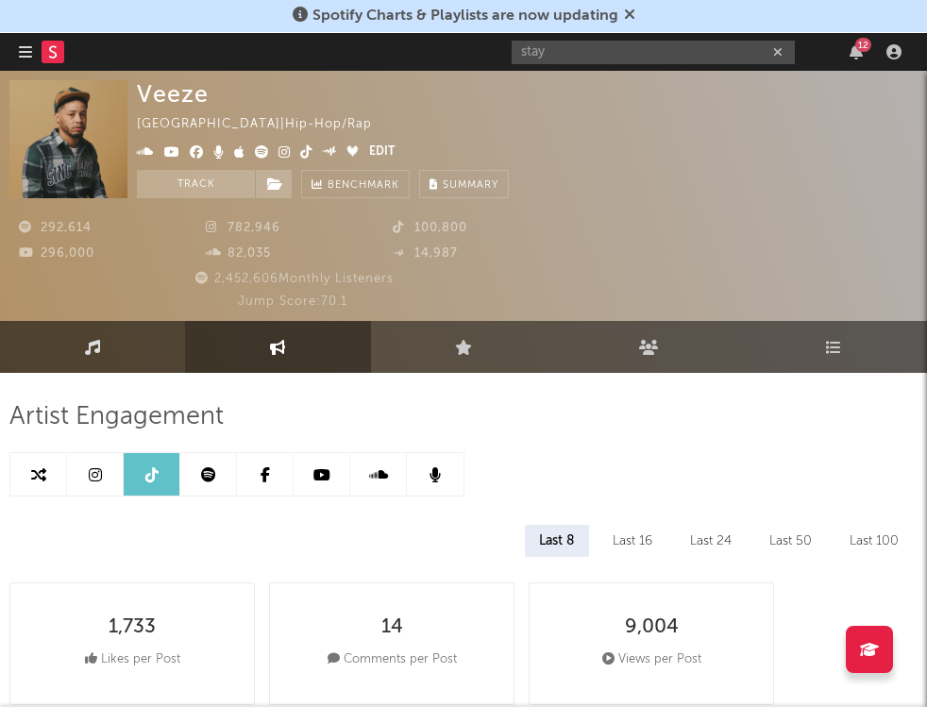
click at [154, 353] on link "Music" at bounding box center [92, 347] width 185 height 52
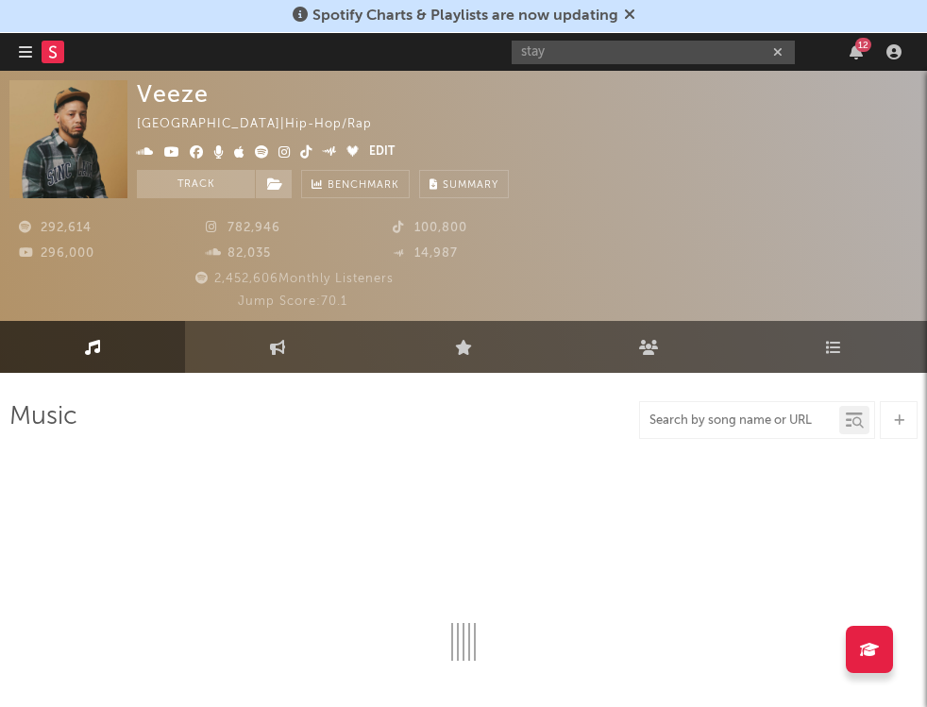
click at [771, 419] on input "text" at bounding box center [739, 420] width 199 height 15
type input "st"
select select "6m"
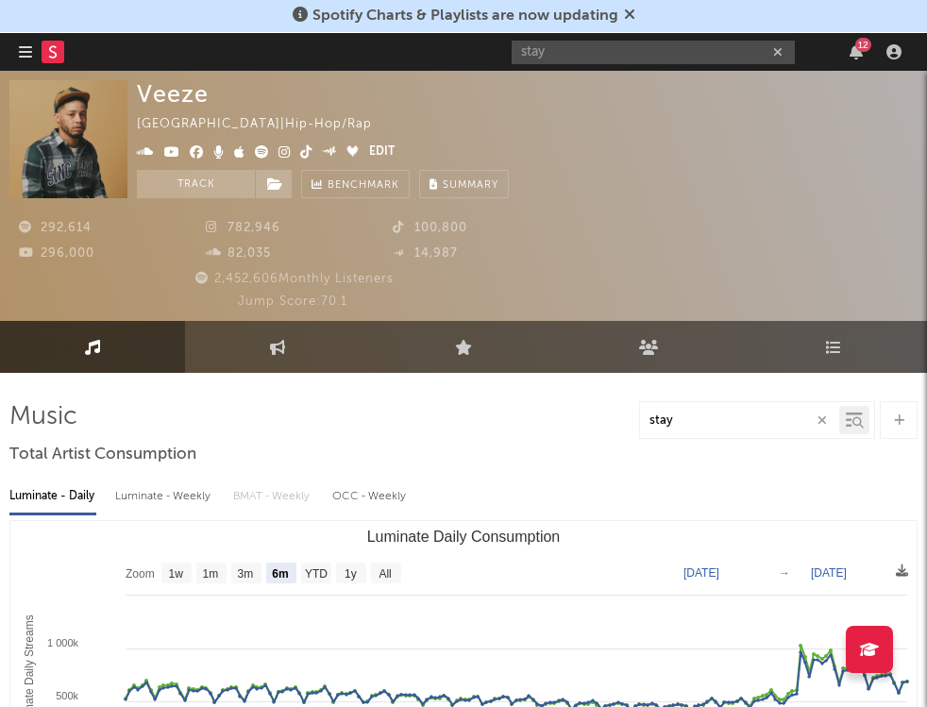
type input "stay"
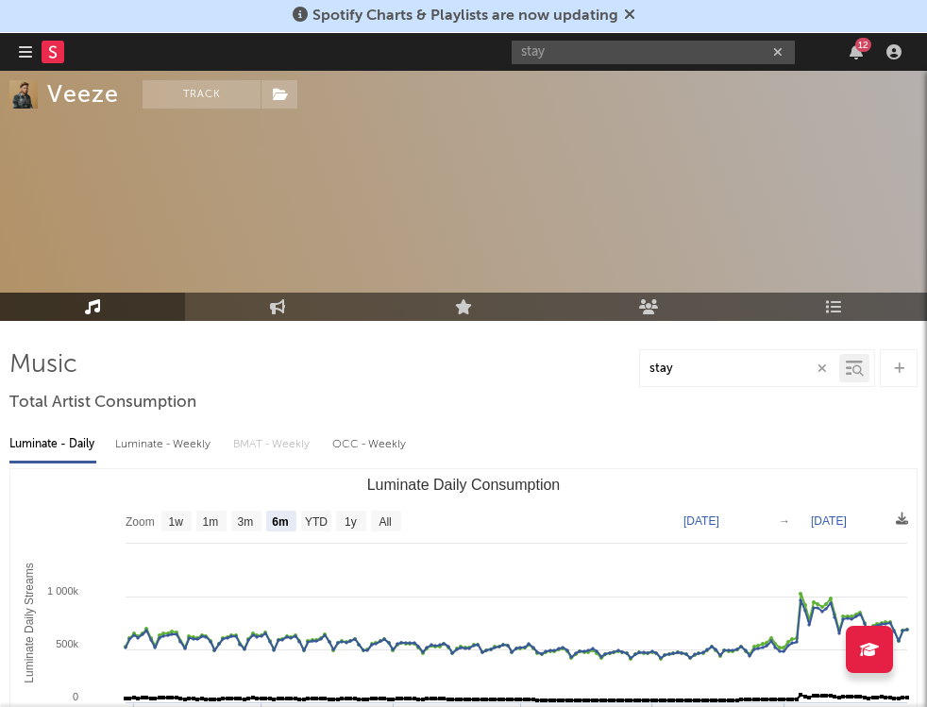
scroll to position [56, 0]
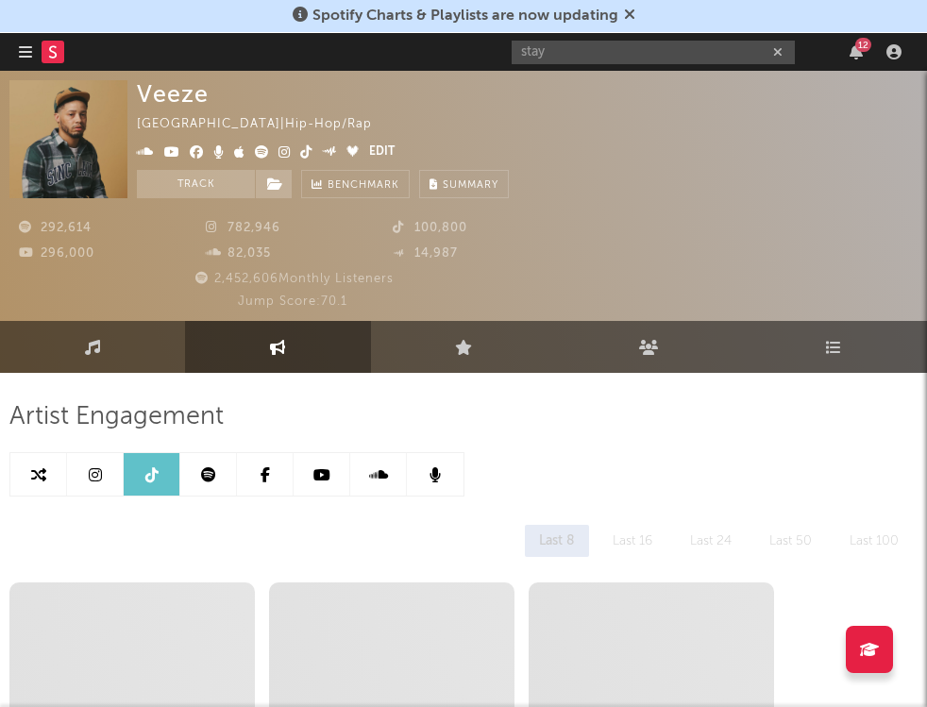
select select "6m"
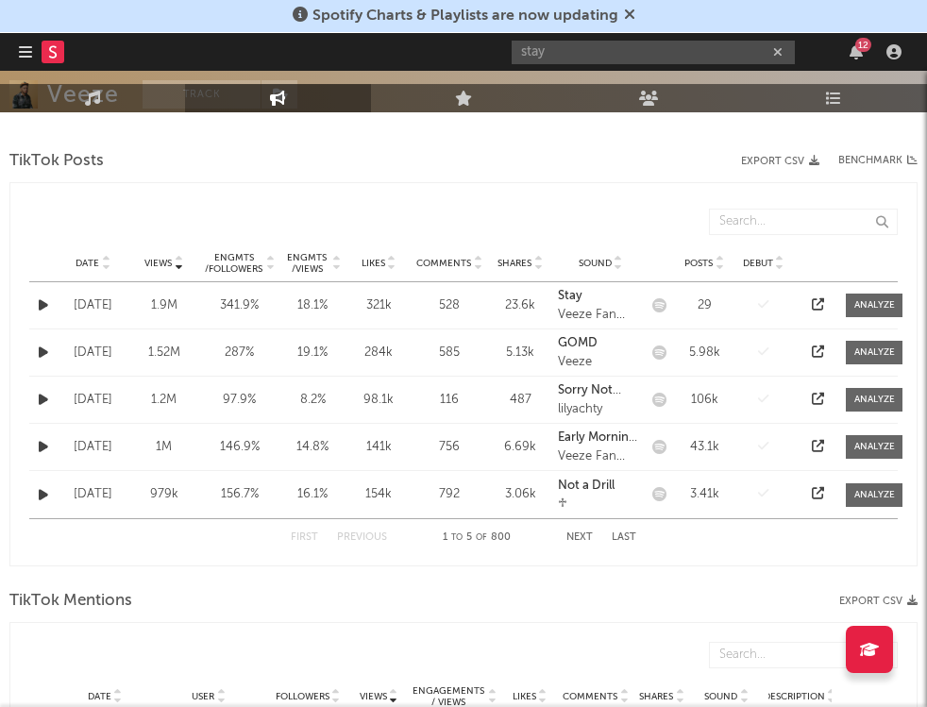
scroll to position [1308, 0]
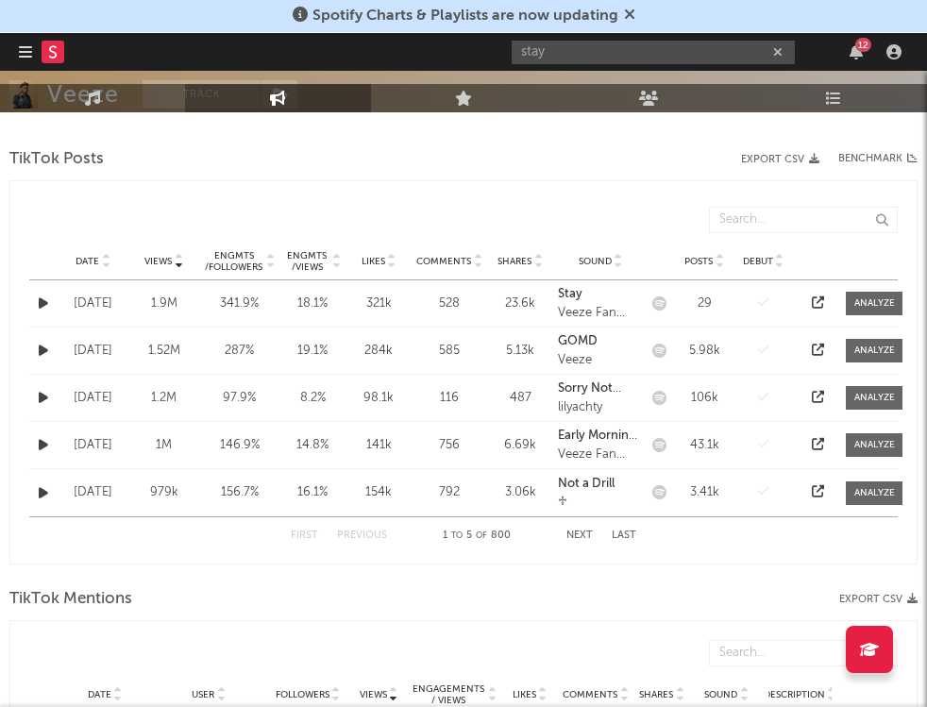
click at [817, 309] on link at bounding box center [817, 303] width 12 height 12
click at [591, 343] on strong "GOMD" at bounding box center [578, 341] width 40 height 12
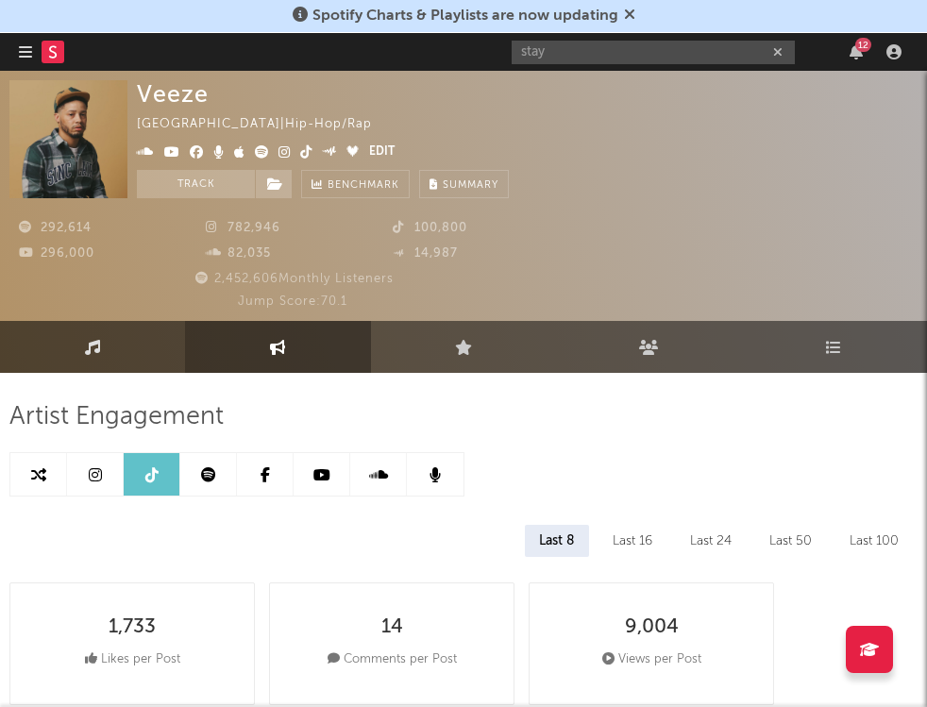
click at [156, 347] on link "Music" at bounding box center [92, 347] width 185 height 52
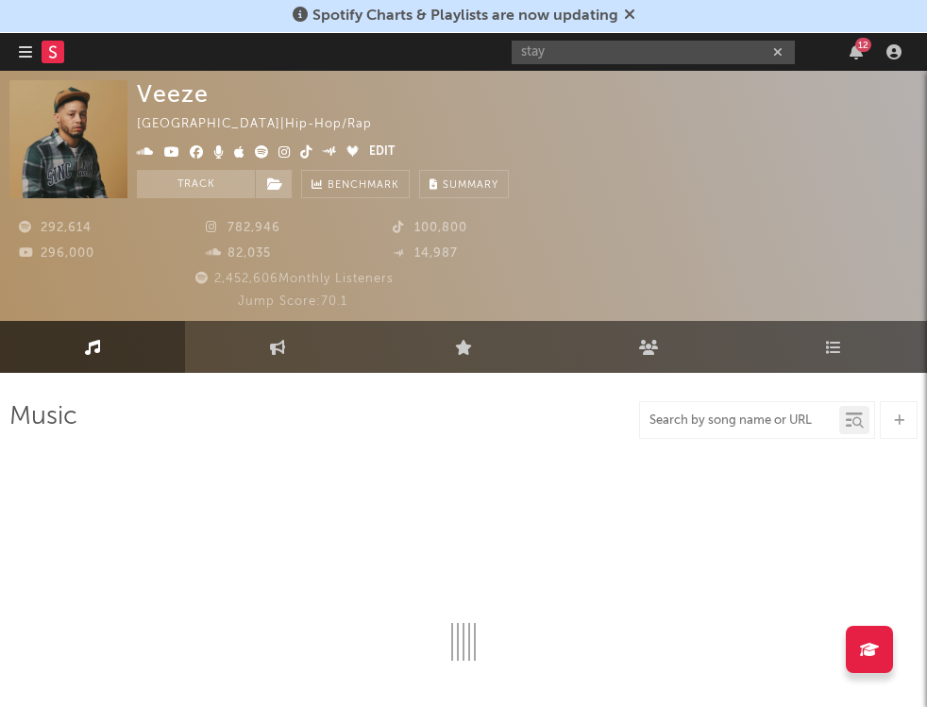
click at [775, 418] on input "text" at bounding box center [739, 420] width 199 height 15
type input "GOMD"
select select "6m"
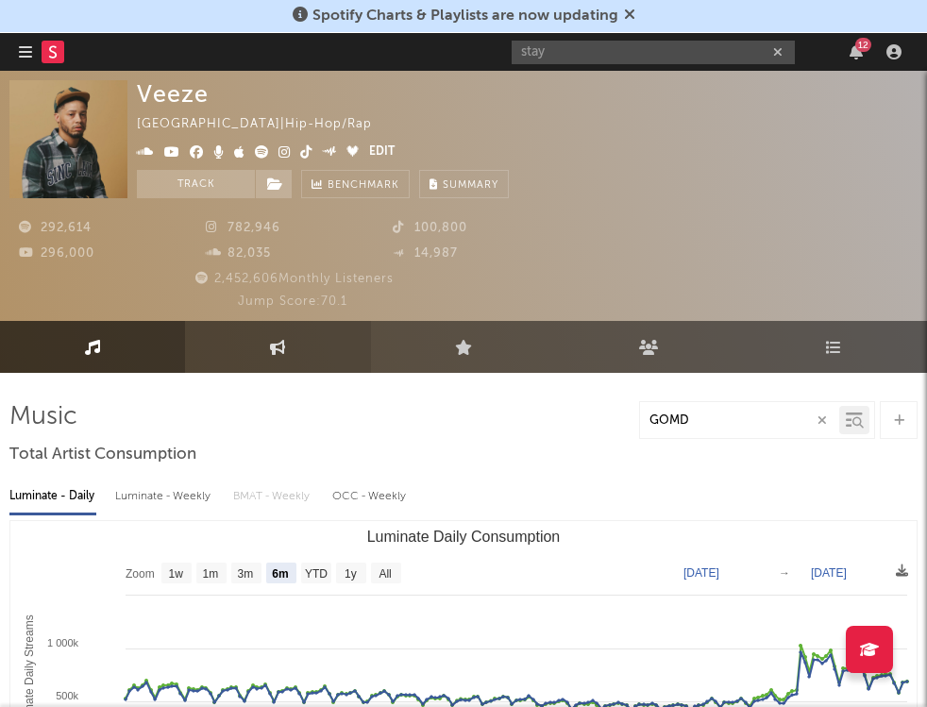
click at [273, 338] on link "Engagement" at bounding box center [277, 347] width 185 height 52
select select "1w"
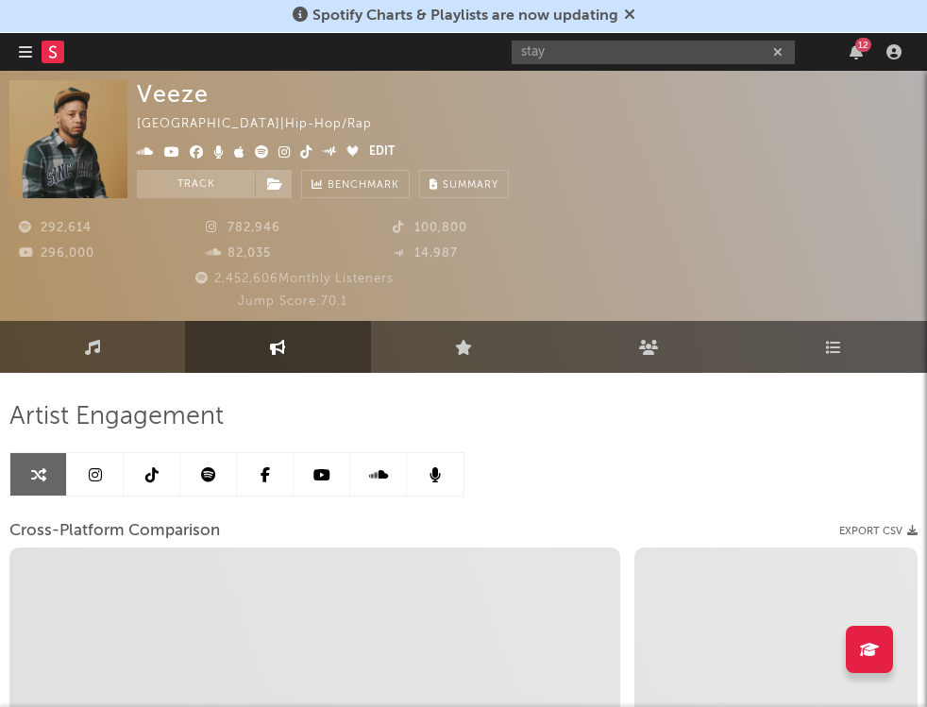
select select "1m"
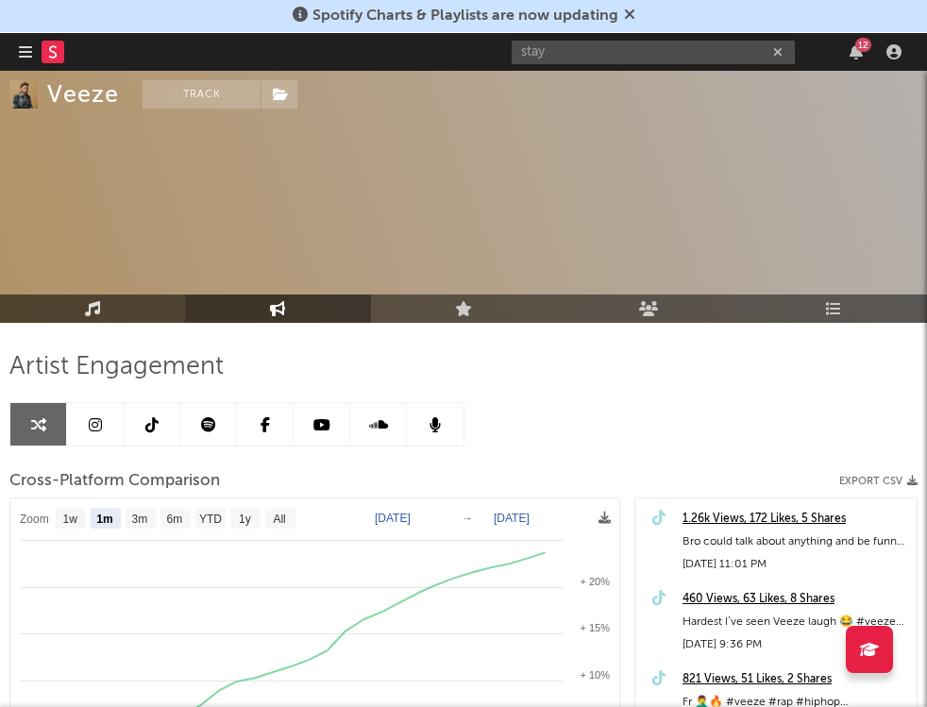
scroll to position [110, 0]
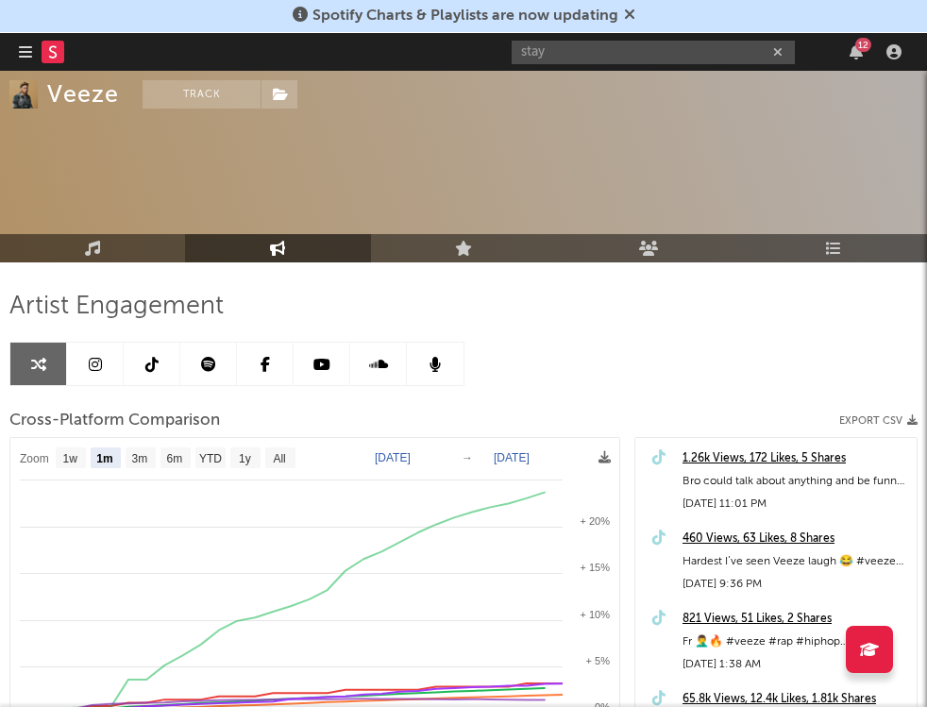
click at [159, 376] on link at bounding box center [152, 364] width 57 height 42
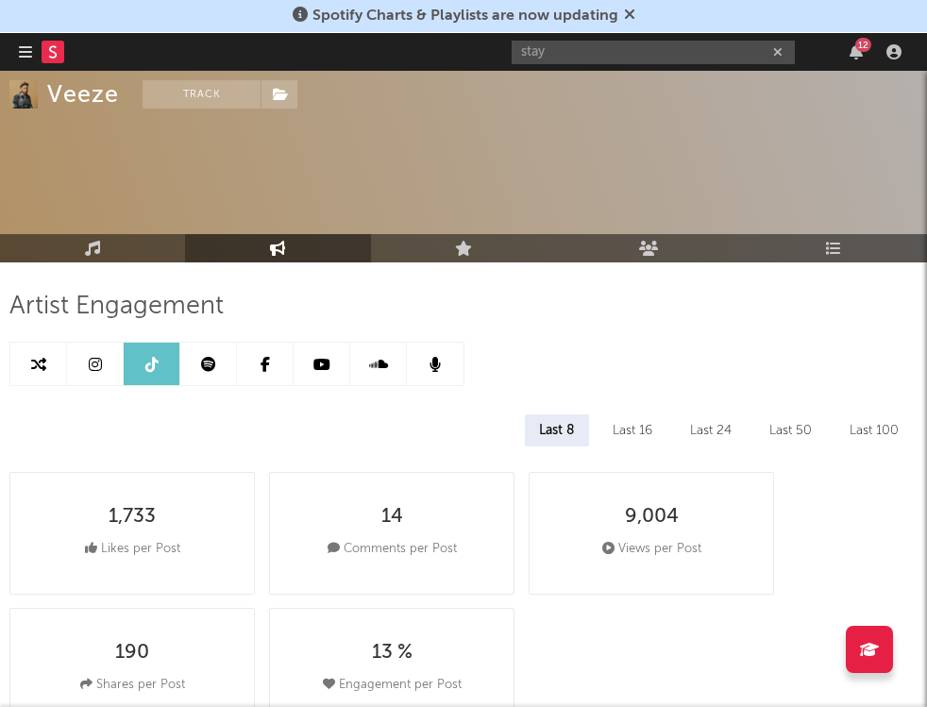
select select "6m"
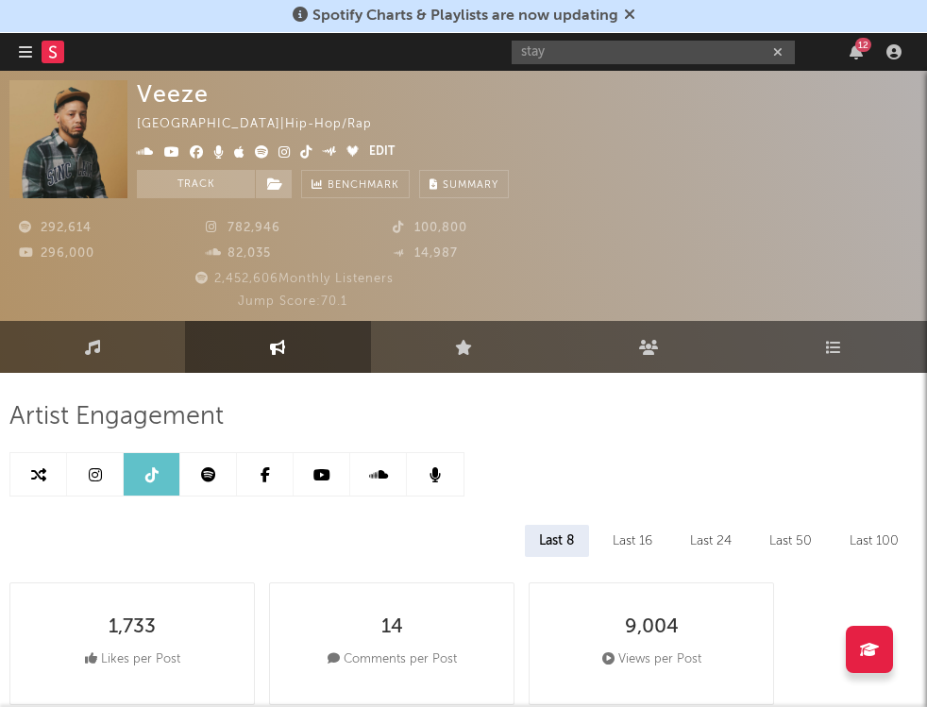
click at [92, 484] on link at bounding box center [95, 474] width 57 height 42
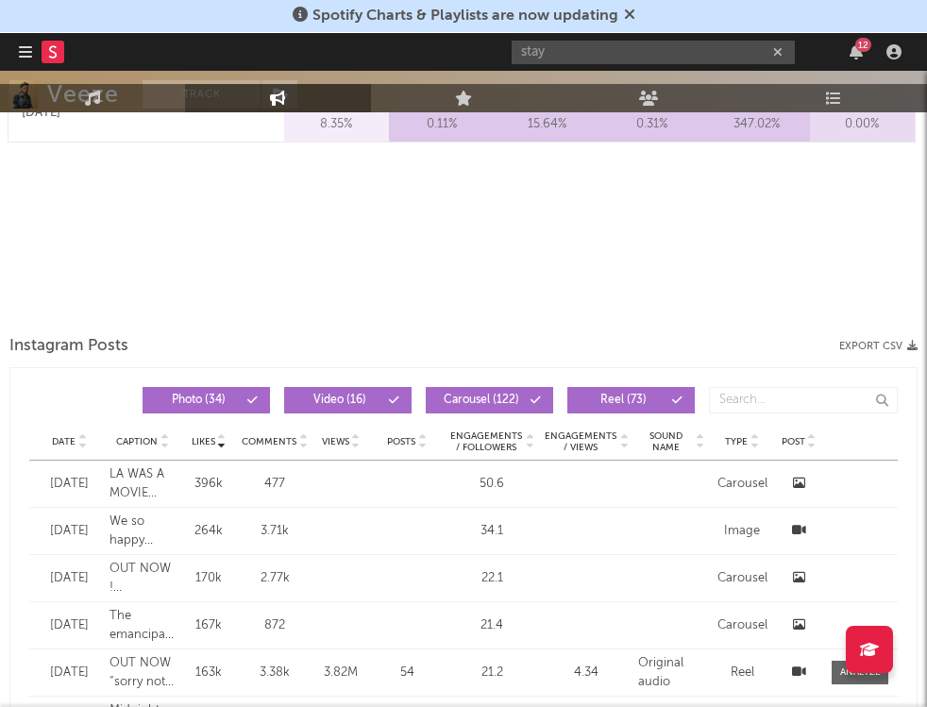
select select "6m"
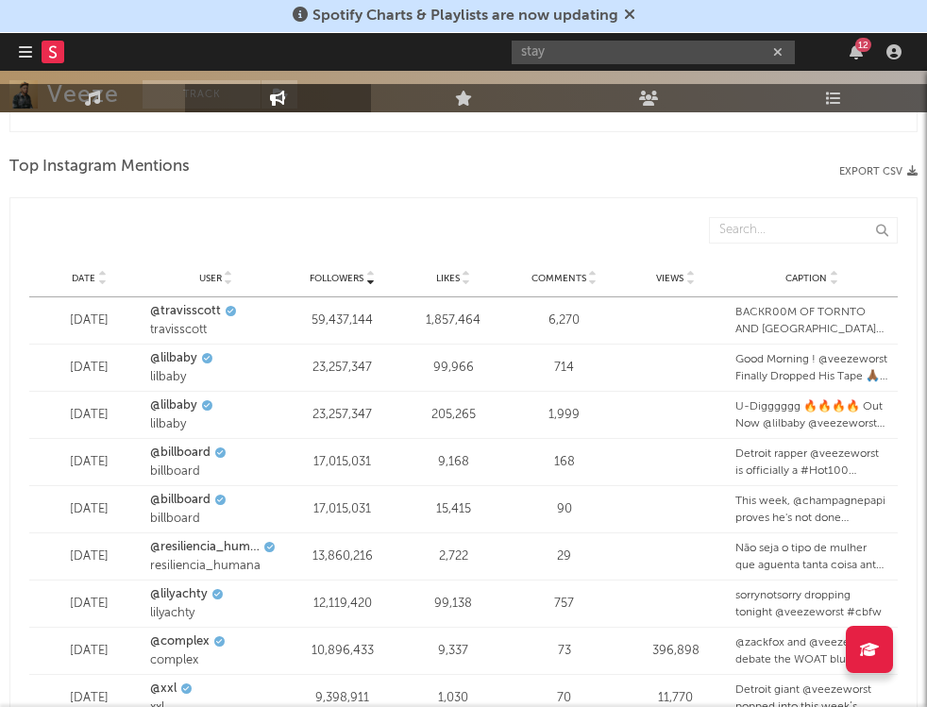
scroll to position [2434, 0]
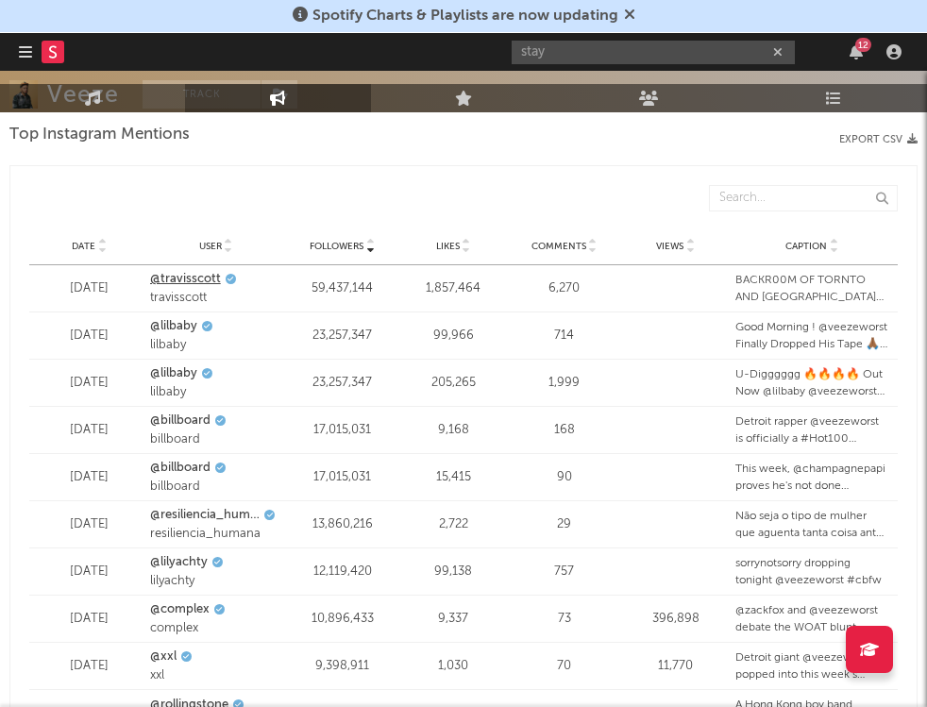
click at [194, 277] on link "@travisscott" at bounding box center [185, 279] width 71 height 19
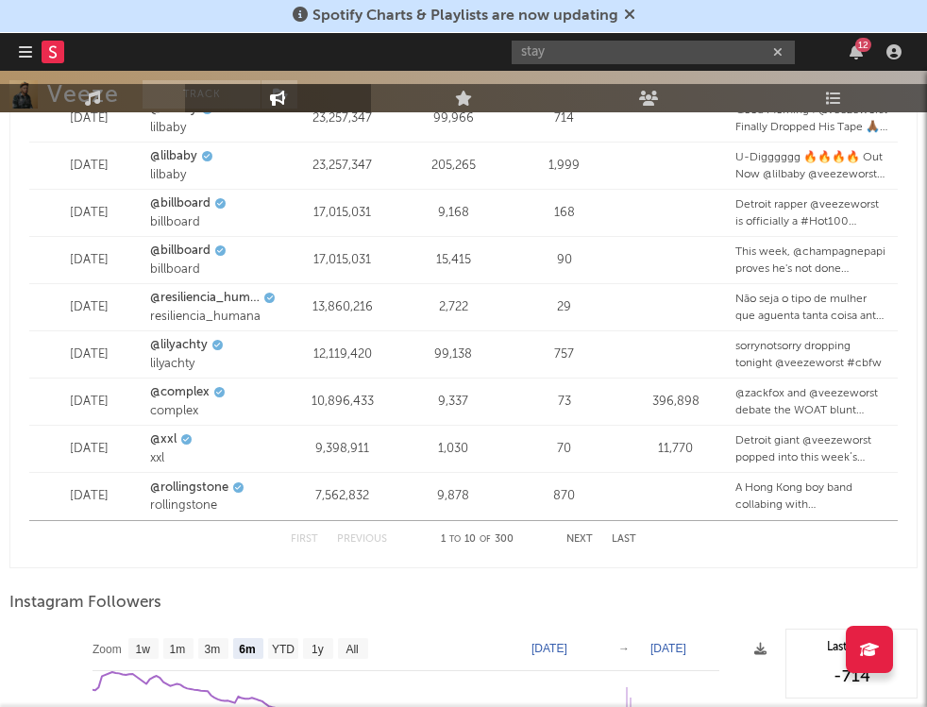
scroll to position [2699, 0]
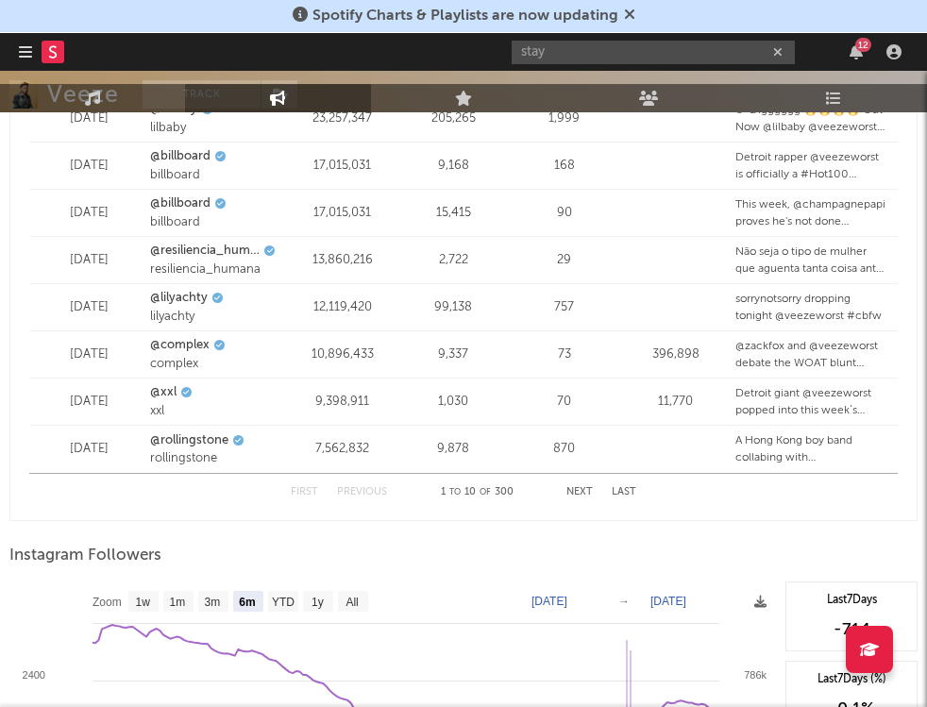
click at [580, 488] on button "Next" at bounding box center [579, 492] width 26 height 10
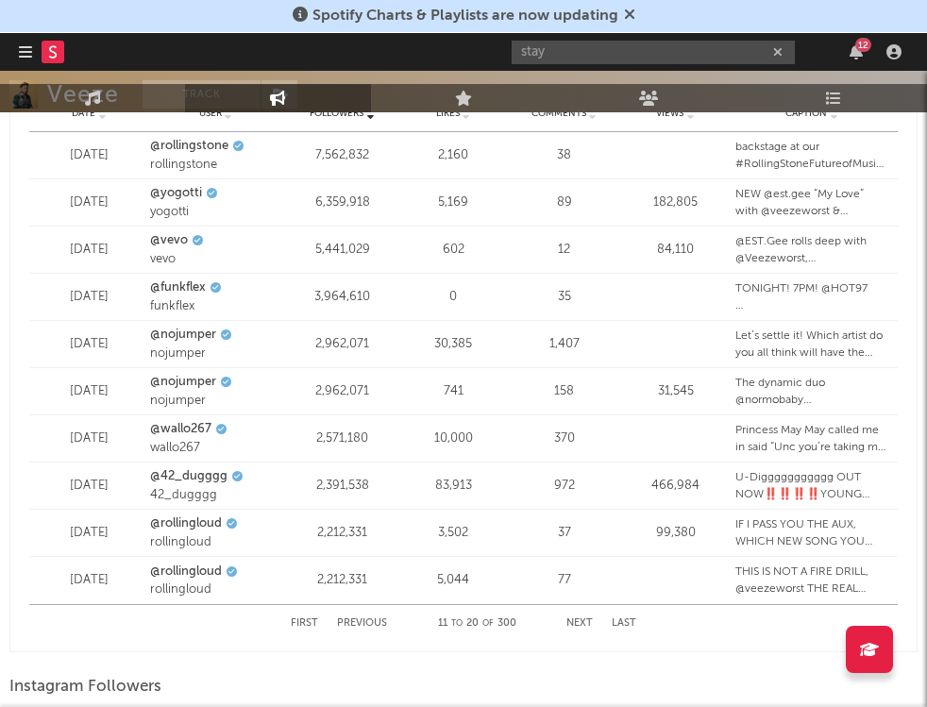
scroll to position [2566, 0]
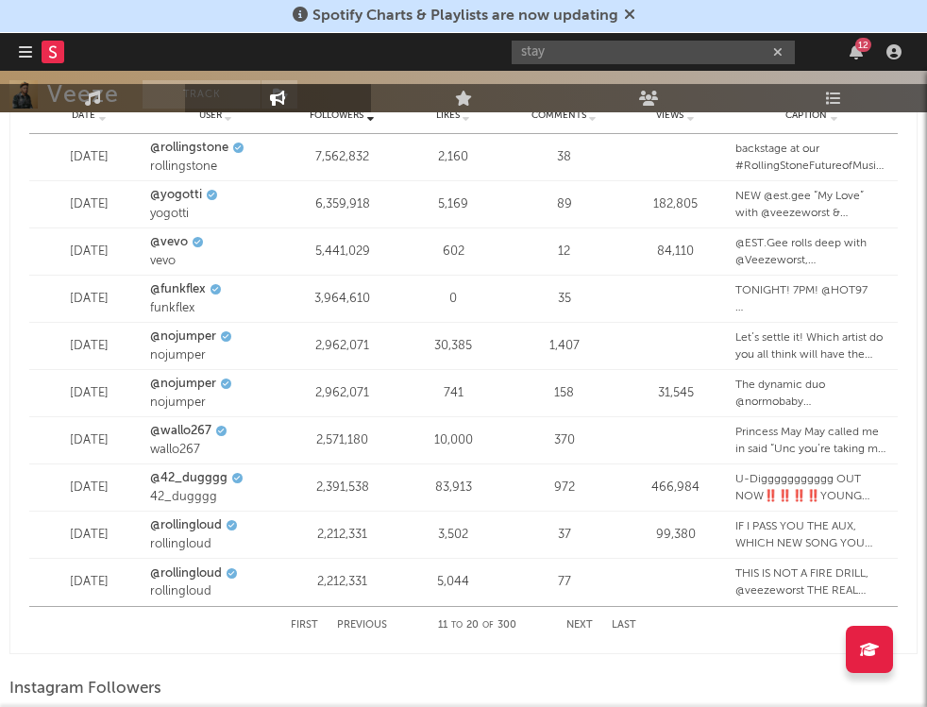
click at [586, 622] on button "Next" at bounding box center [579, 625] width 26 height 10
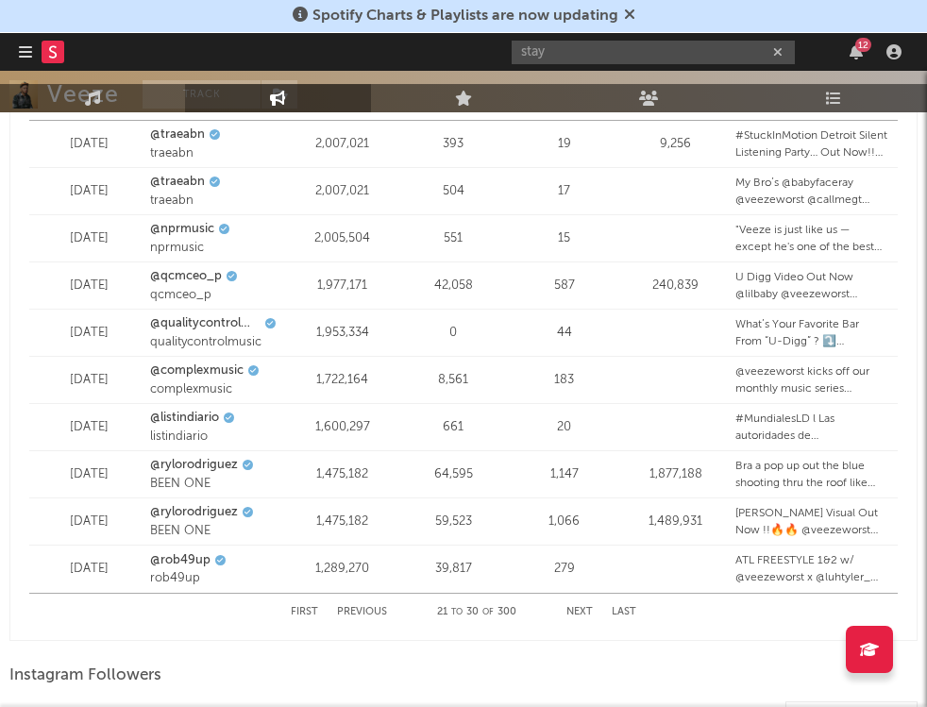
scroll to position [2581, 0]
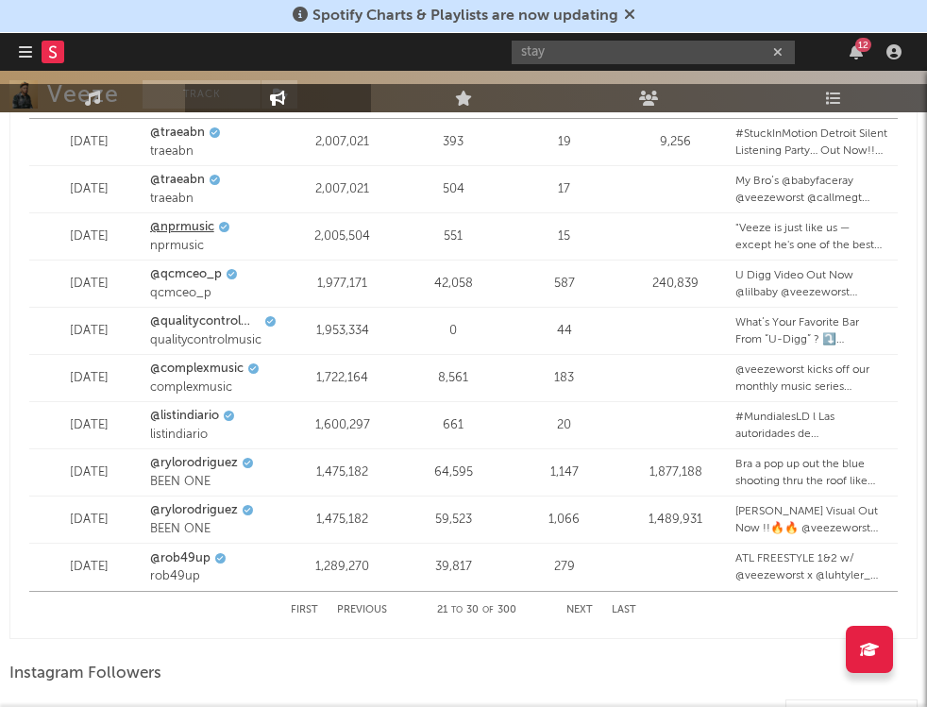
click at [200, 229] on link "@nprmusic" at bounding box center [182, 227] width 64 height 19
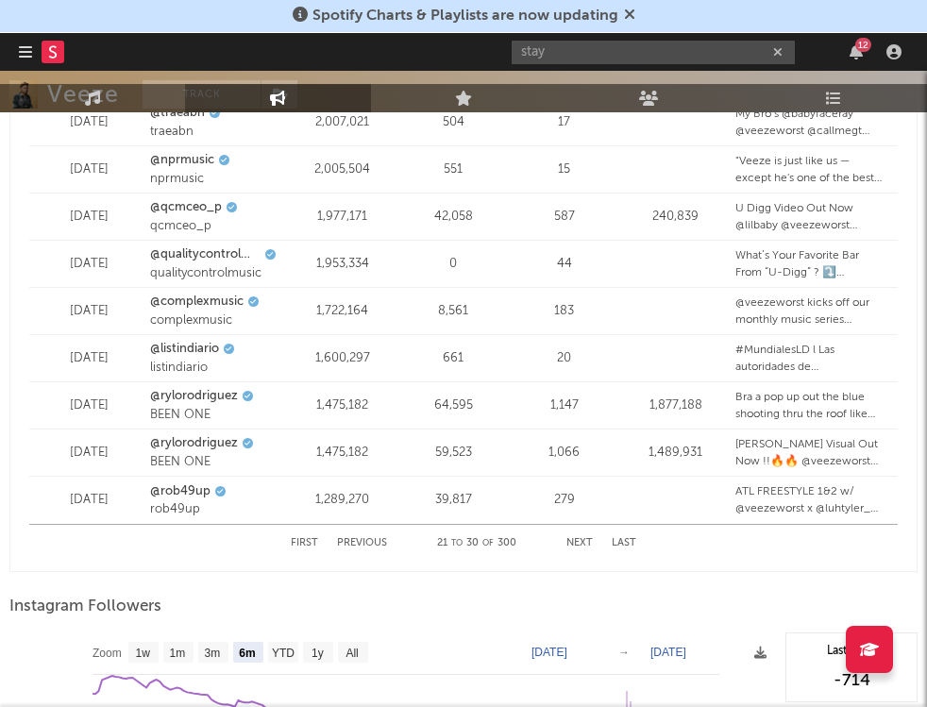
scroll to position [2664, 0]
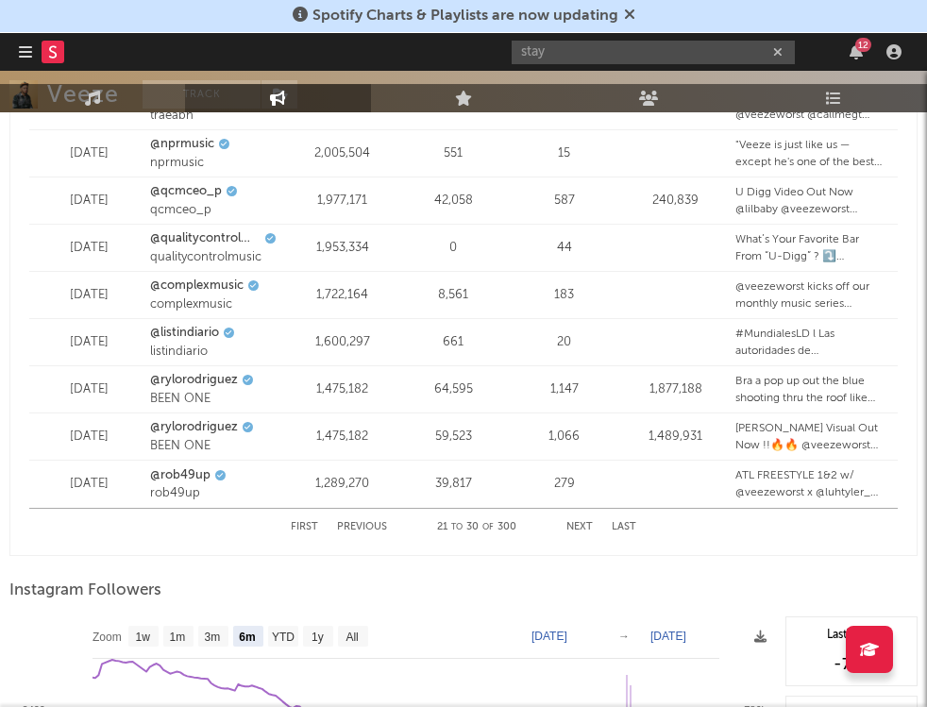
click at [572, 532] on div "First Previous 21 to 30 of 300 Next Last" at bounding box center [463, 527] width 345 height 37
click at [576, 526] on button "Next" at bounding box center [579, 527] width 26 height 10
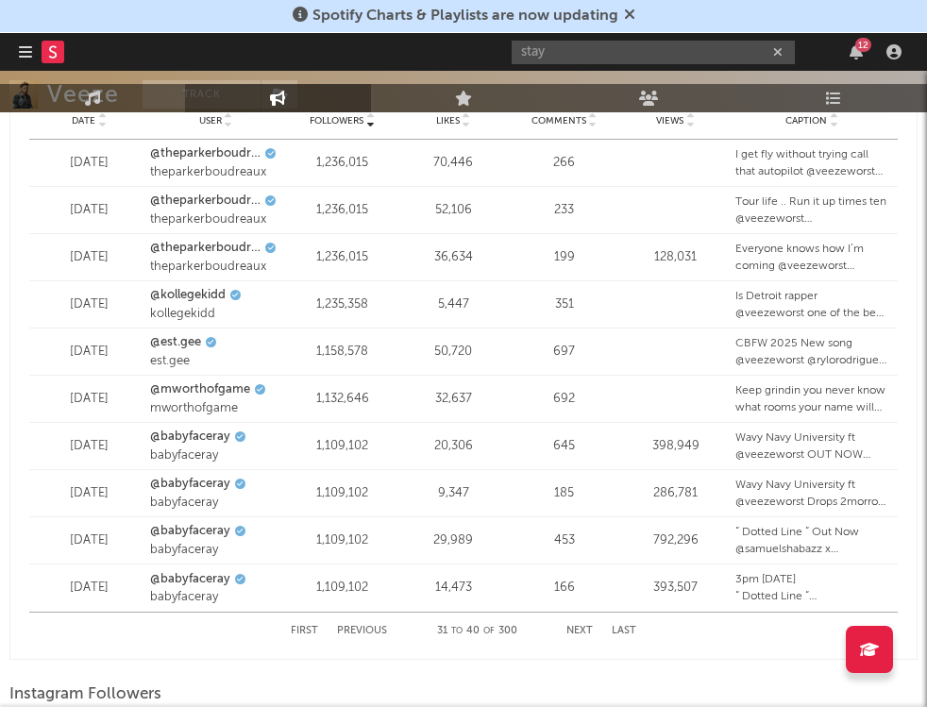
scroll to position [2565, 0]
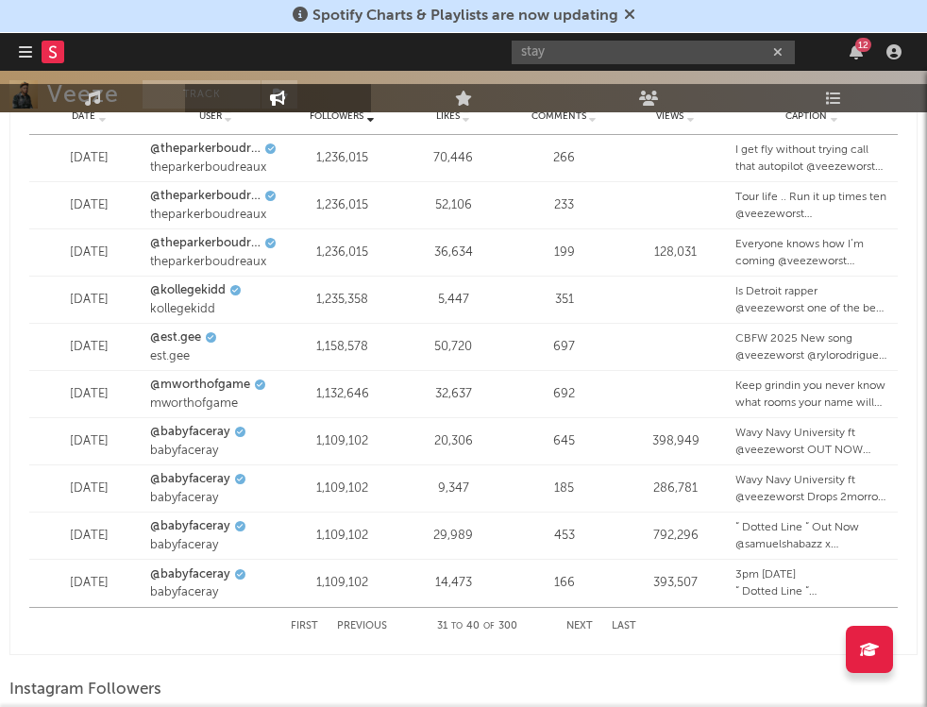
click at [299, 626] on button "First" at bounding box center [304, 626] width 27 height 10
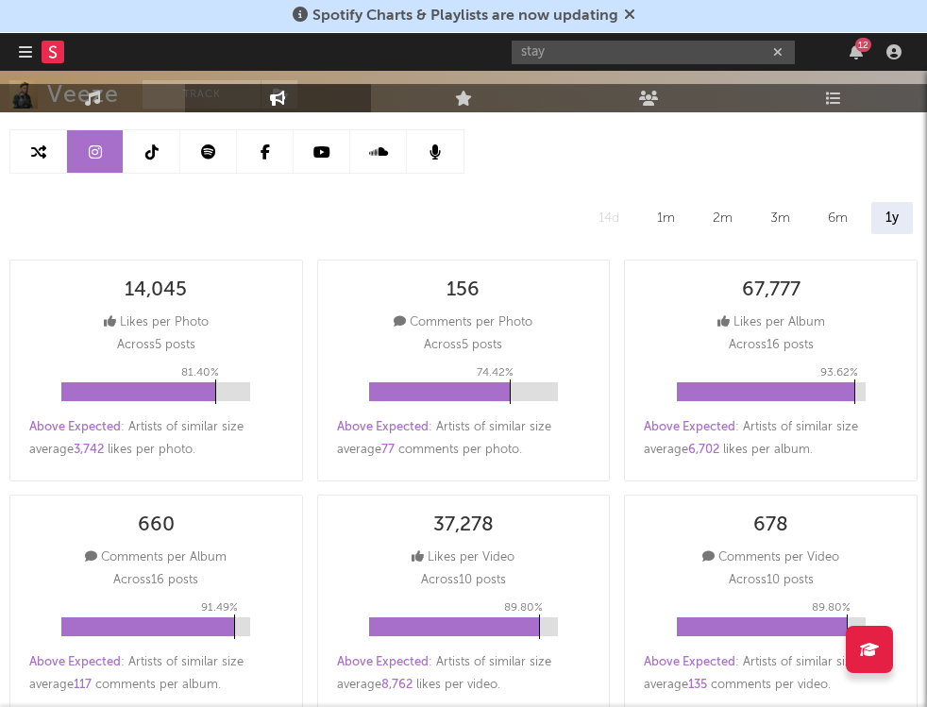
scroll to position [0, 0]
